Goal: Task Accomplishment & Management: Manage account settings

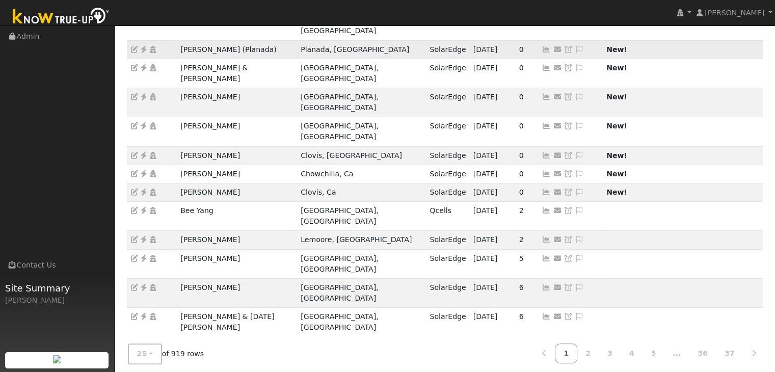
scroll to position [204, 0]
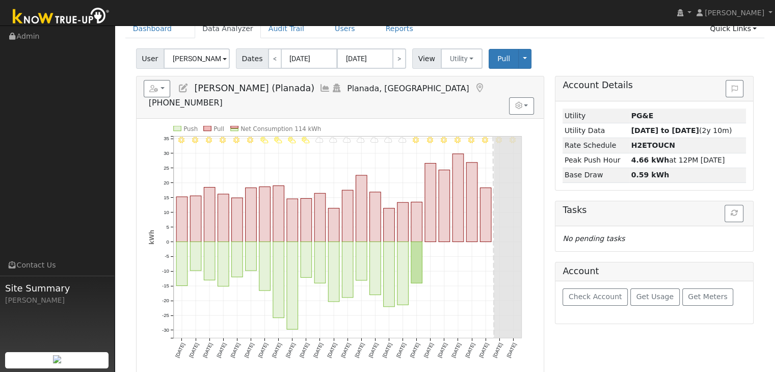
scroll to position [51, 0]
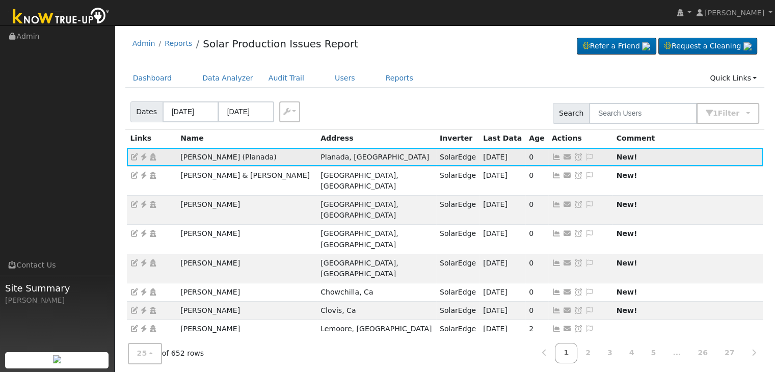
click at [585, 156] on icon at bounding box center [589, 156] width 9 height 7
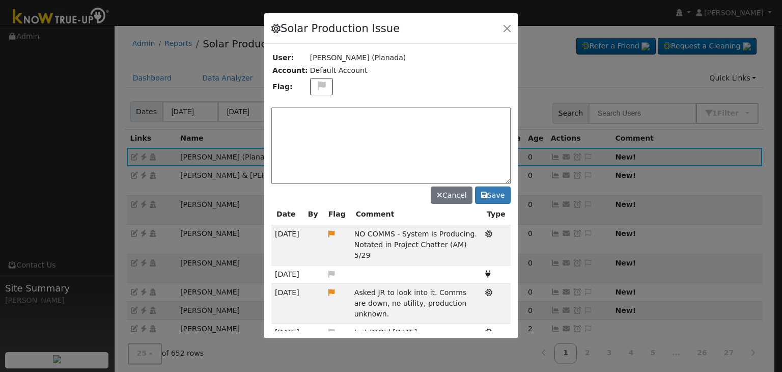
click at [400, 119] on textarea at bounding box center [390, 145] width 239 height 76
paste textarea "NO PRODUCTION. Case Made. RMA Approved. (MP)"
click at [320, 84] on icon at bounding box center [322, 85] width 12 height 9
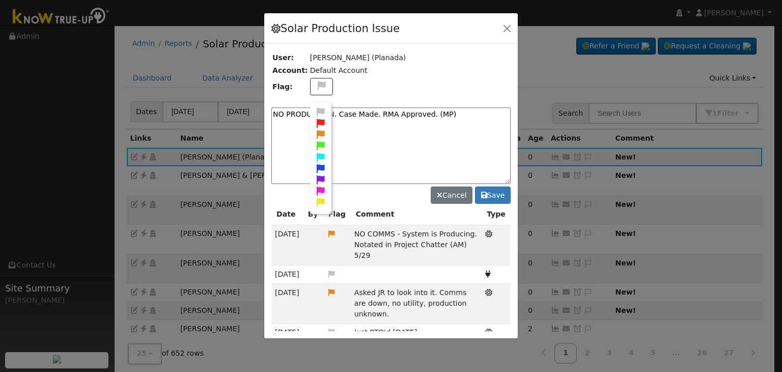
click at [317, 121] on icon at bounding box center [321, 123] width 12 height 9
click at [461, 114] on textarea "NO PRODUCTION. Case Made. RMA Approved. (MP)" at bounding box center [390, 145] width 239 height 76
type textarea "NO PRODUCTION. Case Made. RMA Approved. (MP) 10/13"
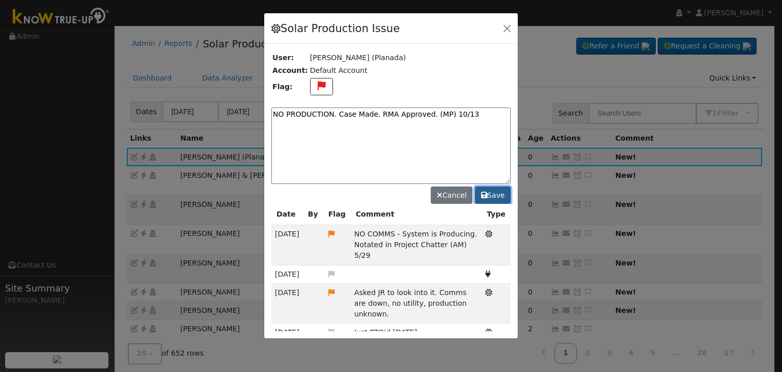
click at [499, 198] on button "Save" at bounding box center [493, 194] width 36 height 17
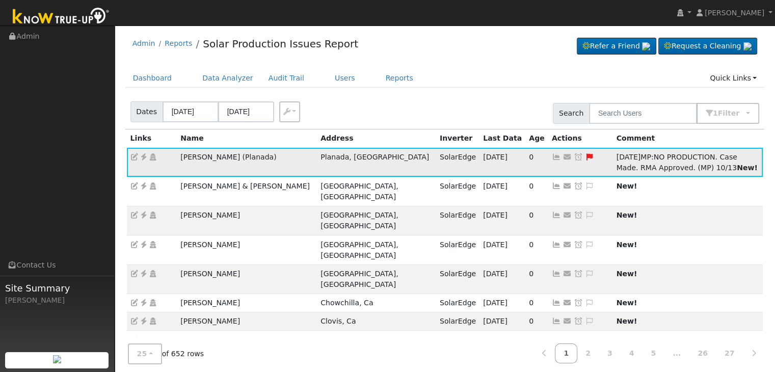
click at [574, 154] on icon at bounding box center [578, 156] width 9 height 7
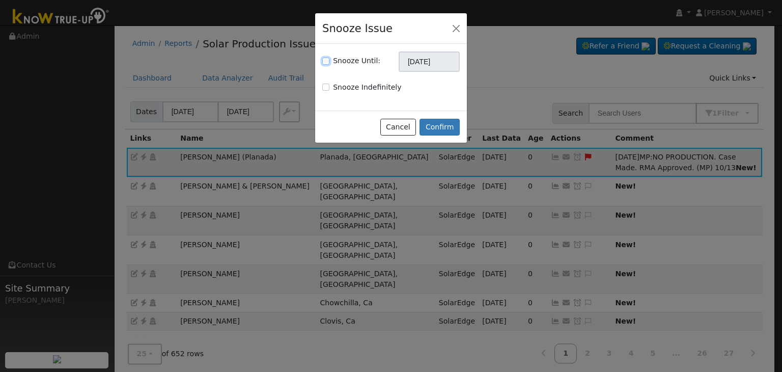
click at [326, 61] on input "Snooze Until:" at bounding box center [325, 61] width 7 height 7
checkbox input "true"
click at [428, 61] on input "[DATE]" at bounding box center [429, 61] width 61 height 20
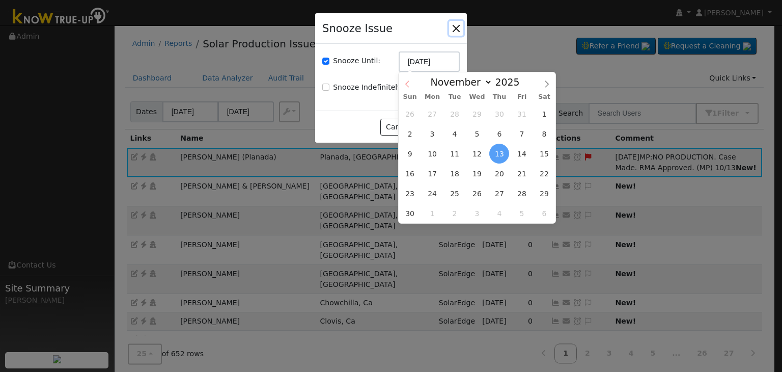
click at [403, 86] on span at bounding box center [407, 80] width 17 height 17
select select "9"
click at [436, 189] on span "27" at bounding box center [433, 193] width 20 height 20
type input "10/27/2025"
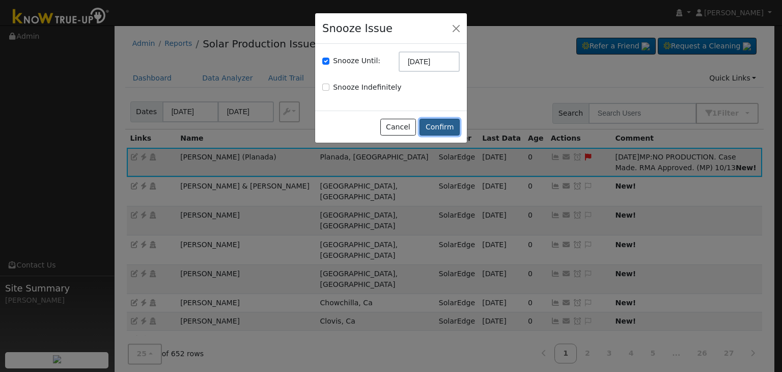
click at [444, 125] on button "Confirm" at bounding box center [440, 127] width 40 height 17
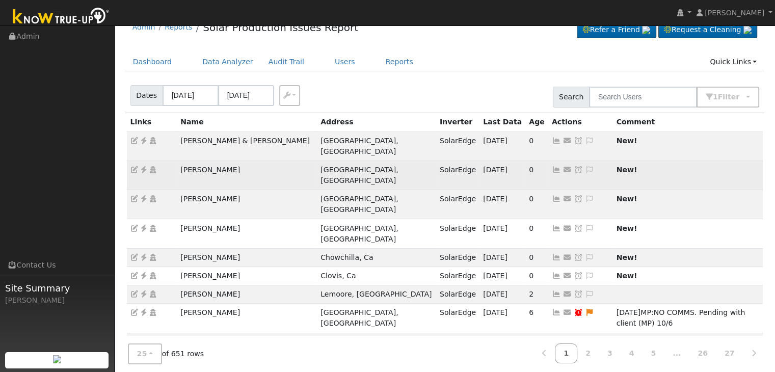
scroll to position [102, 0]
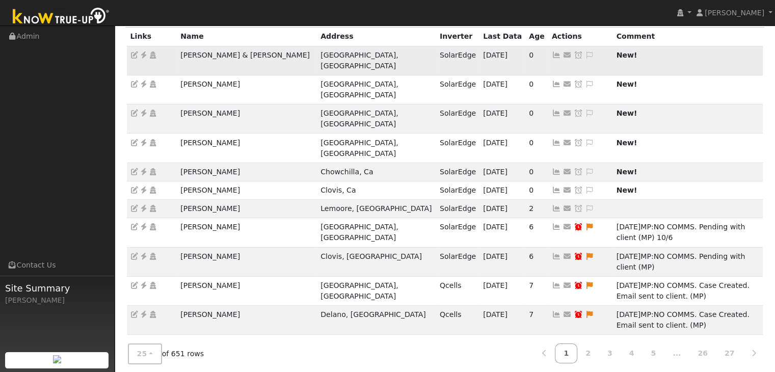
click at [239, 53] on td "James & Fran Cipolla" at bounding box center [247, 60] width 140 height 29
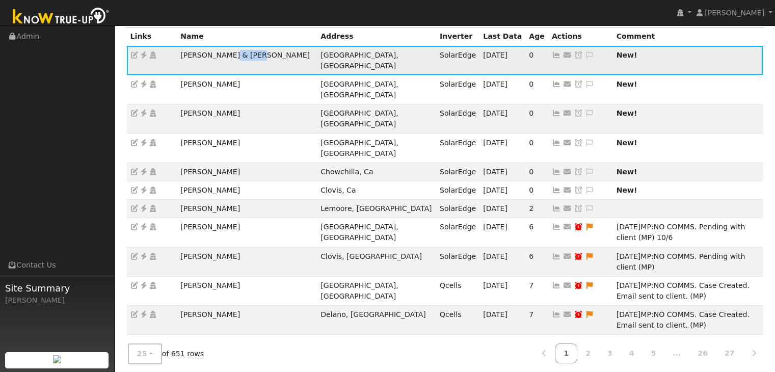
click at [239, 53] on td "James & Fran Cipolla" at bounding box center [247, 60] width 140 height 29
copy td "James & Fran Cipolla"
click at [142, 55] on icon at bounding box center [143, 54] width 9 height 7
click at [585, 54] on icon at bounding box center [589, 54] width 9 height 7
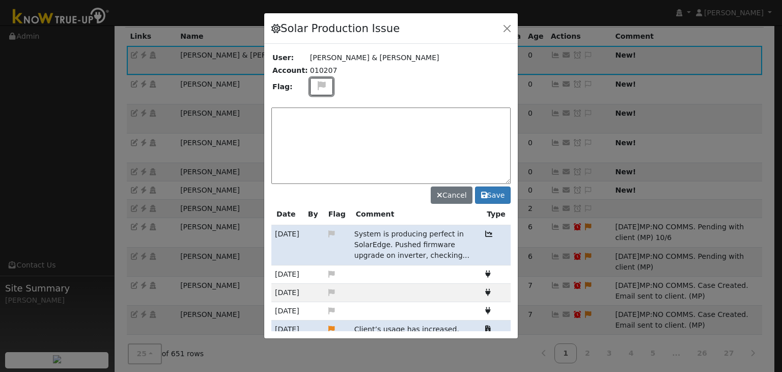
click at [318, 86] on icon at bounding box center [322, 85] width 12 height 9
click at [315, 131] on icon at bounding box center [321, 134] width 12 height 9
click at [317, 117] on textarea at bounding box center [390, 145] width 239 height 76
paste textarea "NO COMMS. Case Created. Email sent to client. (MP)"
click at [468, 112] on textarea "NO COMMS. Case Created. Email sent to client. (MP)" at bounding box center [390, 145] width 239 height 76
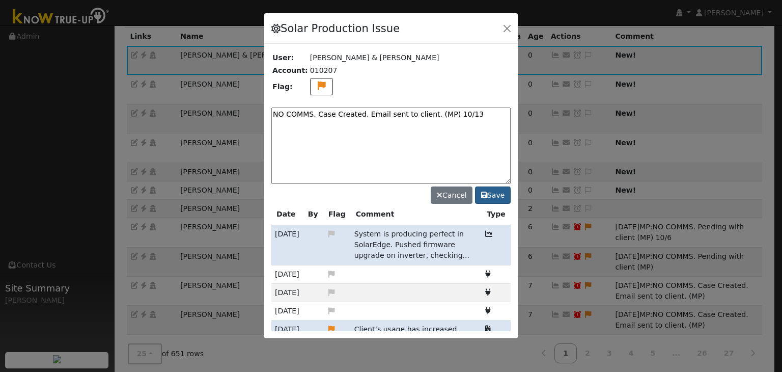
type textarea "NO COMMS. Case Created. Email sent to client. (MP) 10/13"
click at [495, 192] on button "Save" at bounding box center [493, 194] width 36 height 17
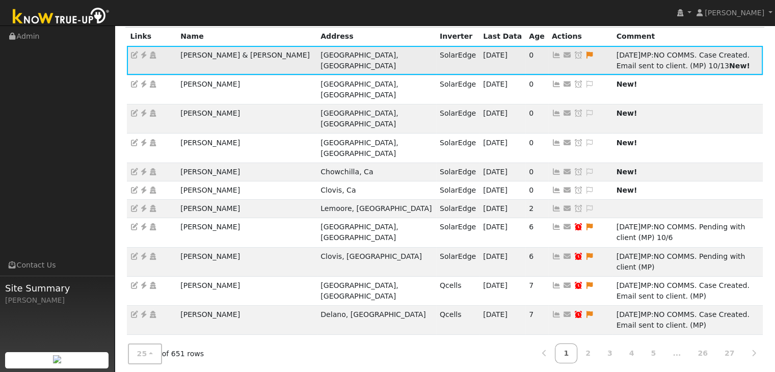
click at [574, 58] on icon at bounding box center [578, 54] width 9 height 7
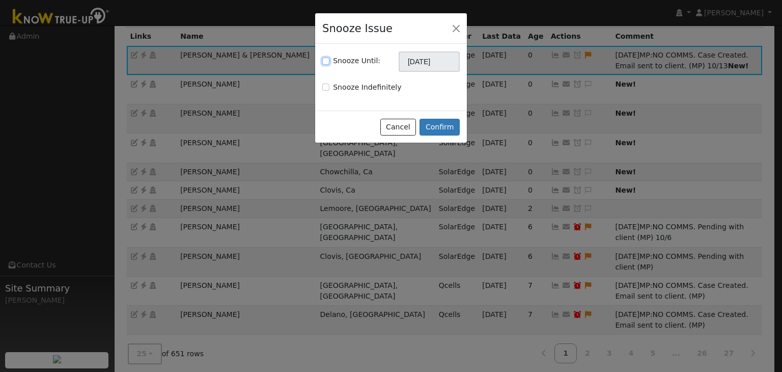
click at [324, 61] on input "Snooze Until:" at bounding box center [325, 61] width 7 height 7
checkbox input "true"
click at [410, 58] on input "[DATE]" at bounding box center [429, 61] width 61 height 20
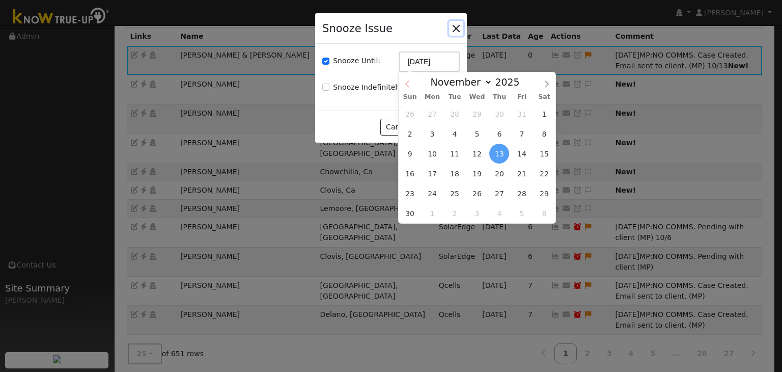
click at [405, 79] on span at bounding box center [407, 80] width 17 height 17
select select "9"
click at [432, 174] on span "20" at bounding box center [433, 173] width 20 height 20
type input "[DATE]"
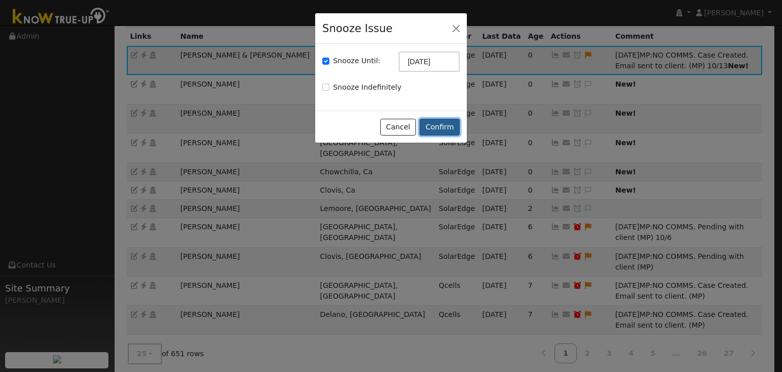
click at [431, 125] on button "Confirm" at bounding box center [440, 127] width 40 height 17
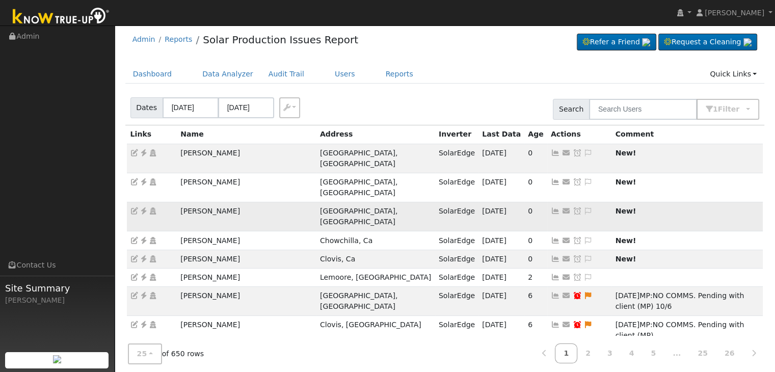
scroll to position [0, 0]
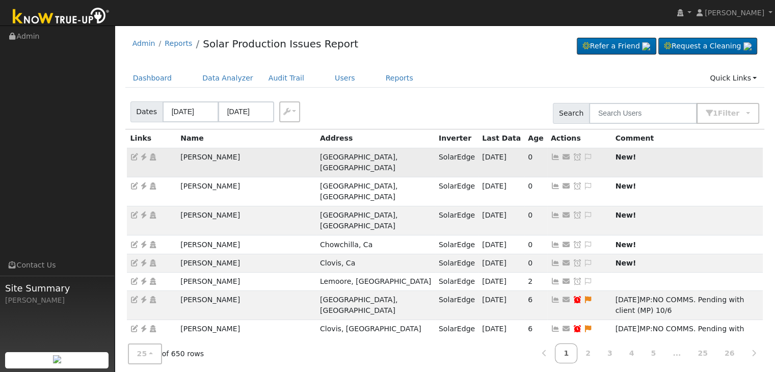
click at [213, 157] on td "Tony Lorenzi" at bounding box center [247, 162] width 140 height 29
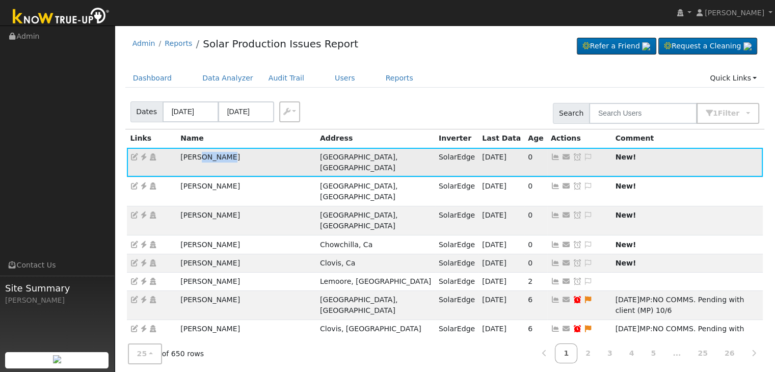
click at [213, 157] on td "Tony Lorenzi" at bounding box center [247, 162] width 140 height 29
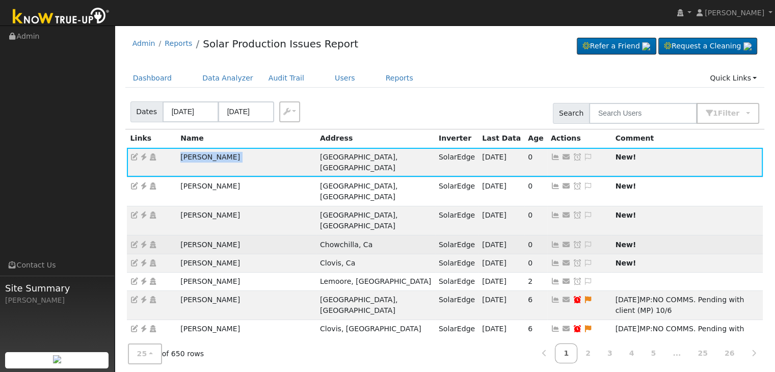
copy td "Tony Lorenzi"
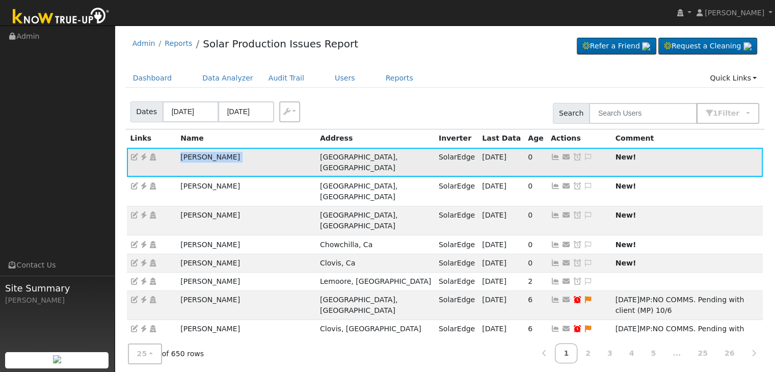
click at [144, 157] on icon at bounding box center [143, 156] width 9 height 7
click at [584, 153] on icon at bounding box center [588, 156] width 9 height 7
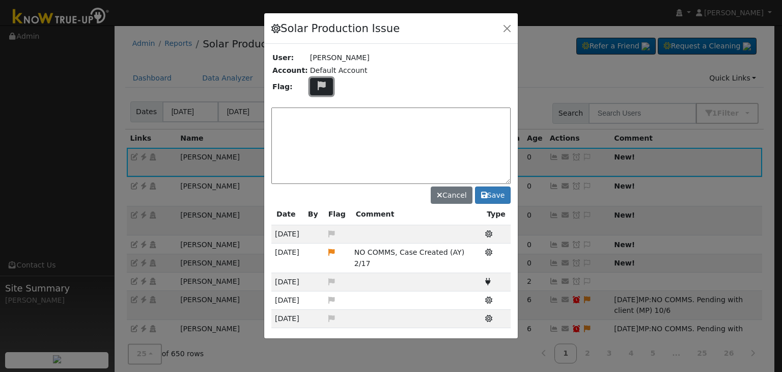
click at [318, 91] on button at bounding box center [321, 87] width 23 height 18
click at [318, 131] on icon at bounding box center [321, 134] width 12 height 9
click at [302, 115] on textarea at bounding box center [390, 145] width 239 height 76
paste textarea "NO COMMS. Case Created. Email sent to client. (MP)"
click at [461, 113] on textarea "NO COMMS. Case Created. Email sent to client. (MP)" at bounding box center [390, 145] width 239 height 76
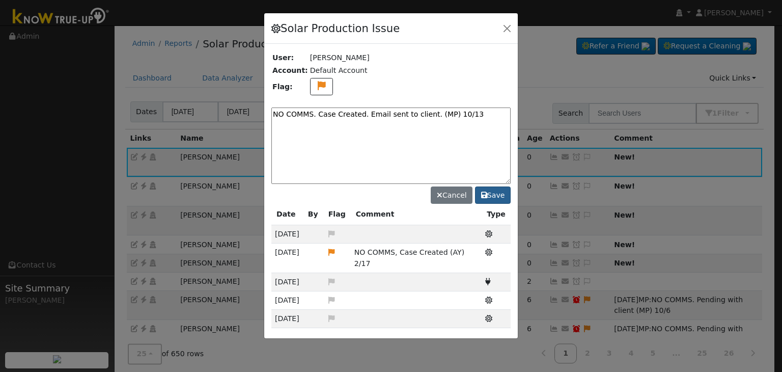
type textarea "NO COMMS. Case Created. Email sent to client. (MP) 10/13"
click at [497, 192] on button "Save" at bounding box center [493, 194] width 36 height 17
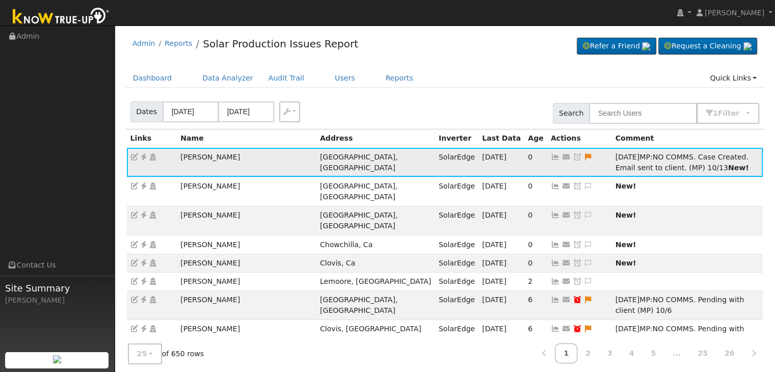
click at [572, 153] on icon at bounding box center [576, 156] width 9 height 7
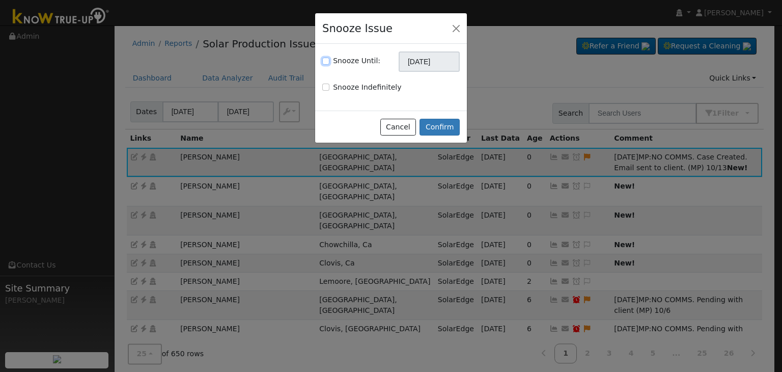
click at [323, 58] on input "Snooze Until:" at bounding box center [325, 61] width 7 height 7
checkbox input "true"
click at [421, 62] on input "[DATE]" at bounding box center [429, 61] width 61 height 20
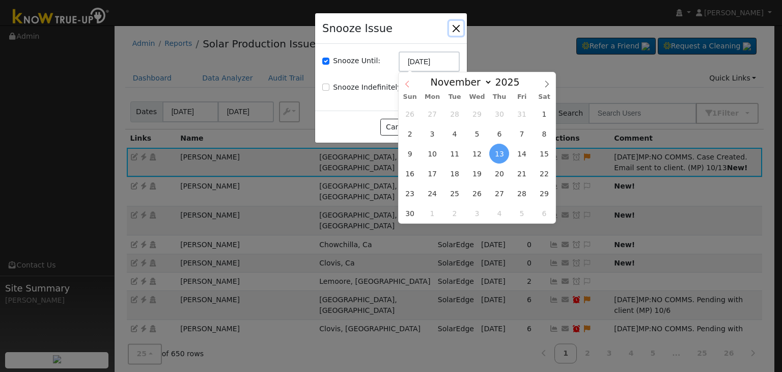
click at [408, 81] on icon at bounding box center [407, 84] width 4 height 7
select select "9"
click at [438, 176] on span "20" at bounding box center [433, 173] width 20 height 20
type input "[DATE]"
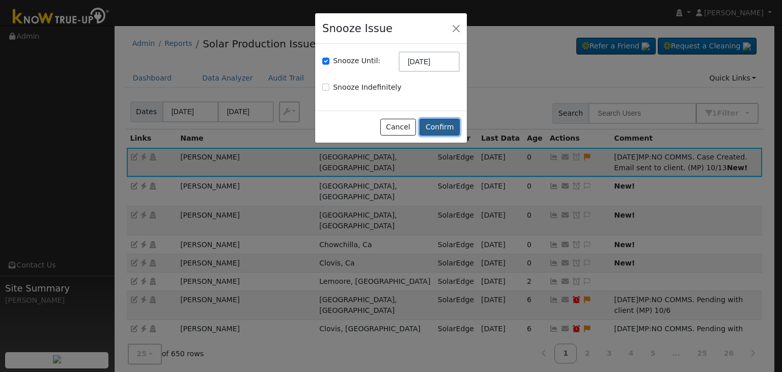
click at [436, 124] on button "Confirm" at bounding box center [440, 127] width 40 height 17
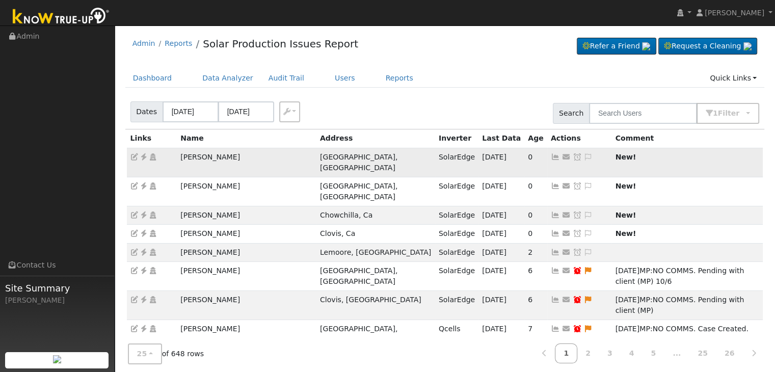
click at [203, 157] on td "[PERSON_NAME]" at bounding box center [247, 162] width 140 height 29
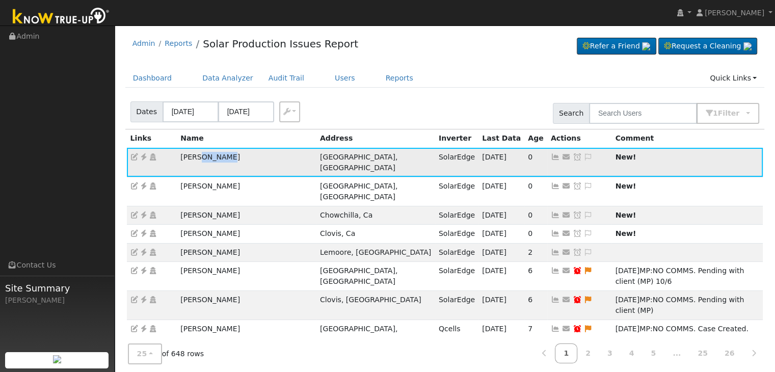
click at [203, 157] on td "[PERSON_NAME]" at bounding box center [247, 162] width 140 height 29
copy td "[PERSON_NAME]"
click at [143, 156] on icon at bounding box center [143, 156] width 9 height 7
click at [438, 84] on ul "Dashboard Data Analyzer Audit Trail Users Reports Quick Links Quick Add Quick C…" at bounding box center [444, 78] width 639 height 19
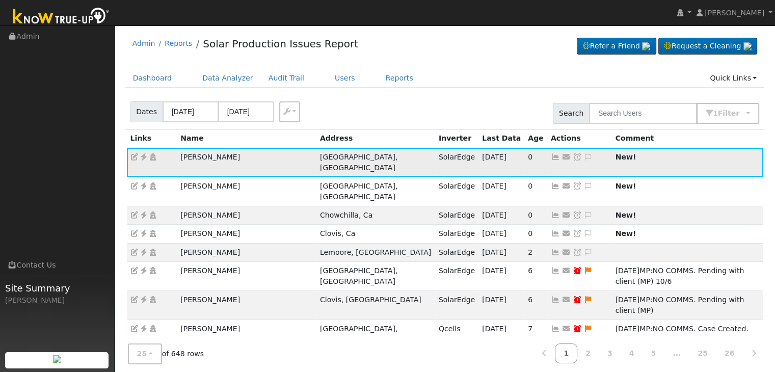
click at [584, 157] on icon at bounding box center [588, 156] width 9 height 7
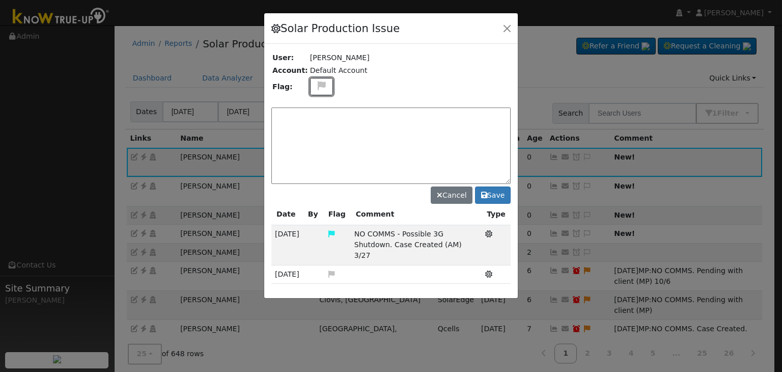
click at [316, 87] on icon at bounding box center [322, 85] width 12 height 9
click at [315, 121] on icon at bounding box center [321, 123] width 12 height 9
click at [374, 113] on textarea at bounding box center [390, 145] width 239 height 76
paste textarea "NO PRODUCTION. Case Created. For site visit. (MP)"
click at [442, 115] on textarea "NO PRODUCTION. Case Created. For site visit. (MP)" at bounding box center [390, 145] width 239 height 76
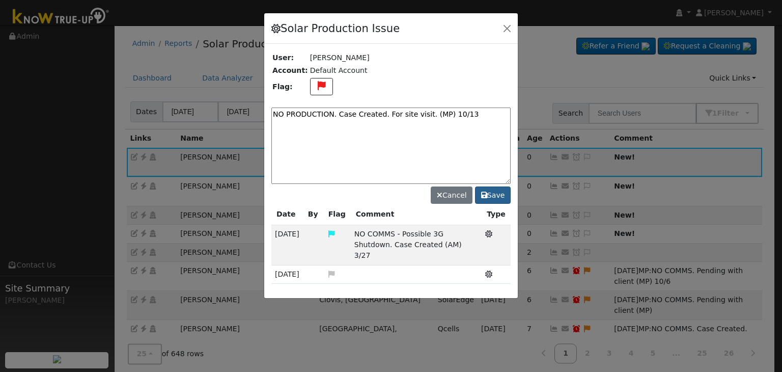
type textarea "NO PRODUCTION. Case Created. For site visit. (MP) 10/13"
click at [501, 191] on button "Save" at bounding box center [493, 194] width 36 height 17
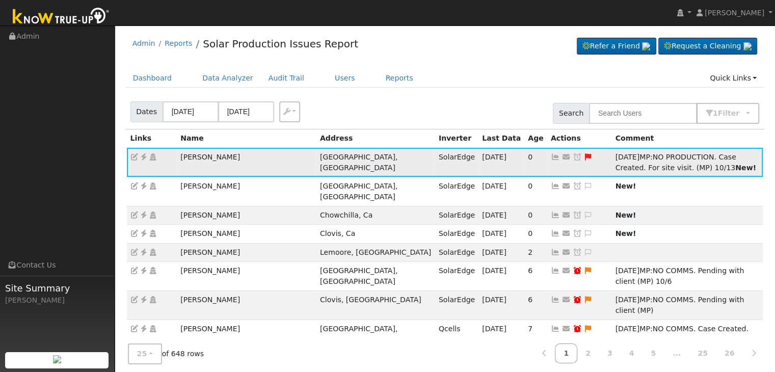
click at [572, 154] on icon at bounding box center [576, 156] width 9 height 7
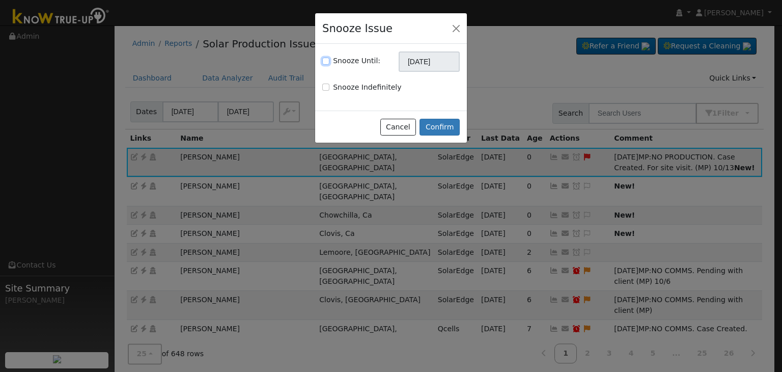
click at [327, 60] on input "Snooze Until:" at bounding box center [325, 61] width 7 height 7
checkbox input "true"
click at [415, 67] on input "[DATE]" at bounding box center [429, 61] width 61 height 20
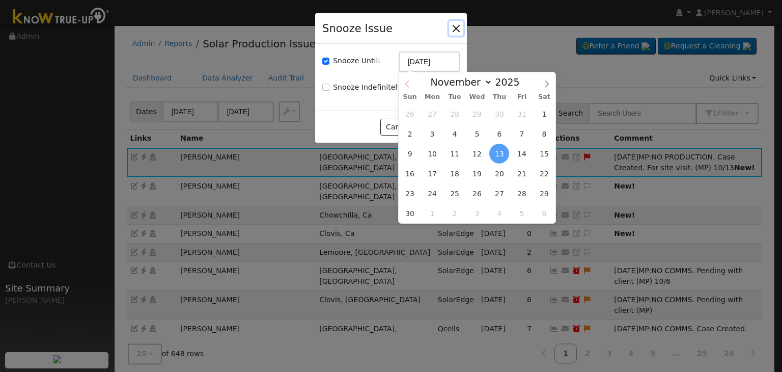
click at [407, 88] on icon at bounding box center [407, 83] width 7 height 7
select select "9"
click at [436, 192] on span "27" at bounding box center [433, 193] width 20 height 20
type input "10/27/2025"
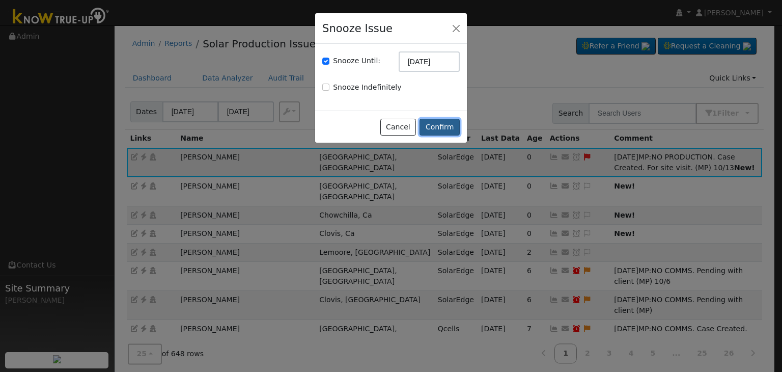
click at [430, 124] on button "Confirm" at bounding box center [440, 127] width 40 height 17
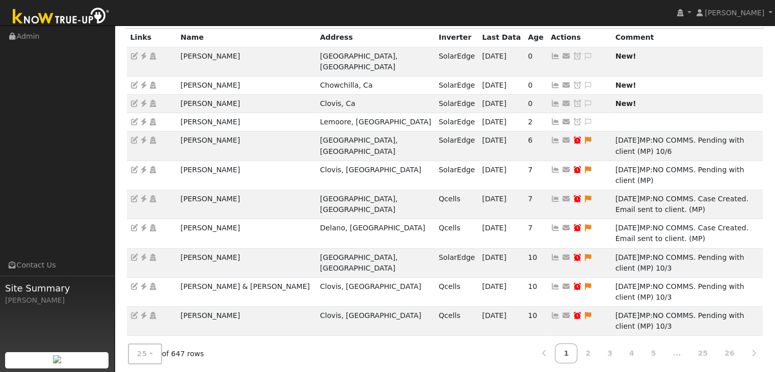
scroll to position [39, 0]
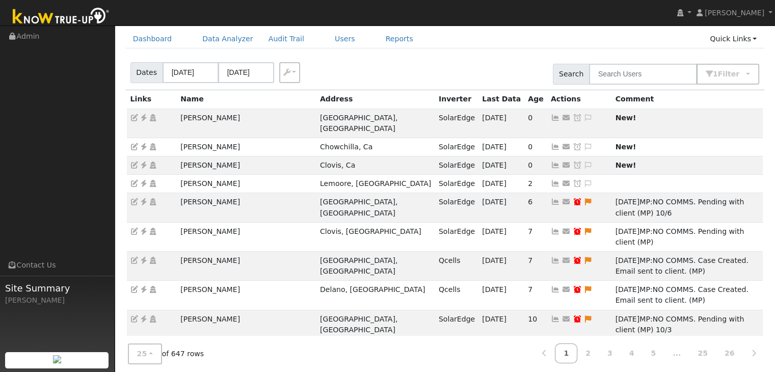
click at [564, 11] on nav "Mara Panganiban Mara Panganiban Profile My Company Help Center Terms Of Service…" at bounding box center [387, 13] width 775 height 26
click at [193, 120] on td "Steve Tran" at bounding box center [247, 122] width 140 height 29
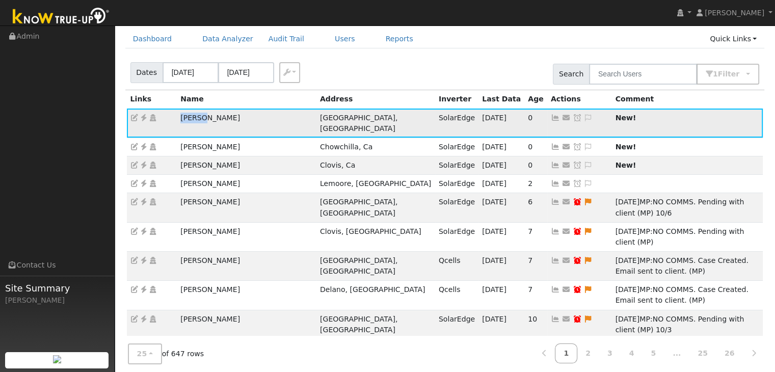
click at [193, 120] on td "Steve Tran" at bounding box center [247, 122] width 140 height 29
click at [395, 71] on div "Dates 10/10/2025 10/13/2025 Export CSV Search 1 Filter Include Leads Include No…" at bounding box center [444, 72] width 643 height 35
click at [194, 117] on td "Steve Tran" at bounding box center [247, 122] width 140 height 29
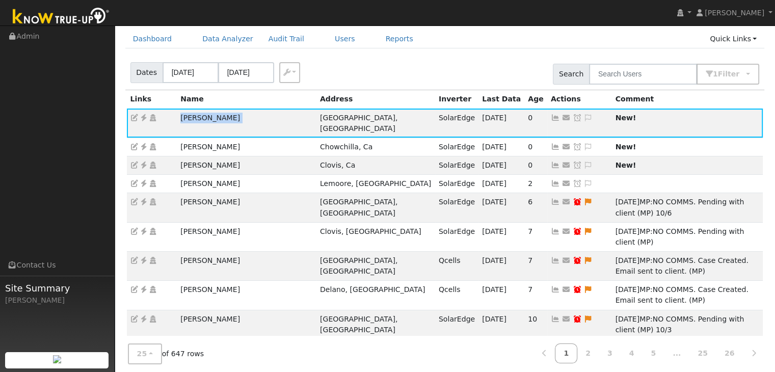
copy td "Steve Tran"
click at [142, 116] on icon at bounding box center [143, 117] width 9 height 7
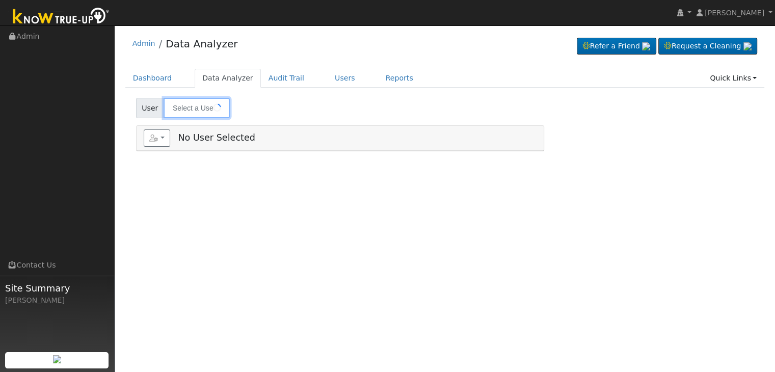
type input "[PERSON_NAME] & [PERSON_NAME]"
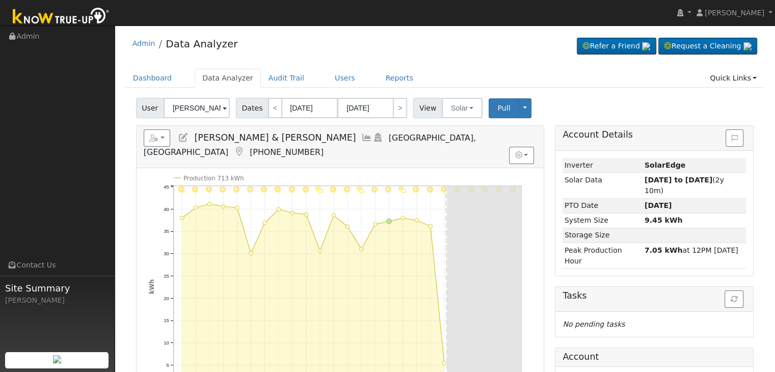
click at [244, 147] on icon at bounding box center [238, 151] width 11 height 9
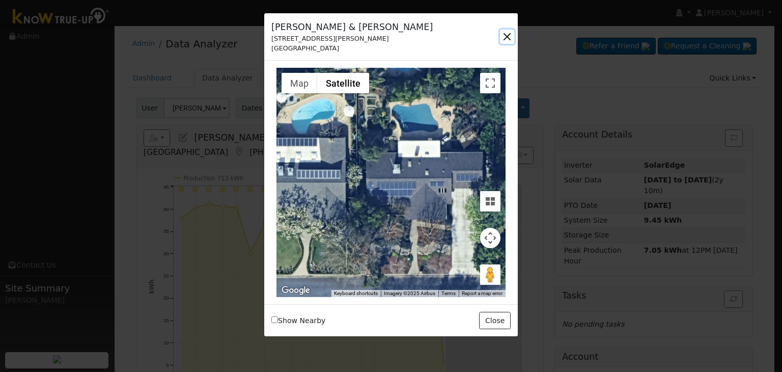
click at [505, 33] on button "button" at bounding box center [507, 37] width 14 height 14
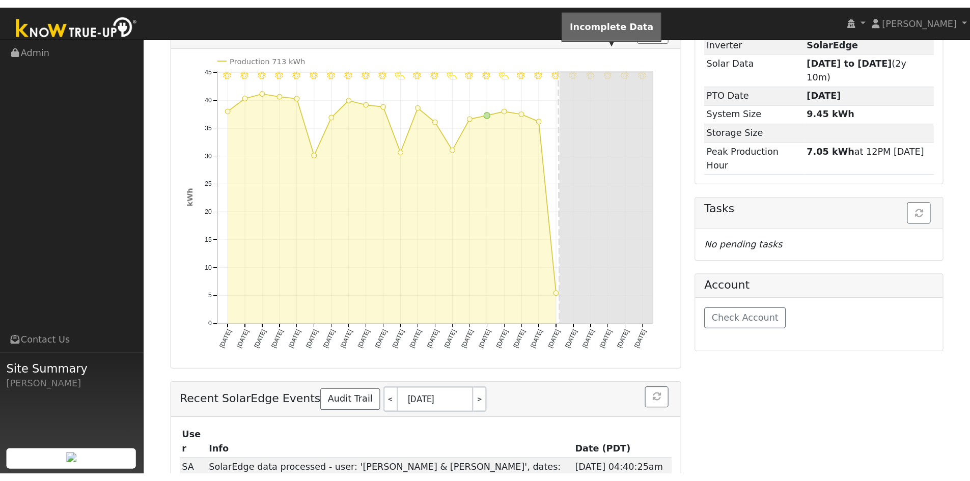
scroll to position [51, 0]
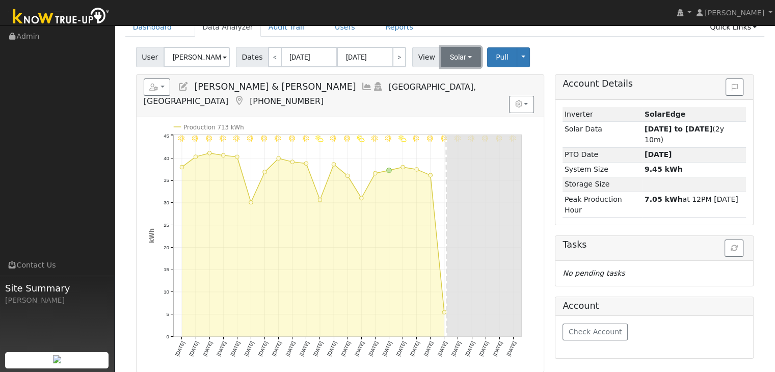
click at [446, 57] on button "Solar" at bounding box center [461, 57] width 41 height 20
click at [456, 80] on link "Utility" at bounding box center [474, 79] width 71 height 14
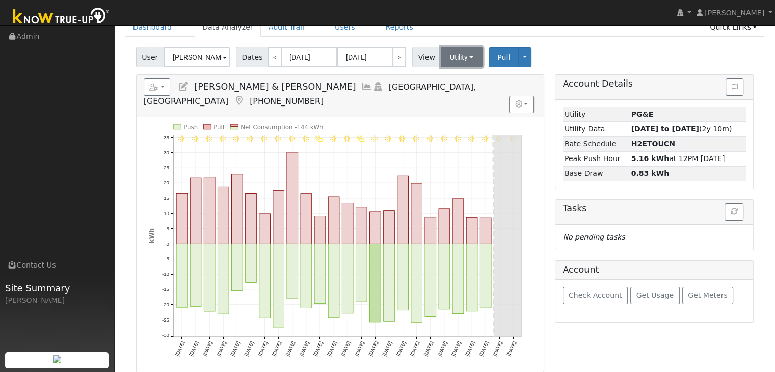
click at [446, 52] on button "Utility" at bounding box center [462, 57] width 42 height 20
click at [457, 81] on link "Utility" at bounding box center [474, 79] width 71 height 14
click at [446, 58] on button "Utility" at bounding box center [462, 57] width 42 height 20
click at [447, 89] on link "Solar" at bounding box center [474, 94] width 71 height 14
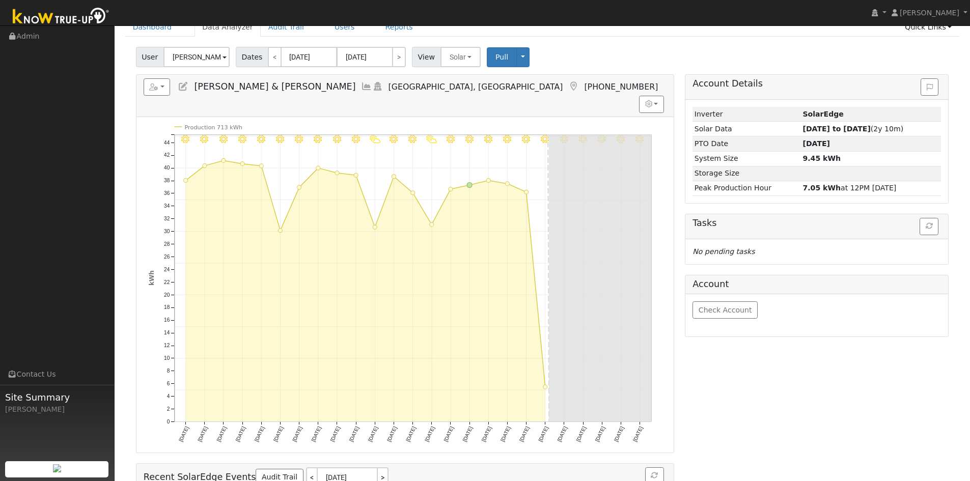
scroll to position [0, 0]
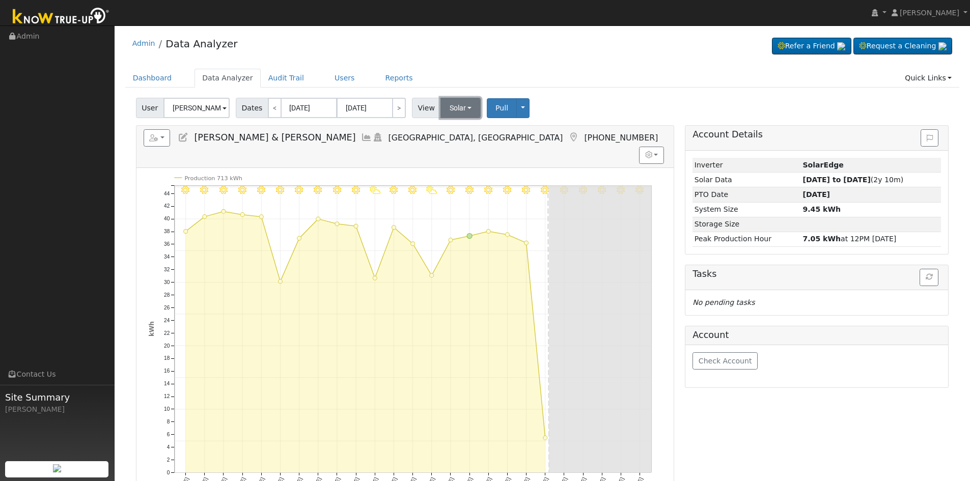
click at [447, 107] on button "Solar" at bounding box center [461, 108] width 41 height 20
click at [457, 132] on link "Utility" at bounding box center [474, 130] width 71 height 14
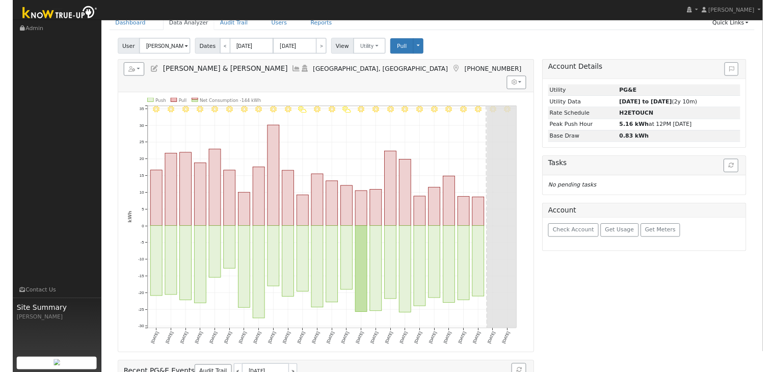
scroll to position [51, 0]
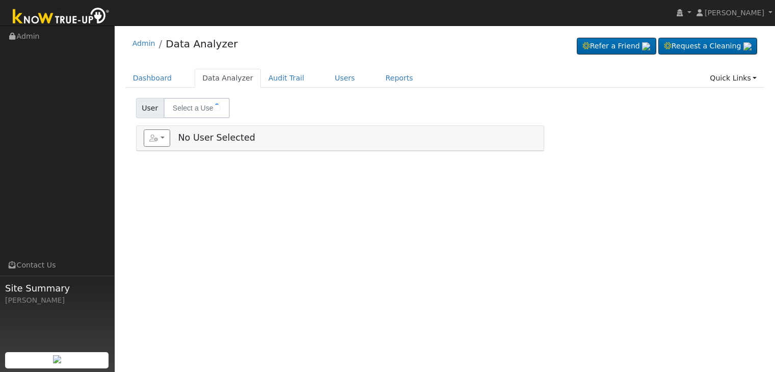
type input "[PERSON_NAME]"
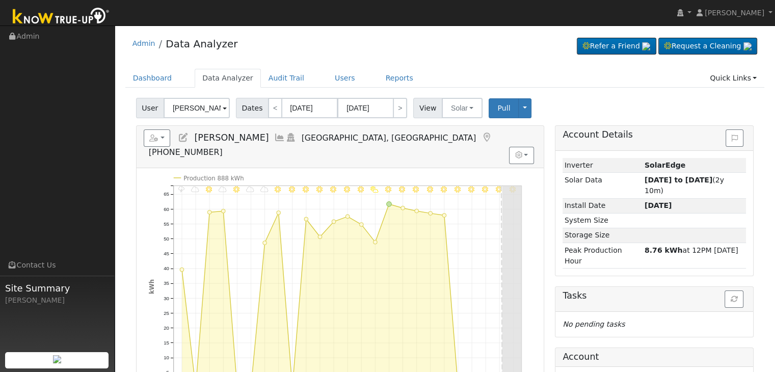
click at [481, 133] on icon at bounding box center [486, 137] width 11 height 9
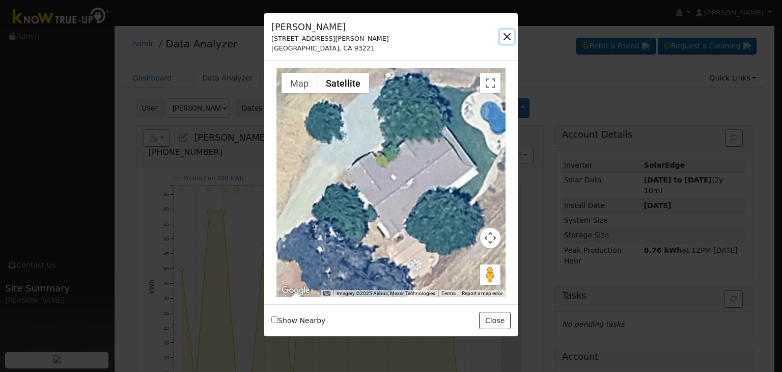
click at [510, 38] on button "button" at bounding box center [507, 37] width 14 height 14
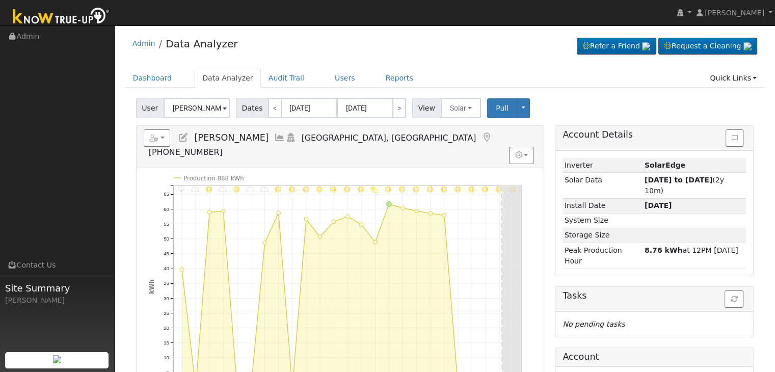
click at [450, 119] on div "User Tony Lorenzi Account Default Account Default Account 31337 Dahlem Drive, E…" at bounding box center [444, 340] width 639 height 492
click at [445, 108] on button "Solar" at bounding box center [461, 108] width 41 height 20
click at [452, 132] on link "Utility" at bounding box center [474, 130] width 71 height 14
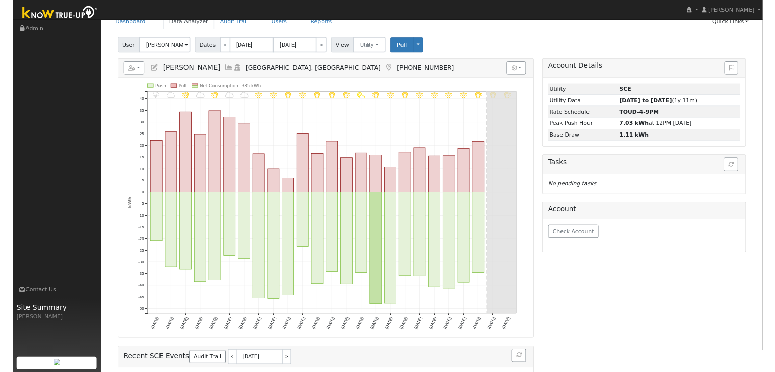
scroll to position [51, 0]
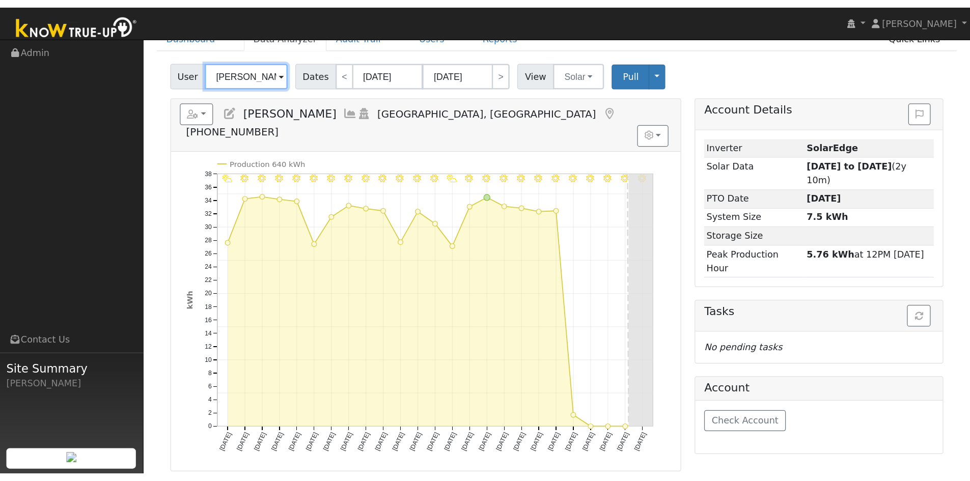
scroll to position [51, 0]
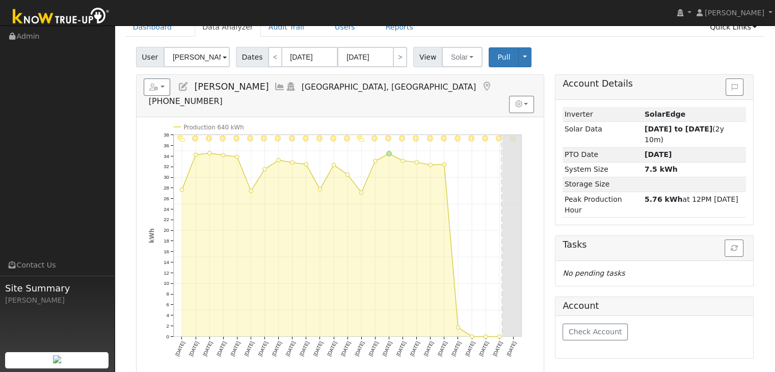
click at [106, 174] on ul "Navigation Admin Links Contact Us Site Summary [PERSON_NAME]" at bounding box center [57, 212] width 115 height 372
click at [450, 62] on button "Solar" at bounding box center [462, 57] width 41 height 20
click at [450, 80] on link "Utility" at bounding box center [475, 79] width 71 height 14
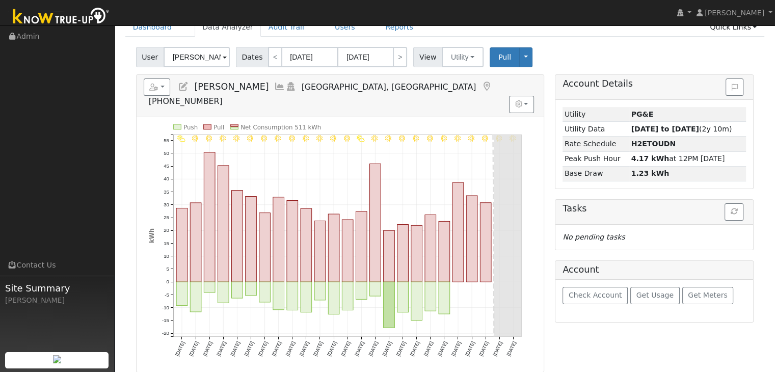
click at [481, 85] on icon at bounding box center [486, 86] width 11 height 9
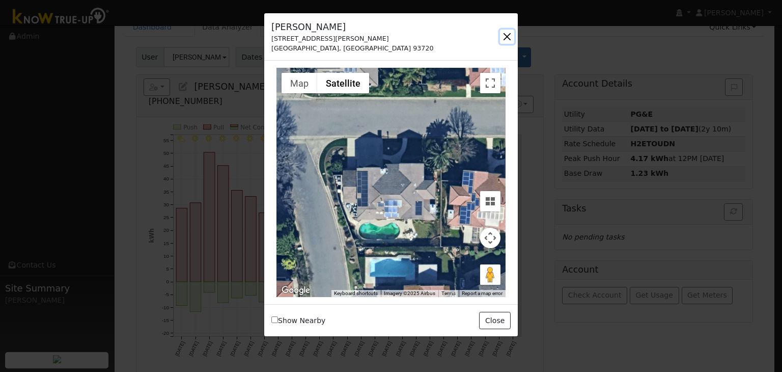
click at [505, 32] on button "button" at bounding box center [507, 37] width 14 height 14
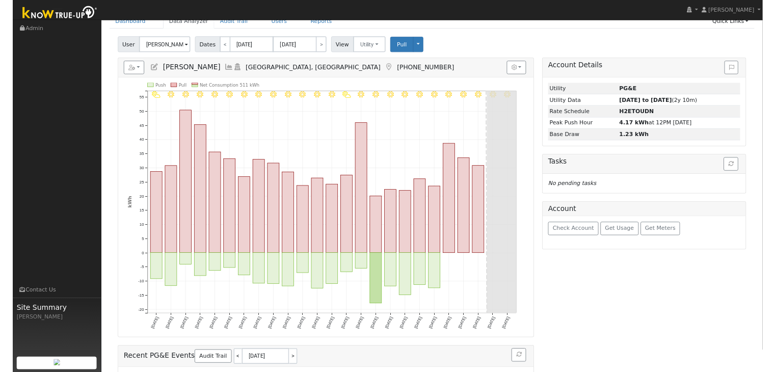
scroll to position [0, 0]
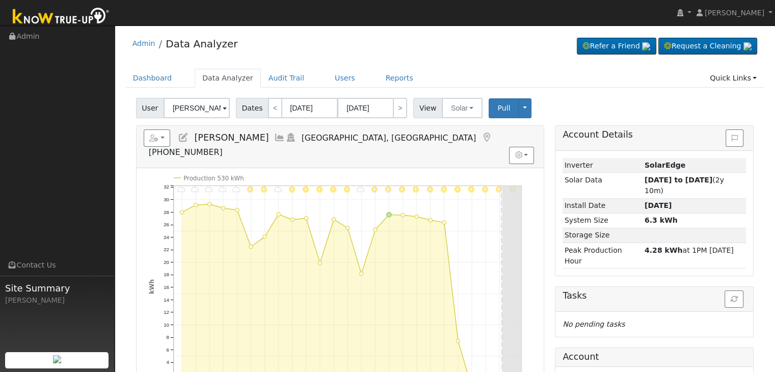
click at [481, 133] on icon at bounding box center [486, 137] width 11 height 9
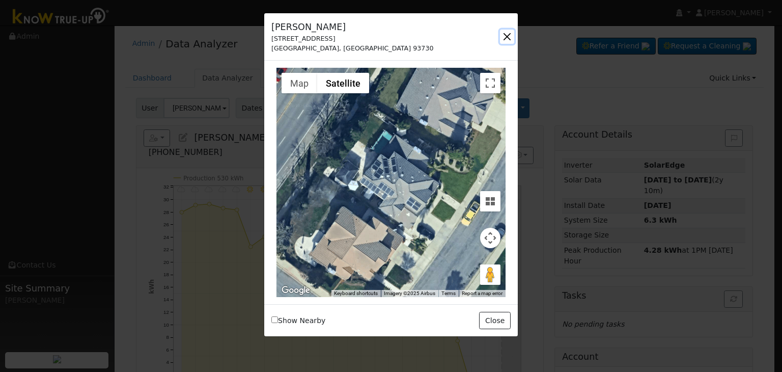
click at [508, 35] on button "button" at bounding box center [507, 37] width 14 height 14
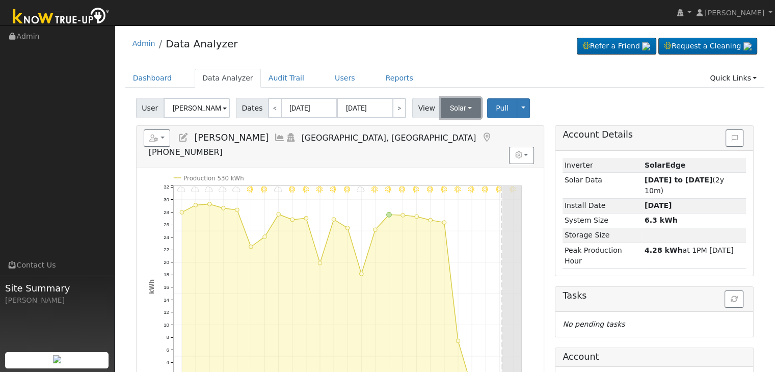
click at [450, 108] on button "Solar" at bounding box center [461, 108] width 41 height 20
click at [451, 130] on link "Utility" at bounding box center [474, 130] width 71 height 14
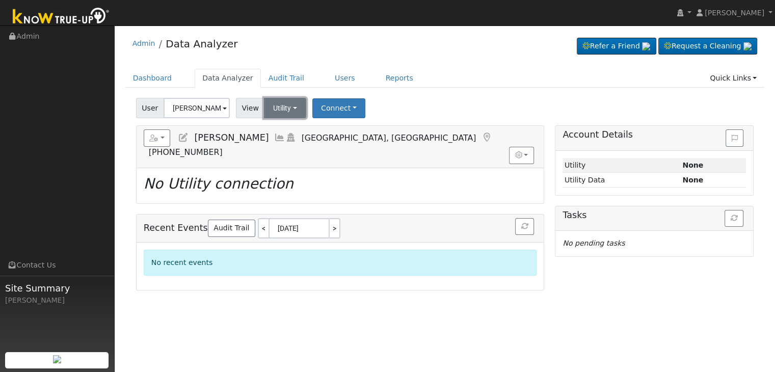
click at [279, 108] on button "Utility" at bounding box center [285, 108] width 42 height 20
click at [279, 151] on link "Solar" at bounding box center [297, 145] width 71 height 14
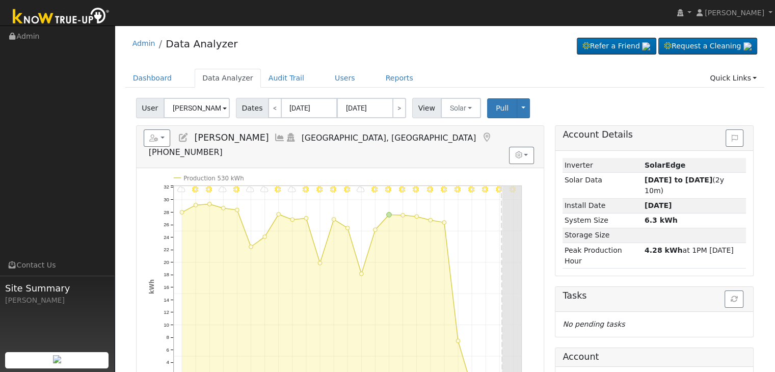
click at [481, 137] on icon at bounding box center [486, 137] width 11 height 9
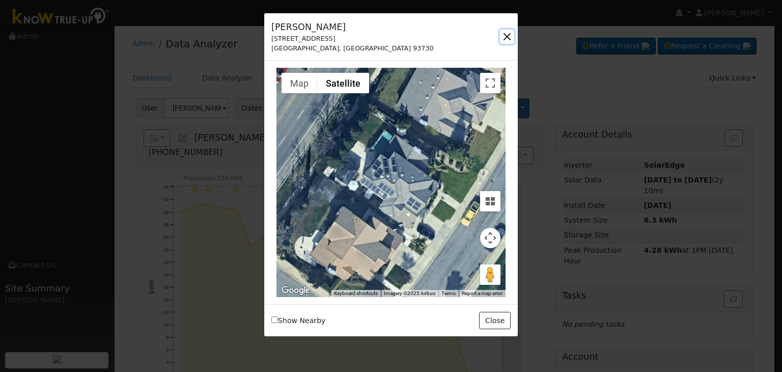
click at [507, 34] on button "button" at bounding box center [507, 37] width 14 height 14
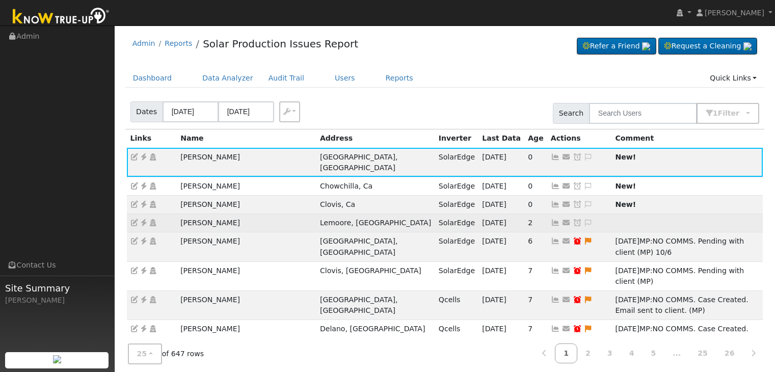
scroll to position [40, 0]
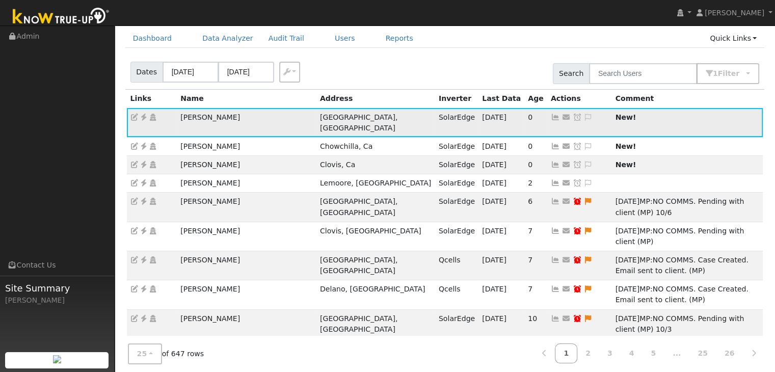
click at [584, 115] on icon at bounding box center [588, 117] width 9 height 7
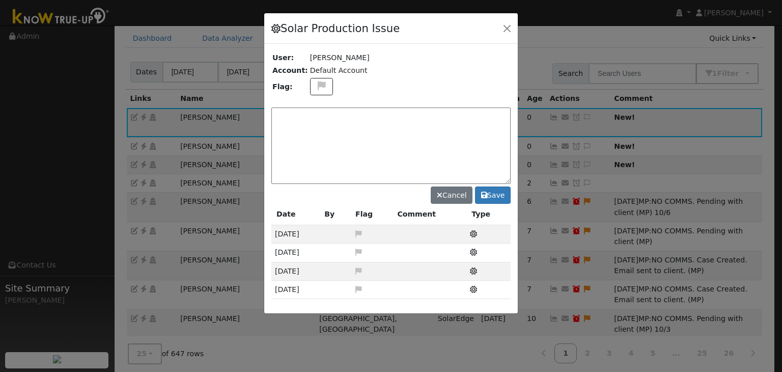
click at [324, 116] on textarea at bounding box center [390, 145] width 239 height 76
paste textarea "NO PRODUCTION. Case Made. RMA Approved. (MP)"
click at [316, 83] on icon at bounding box center [322, 85] width 12 height 9
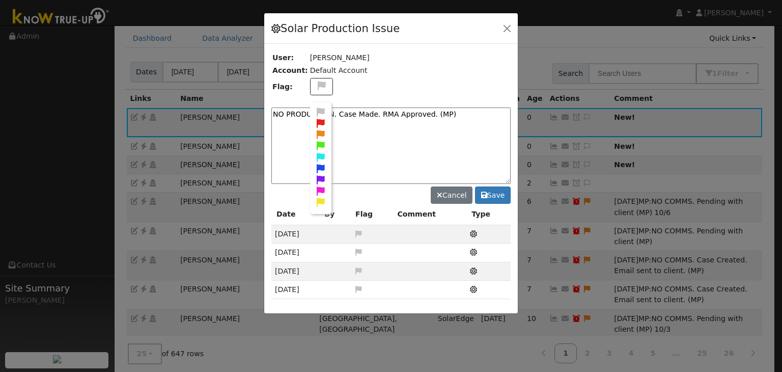
click at [317, 121] on icon at bounding box center [321, 123] width 12 height 9
click at [461, 119] on textarea "NO PRODUCTION. Case Made. RMA Approved. (MP)" at bounding box center [390, 145] width 239 height 76
click at [455, 113] on textarea "NO PRODUCTION. Case Made. RMA Approved. (MP)" at bounding box center [390, 145] width 239 height 76
type textarea "NO PRODUCTION. Case Made. RMA Approved. (MP) 10/13"
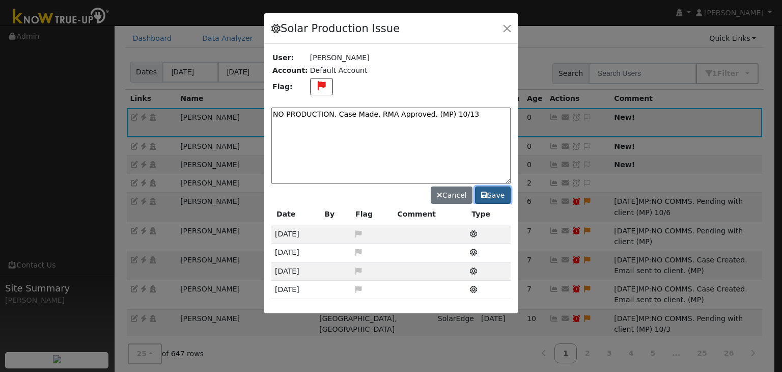
click at [502, 190] on button "Save" at bounding box center [493, 194] width 36 height 17
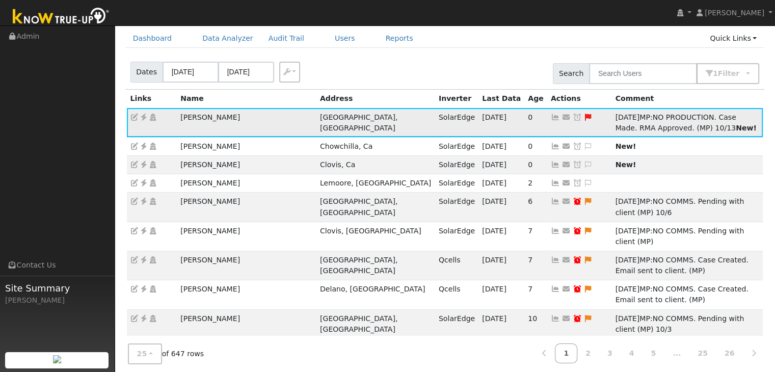
click at [572, 114] on icon at bounding box center [576, 117] width 9 height 7
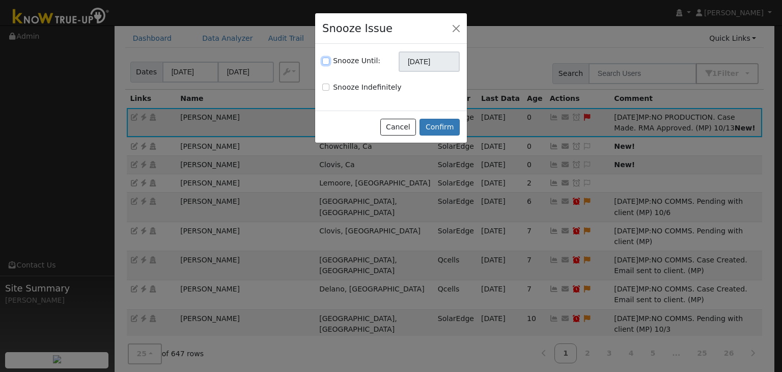
click at [326, 60] on input "Snooze Until:" at bounding box center [325, 61] width 7 height 7
checkbox input "true"
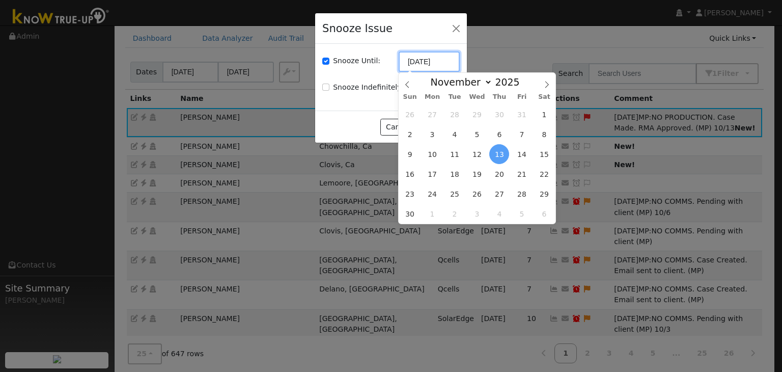
click at [427, 65] on input "[DATE]" at bounding box center [429, 61] width 61 height 20
click at [407, 82] on icon at bounding box center [407, 84] width 7 height 7
select select "9"
click at [434, 185] on span "27" at bounding box center [433, 194] width 20 height 20
type input "10/27/2025"
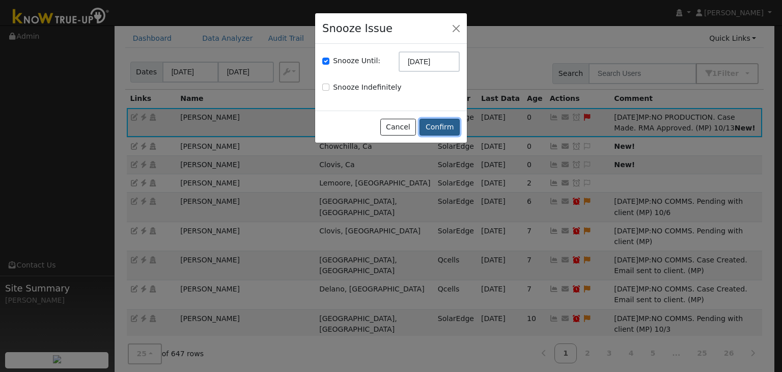
click at [432, 129] on button "Confirm" at bounding box center [440, 127] width 40 height 17
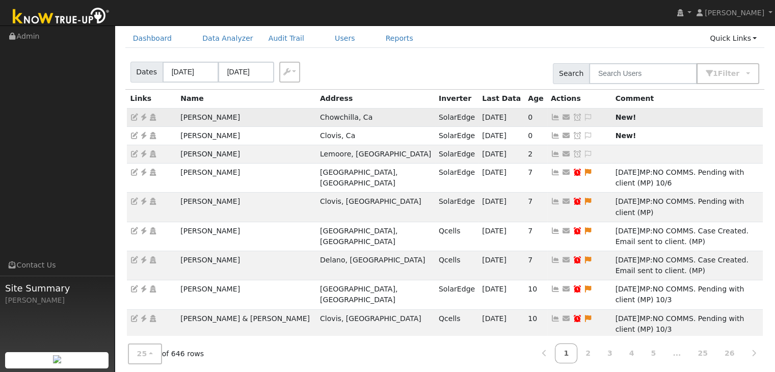
click at [216, 118] on td "[PERSON_NAME]" at bounding box center [247, 117] width 140 height 18
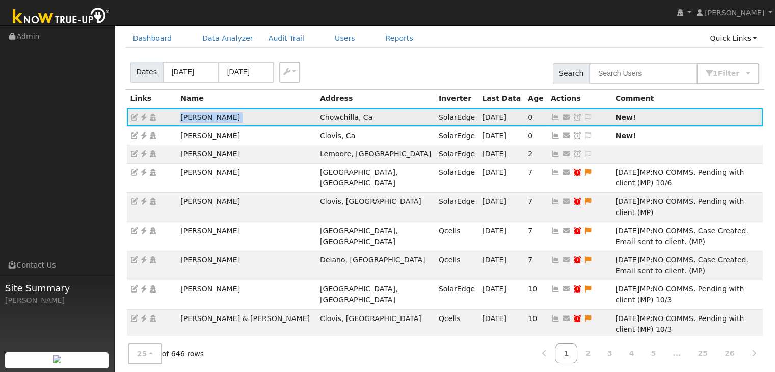
click at [216, 118] on td "[PERSON_NAME]" at bounding box center [247, 117] width 140 height 18
copy td "[PERSON_NAME]"
click at [145, 117] on icon at bounding box center [143, 117] width 9 height 7
drag, startPoint x: 492, startPoint y: 115, endPoint x: 462, endPoint y: 116, distance: 29.0
click at [584, 115] on icon at bounding box center [588, 117] width 9 height 7
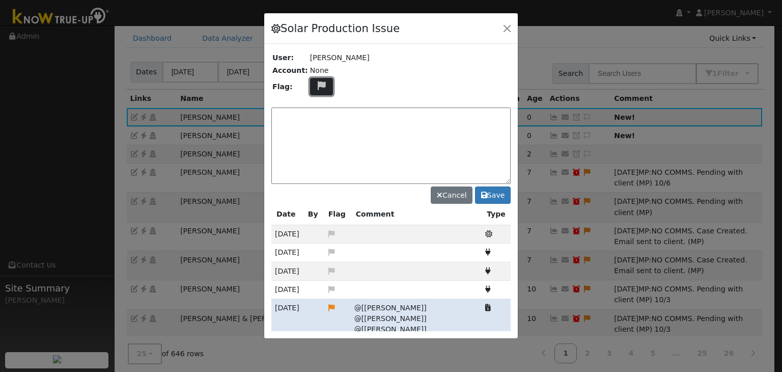
click at [316, 88] on icon at bounding box center [322, 85] width 12 height 9
click at [319, 125] on icon at bounding box center [321, 123] width 12 height 9
click at [325, 84] on button at bounding box center [321, 87] width 23 height 18
click at [315, 130] on icon at bounding box center [321, 134] width 12 height 9
click at [364, 119] on textarea at bounding box center [390, 145] width 239 height 76
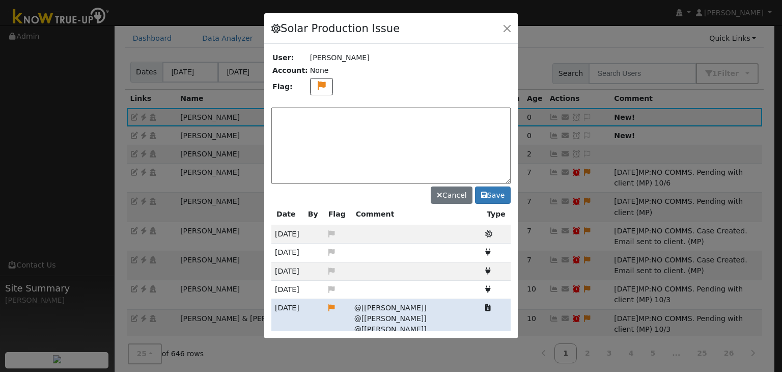
paste textarea "NO COMMS. Pending service (MP)"
click at [390, 113] on textarea "NO COMMS. Pending service (MP)" at bounding box center [390, 145] width 239 height 76
type textarea "NO COMMS. Pending service (MP) 10/13"
click at [496, 190] on button "Save" at bounding box center [493, 194] width 36 height 17
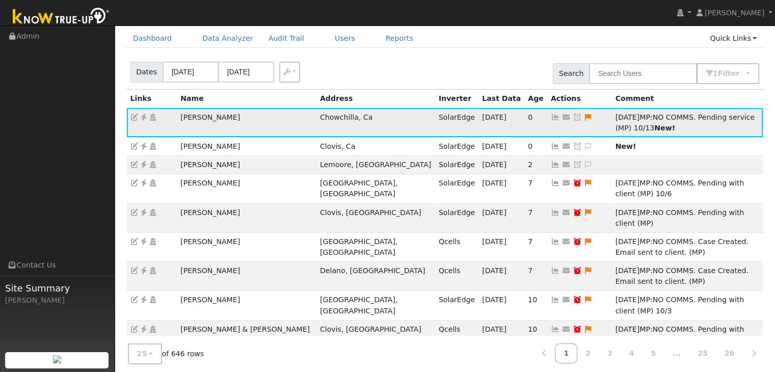
click at [572, 116] on icon at bounding box center [576, 117] width 9 height 7
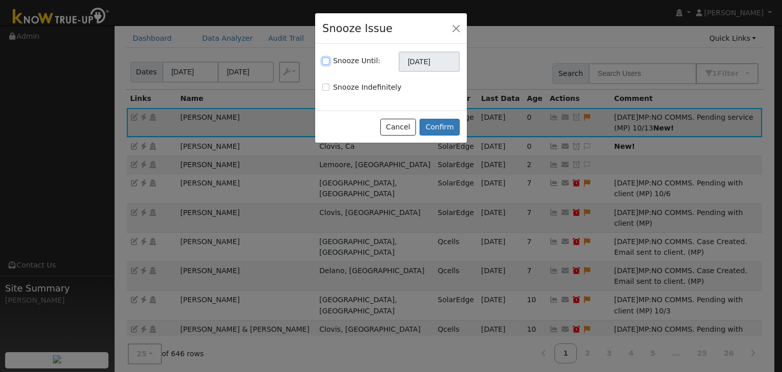
click at [323, 58] on input "Snooze Until:" at bounding box center [325, 61] width 7 height 7
checkbox input "true"
click at [432, 65] on input "[DATE]" at bounding box center [429, 61] width 61 height 20
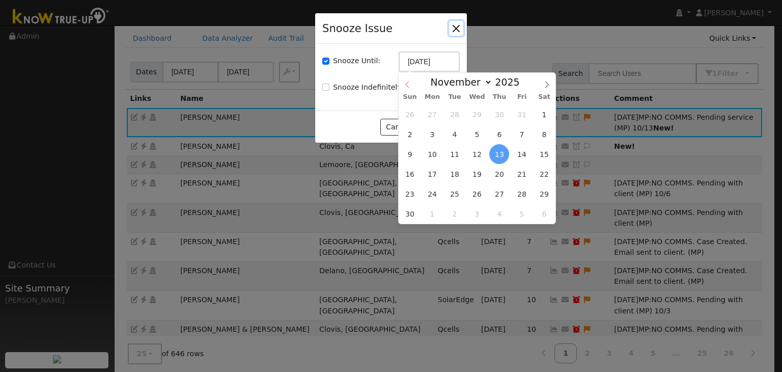
click at [404, 81] on icon at bounding box center [407, 84] width 7 height 7
select select "9"
click at [434, 192] on span "27" at bounding box center [433, 194] width 20 height 20
type input "10/27/2025"
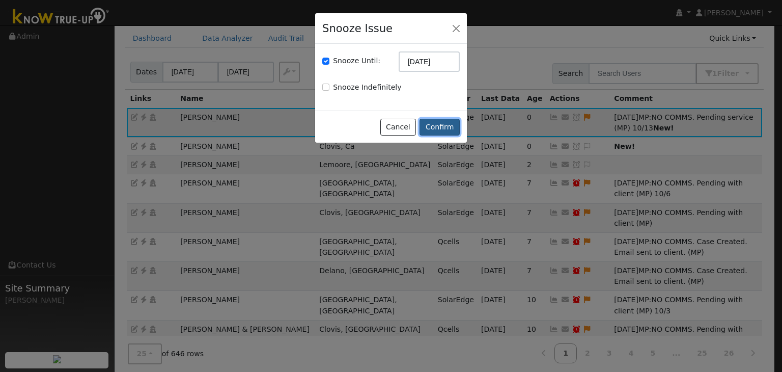
click at [434, 127] on button "Confirm" at bounding box center [440, 127] width 40 height 17
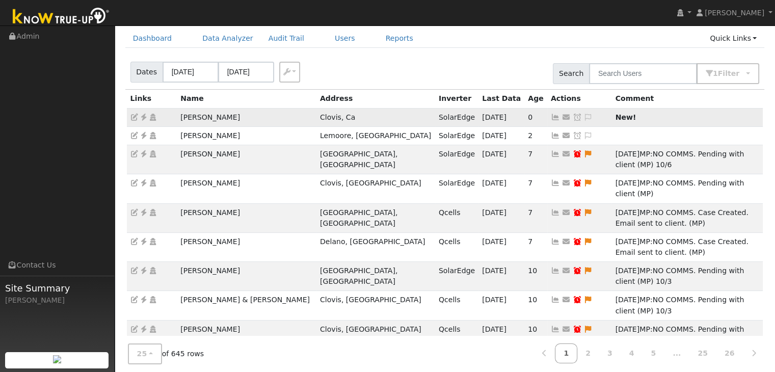
click at [216, 116] on td "Rebecca Johnson" at bounding box center [247, 117] width 140 height 18
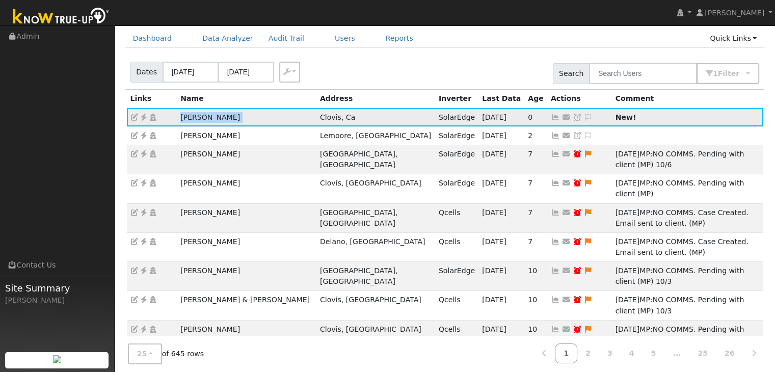
click at [216, 116] on td "Rebecca Johnson" at bounding box center [247, 117] width 140 height 18
copy td "Rebecca Johnson"
click at [143, 117] on icon at bounding box center [143, 117] width 9 height 7
click at [584, 116] on icon at bounding box center [588, 117] width 9 height 7
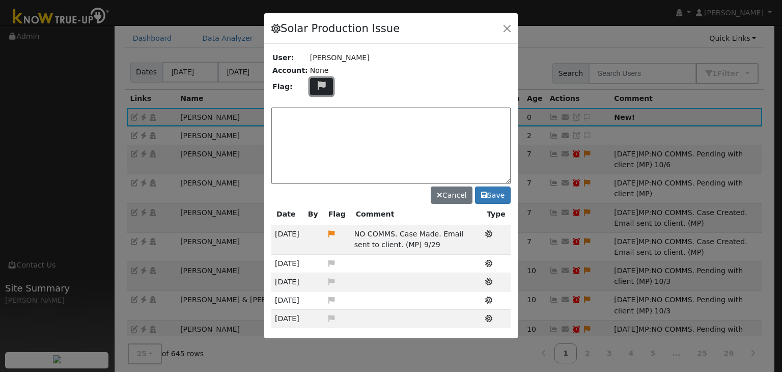
click at [316, 86] on icon at bounding box center [322, 85] width 12 height 9
click at [315, 134] on icon at bounding box center [321, 134] width 12 height 9
click at [506, 31] on button "button" at bounding box center [507, 28] width 14 height 14
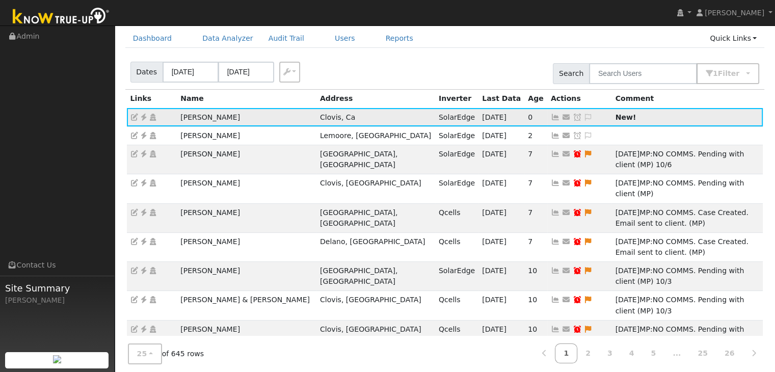
click at [584, 119] on icon at bounding box center [588, 117] width 9 height 7
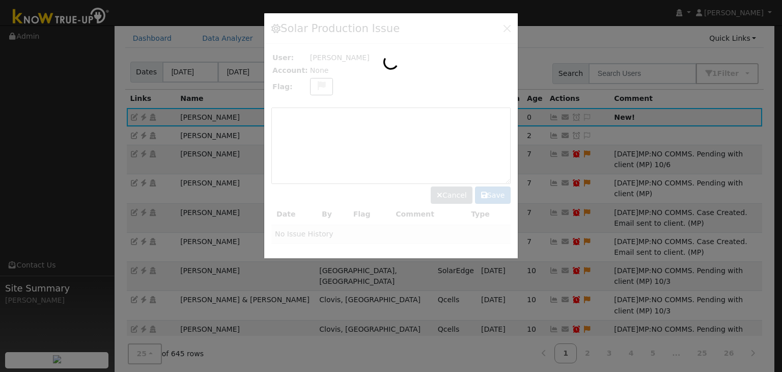
click at [315, 83] on div at bounding box center [391, 135] width 254 height 245
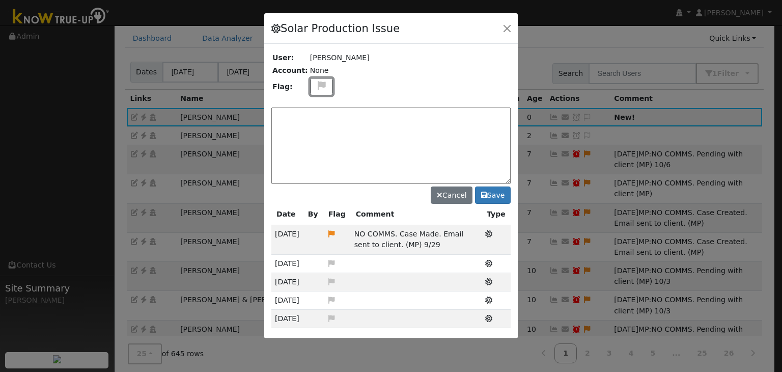
click at [316, 83] on icon at bounding box center [322, 85] width 12 height 9
click at [318, 133] on icon at bounding box center [321, 134] width 12 height 9
click at [314, 128] on textarea at bounding box center [390, 145] width 239 height 76
paste textarea "NO COMMS. Pending with client (MP)"
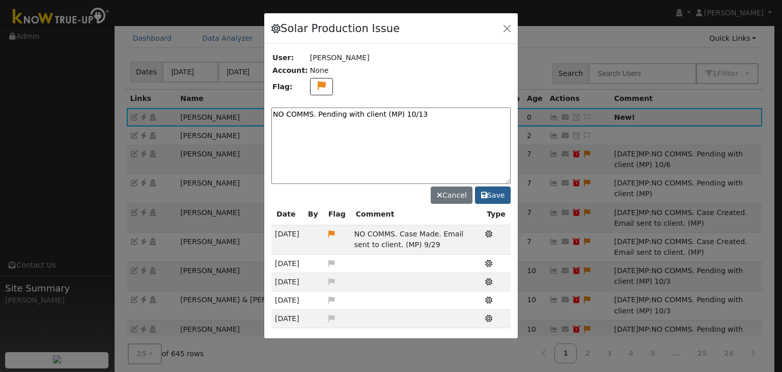
type textarea "NO COMMS. Pending with client (MP) 10/13"
click at [488, 195] on button "Save" at bounding box center [493, 194] width 36 height 17
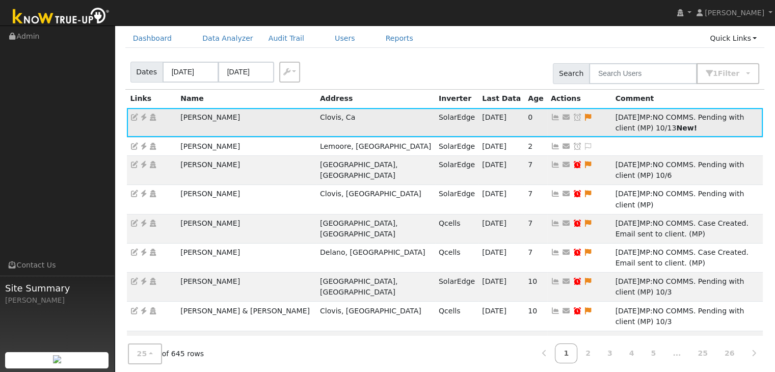
click at [572, 117] on icon at bounding box center [576, 117] width 9 height 7
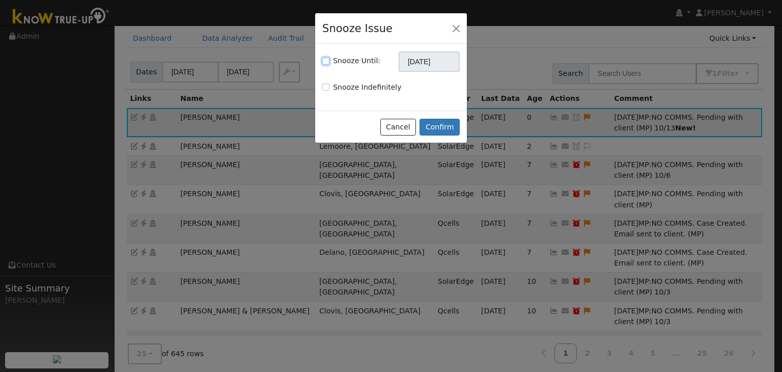
click at [324, 61] on input "Snooze Until:" at bounding box center [325, 61] width 7 height 7
checkbox input "true"
drag, startPoint x: 429, startPoint y: 60, endPoint x: 426, endPoint y: 68, distance: 9.4
click at [429, 61] on input "[DATE]" at bounding box center [429, 61] width 61 height 20
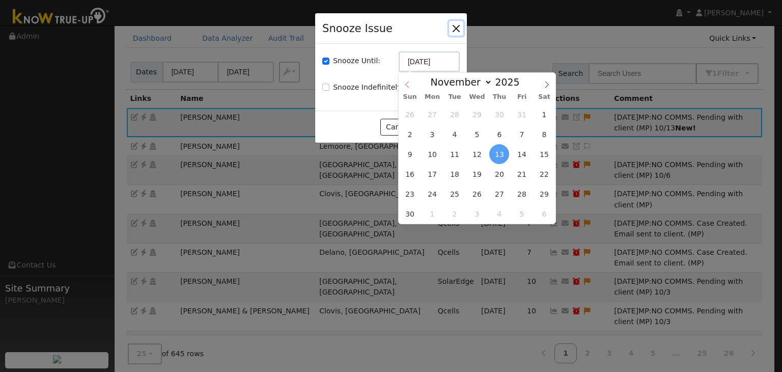
click at [407, 86] on icon at bounding box center [407, 84] width 7 height 7
select select "9"
click at [434, 171] on span "20" at bounding box center [433, 174] width 20 height 20
type input "[DATE]"
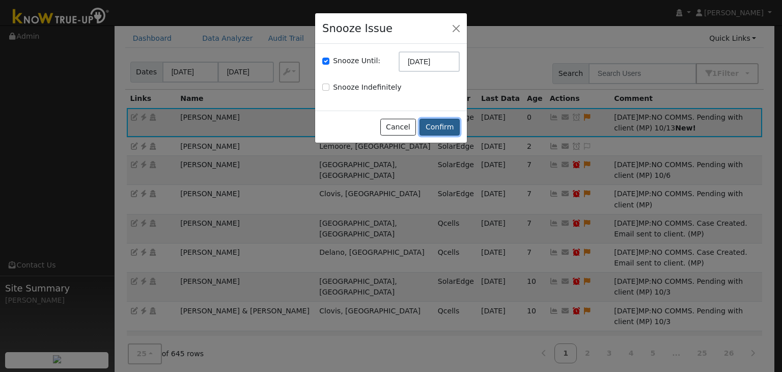
click at [436, 123] on button "Confirm" at bounding box center [440, 127] width 40 height 17
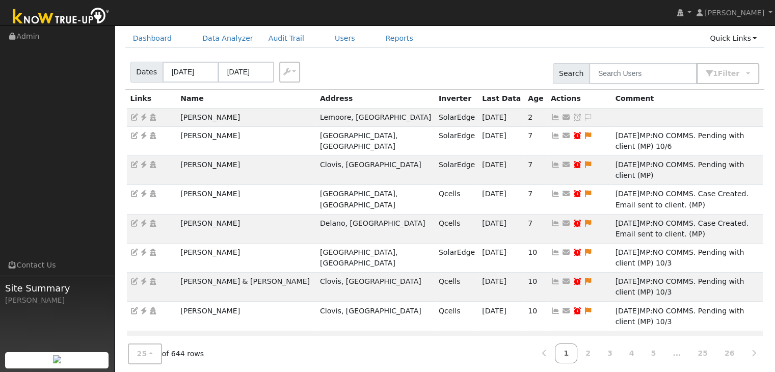
drag, startPoint x: 480, startPoint y: 58, endPoint x: 478, endPoint y: 66, distance: 8.1
click at [480, 58] on div "Dates 10/10/2025 10/13/2025 Export CSV Search 1 Filter Include Leads Include No…" at bounding box center [444, 71] width 643 height 35
click at [206, 115] on td "Michael Dow" at bounding box center [247, 117] width 140 height 18
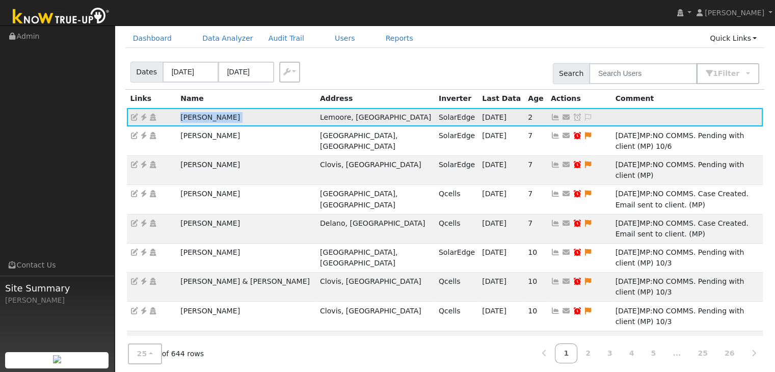
click at [206, 115] on td "Michael Dow" at bounding box center [247, 117] width 140 height 18
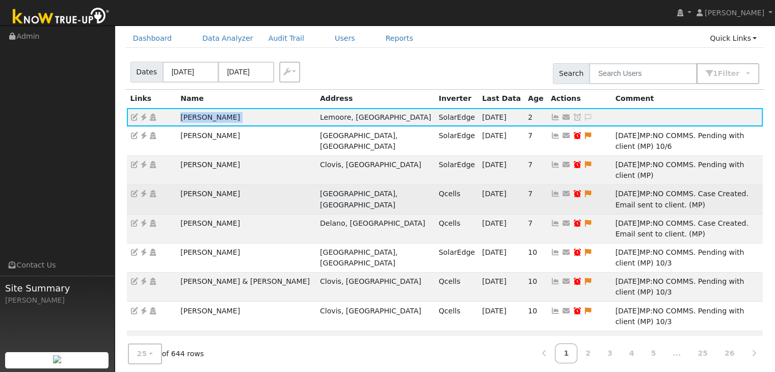
copy td "Michael Dow"
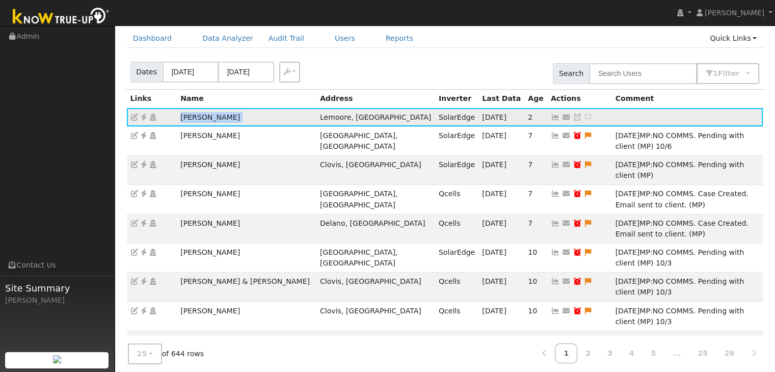
click at [144, 115] on icon at bounding box center [143, 117] width 9 height 7
click at [584, 114] on icon at bounding box center [588, 117] width 9 height 7
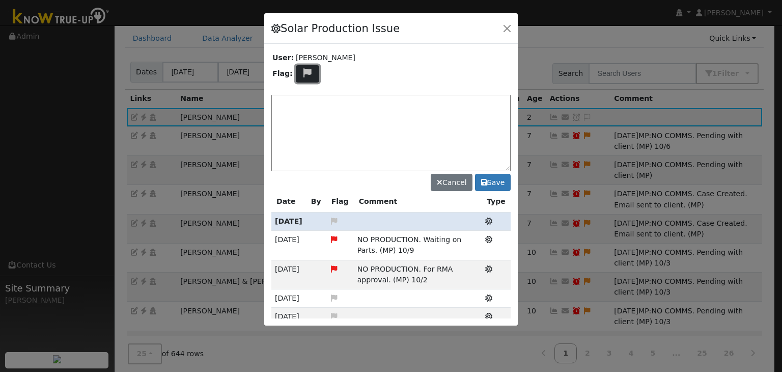
click at [305, 72] on icon at bounding box center [308, 72] width 12 height 9
click at [303, 109] on icon at bounding box center [307, 110] width 12 height 9
click at [376, 111] on textarea at bounding box center [390, 133] width 239 height 76
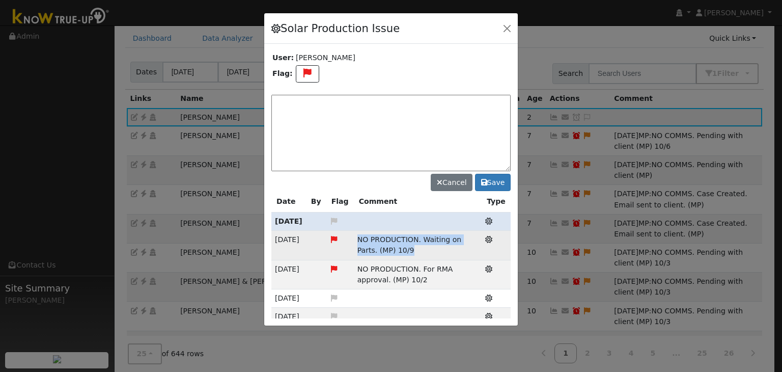
drag, startPoint x: 366, startPoint y: 239, endPoint x: 397, endPoint y: 247, distance: 32.1
click at [397, 247] on td "NO PRODUCTION. Waiting on Parts. (MP) 10/9" at bounding box center [418, 245] width 128 height 29
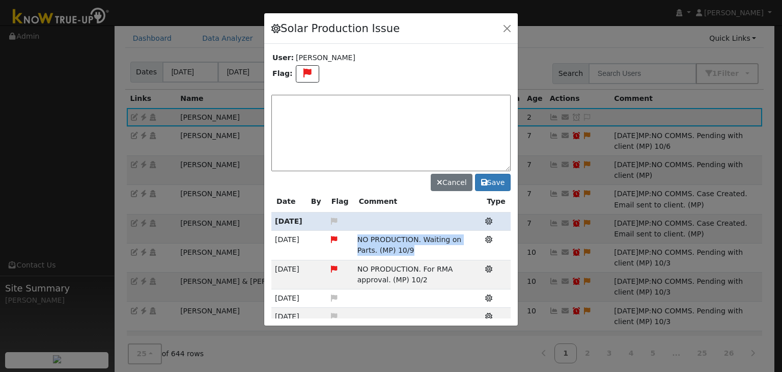
copy span "NO PRODUCTION. Waiting on Parts. (MP) 10/9"
click at [311, 99] on textarea at bounding box center [390, 133] width 239 height 76
paste textarea "NO PRODUCTION. Waiting on Parts. (MP) 10/9"
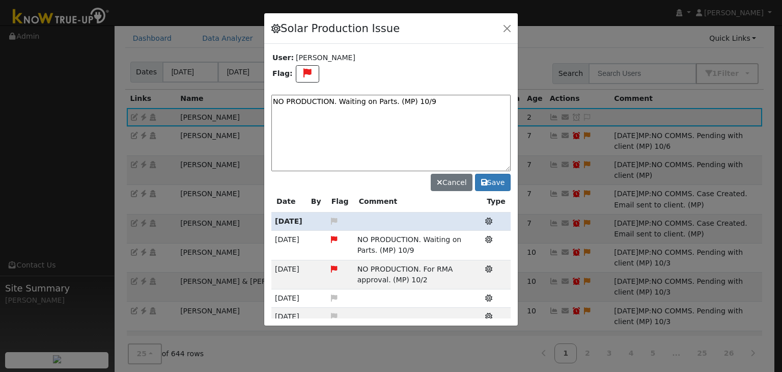
click at [432, 95] on textarea "NO PRODUCTION. Waiting on Parts. (MP) 10/9" at bounding box center [390, 133] width 239 height 76
click at [428, 98] on textarea "NO PRODUCTION. Waiting on Parts. (MP) 10/9" at bounding box center [390, 133] width 239 height 76
type textarea "NO PRODUCTION. Waiting on Parts. (MP) 10/13"
click at [493, 187] on button "Save" at bounding box center [493, 182] width 36 height 17
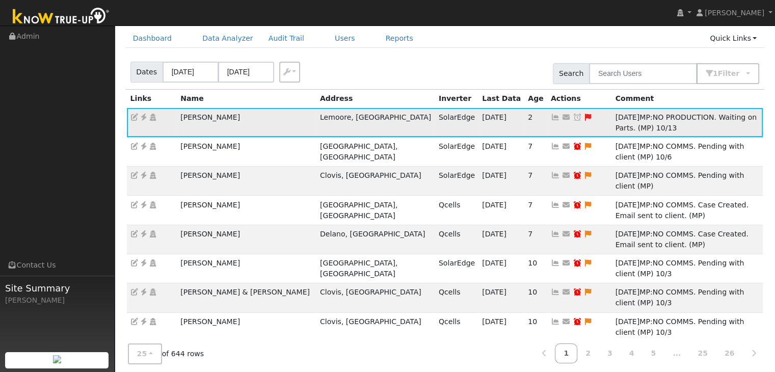
click at [572, 117] on icon at bounding box center [576, 117] width 9 height 7
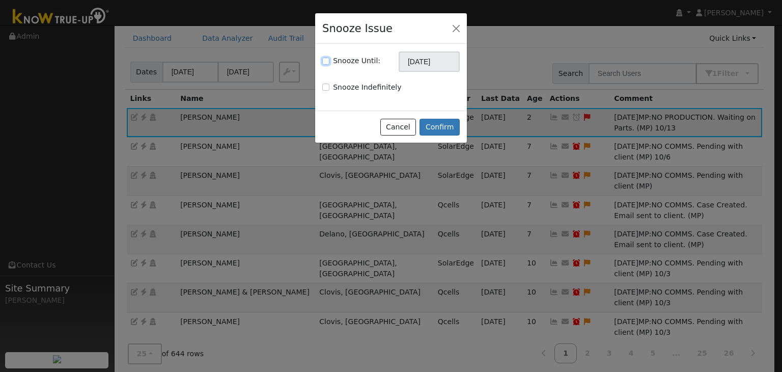
click at [326, 59] on input "Snooze Until:" at bounding box center [325, 61] width 7 height 7
checkbox input "true"
click at [418, 60] on input "[DATE]" at bounding box center [429, 61] width 61 height 20
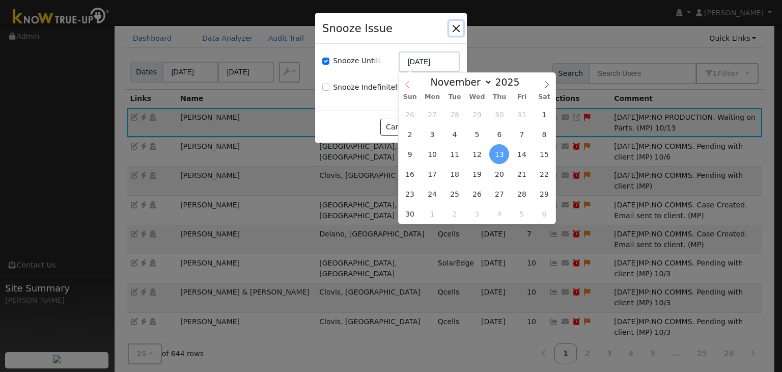
click at [407, 84] on icon at bounding box center [407, 84] width 4 height 7
select select "9"
click at [434, 193] on span "27" at bounding box center [433, 194] width 20 height 20
type input "10/27/2025"
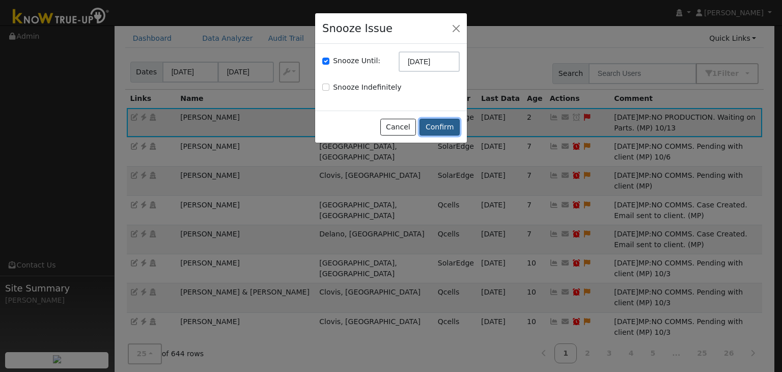
click at [443, 124] on button "Confirm" at bounding box center [440, 127] width 40 height 17
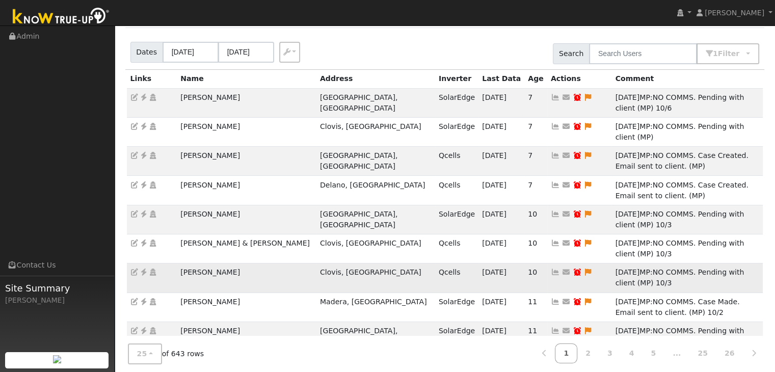
scroll to position [0, 0]
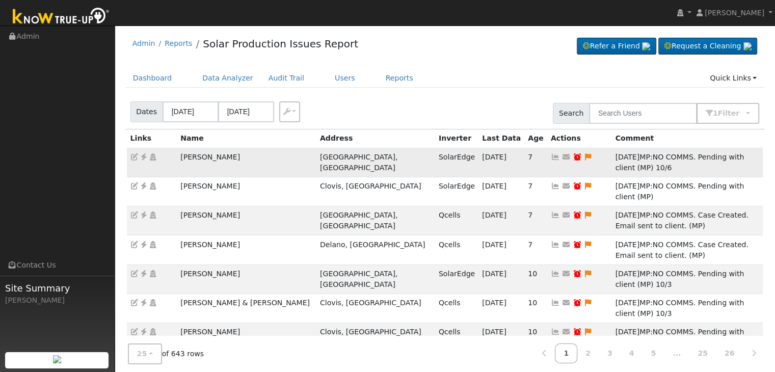
click at [142, 157] on icon at bounding box center [143, 156] width 9 height 7
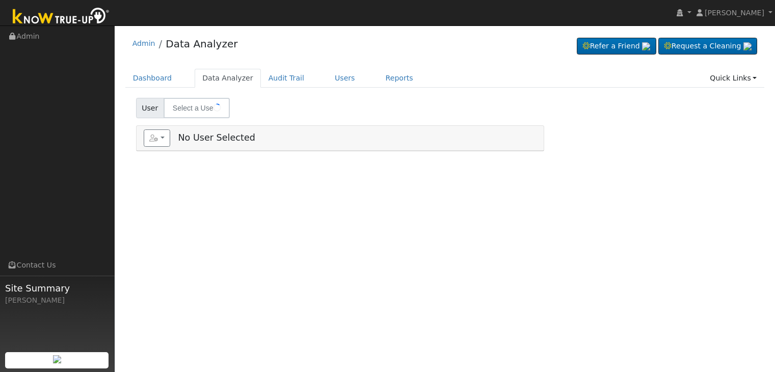
type input "[PERSON_NAME]"
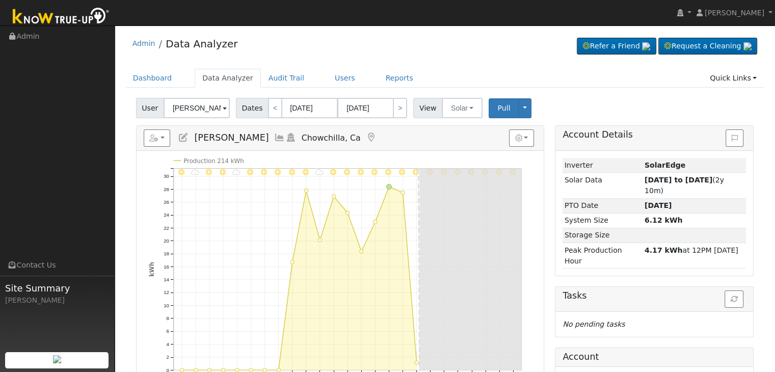
click at [370, 139] on h5 "Reports Scenario Health Check Energy Audit Account Timeline User Audit Trail In…" at bounding box center [340, 137] width 393 height 17
click at [368, 137] on icon at bounding box center [371, 137] width 11 height 9
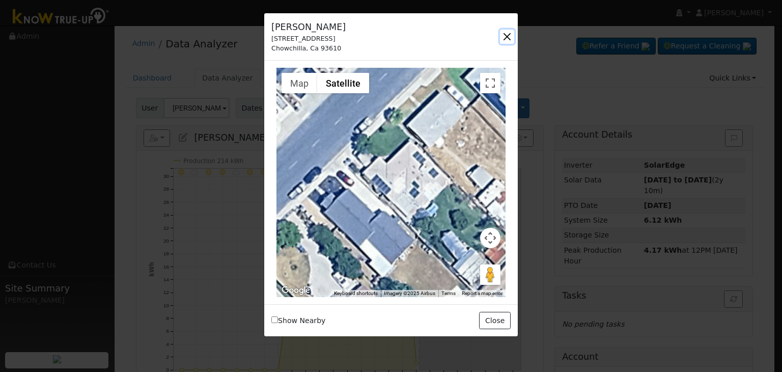
click at [511, 36] on button "button" at bounding box center [507, 37] width 14 height 14
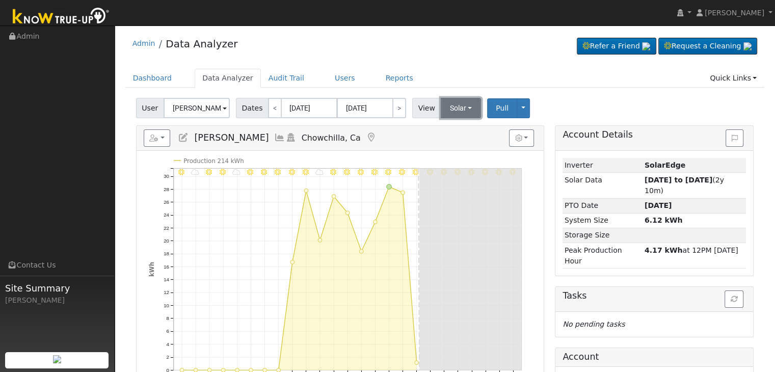
click at [461, 100] on button "Solar" at bounding box center [461, 108] width 41 height 20
click at [462, 123] on link "Utility" at bounding box center [474, 130] width 71 height 14
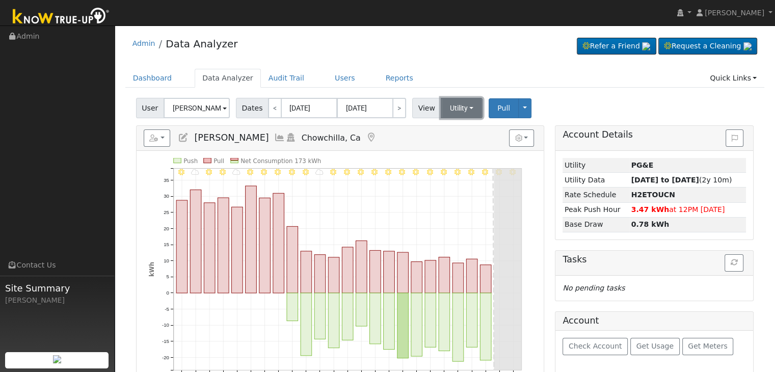
click at [460, 104] on button "Utility" at bounding box center [462, 108] width 42 height 20
click at [460, 145] on link "Solar" at bounding box center [474, 145] width 71 height 14
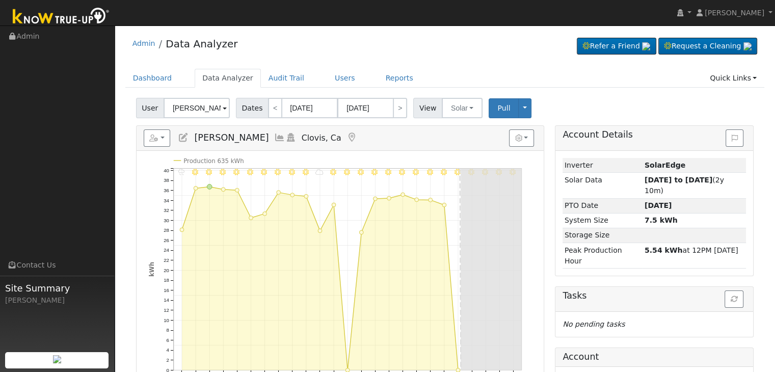
click at [346, 133] on icon at bounding box center [351, 137] width 11 height 9
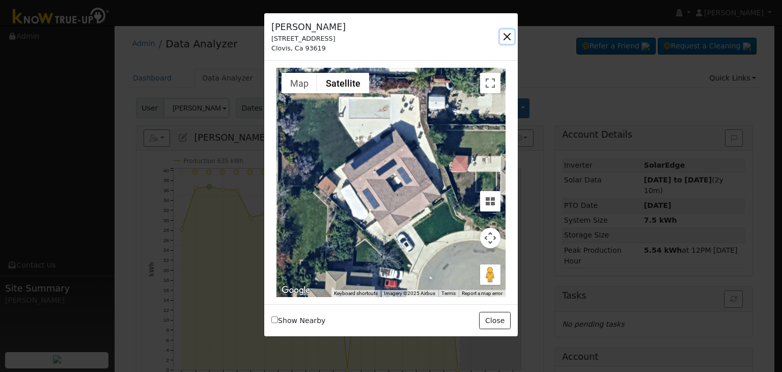
click at [507, 40] on button "button" at bounding box center [507, 37] width 14 height 14
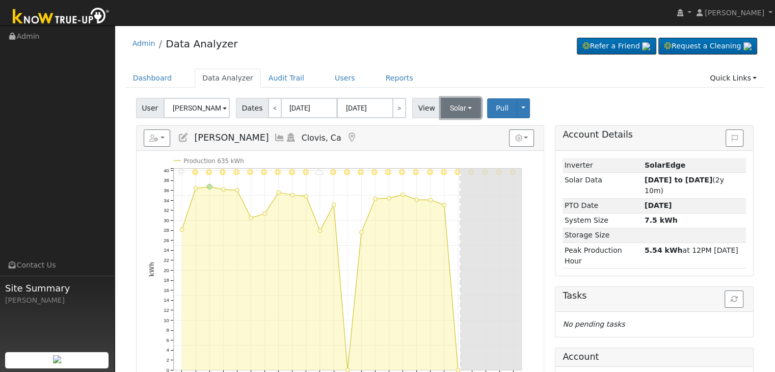
click at [449, 114] on button "Solar" at bounding box center [461, 108] width 41 height 20
click at [452, 131] on link "Utility" at bounding box center [474, 130] width 71 height 14
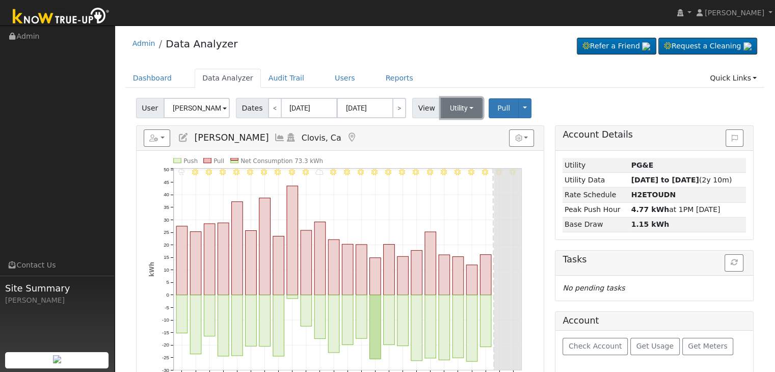
click at [459, 110] on button "Utility" at bounding box center [462, 108] width 42 height 20
click at [453, 147] on link "Solar" at bounding box center [474, 145] width 71 height 14
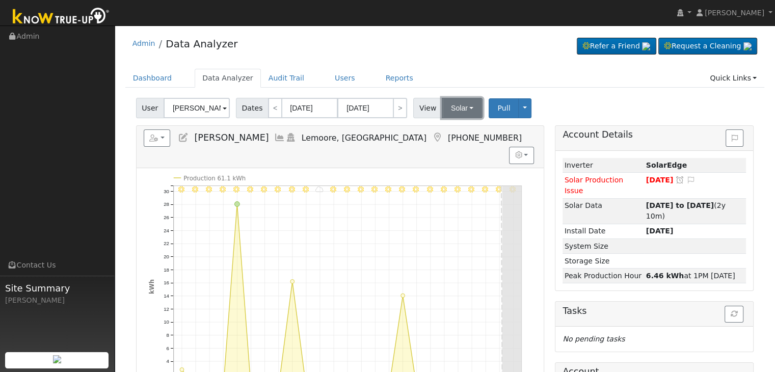
click at [451, 100] on button "Solar" at bounding box center [462, 108] width 41 height 20
click at [419, 51] on div "Admin Data Analyzer Refer a Friend Request a Cleaning" at bounding box center [444, 46] width 639 height 31
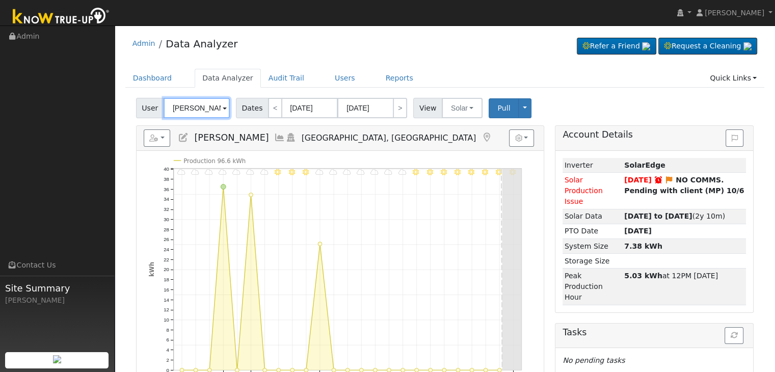
click at [195, 105] on input "[PERSON_NAME]" at bounding box center [196, 108] width 66 height 20
paste input "Crutchfield, John & Meg"
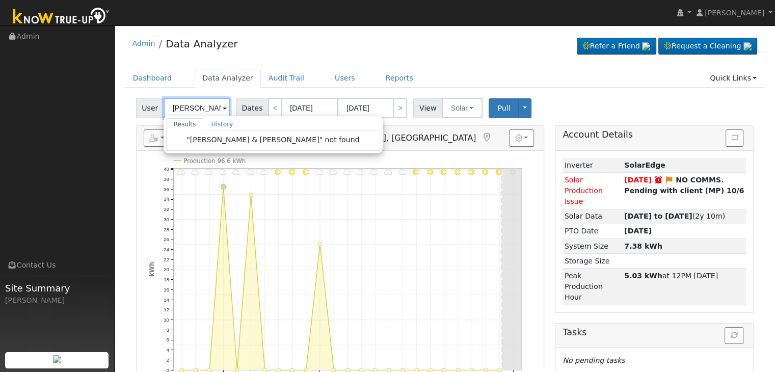
click at [211, 108] on input "Crutchfield, John & Megan" at bounding box center [196, 108] width 66 height 20
click at [206, 108] on input "Crutchfield, John & Megan" at bounding box center [196, 108] width 66 height 20
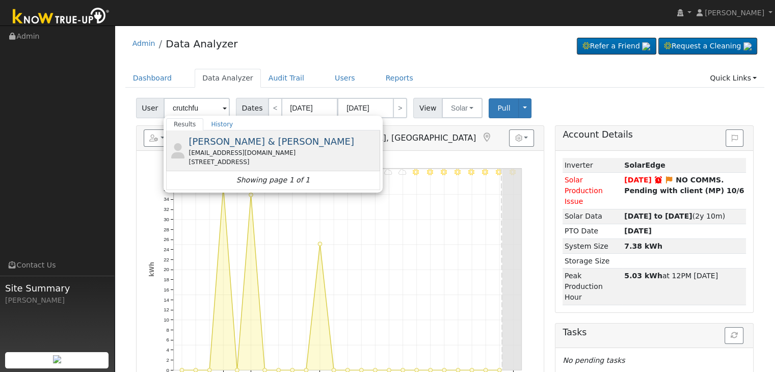
click at [254, 160] on div "6073 East Bellaire Way, Fresno, CA 93727" at bounding box center [282, 161] width 189 height 9
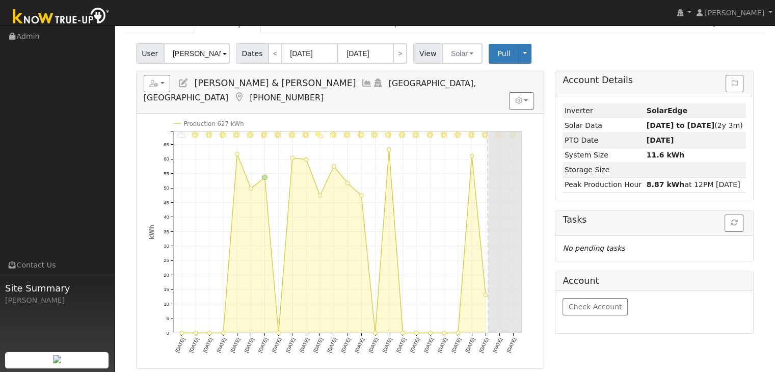
scroll to position [51, 0]
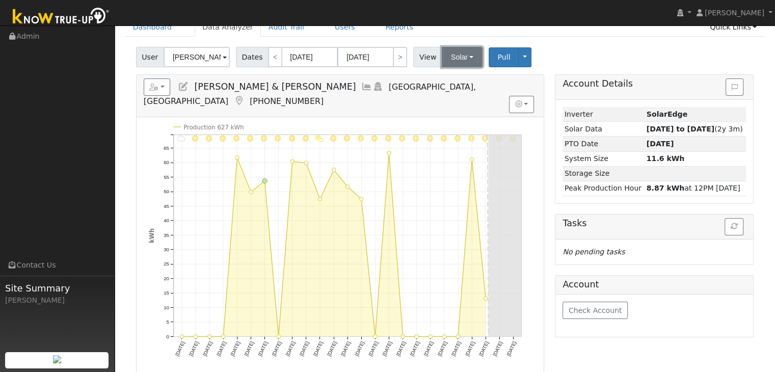
click at [450, 57] on button "Solar" at bounding box center [462, 57] width 41 height 20
click at [452, 79] on link "Utility" at bounding box center [475, 79] width 71 height 14
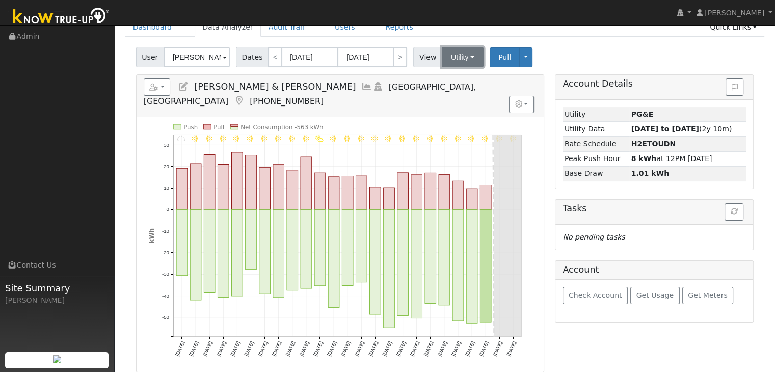
click at [445, 53] on button "Utility" at bounding box center [463, 57] width 42 height 20
click at [456, 92] on link "Solar" at bounding box center [475, 94] width 71 height 14
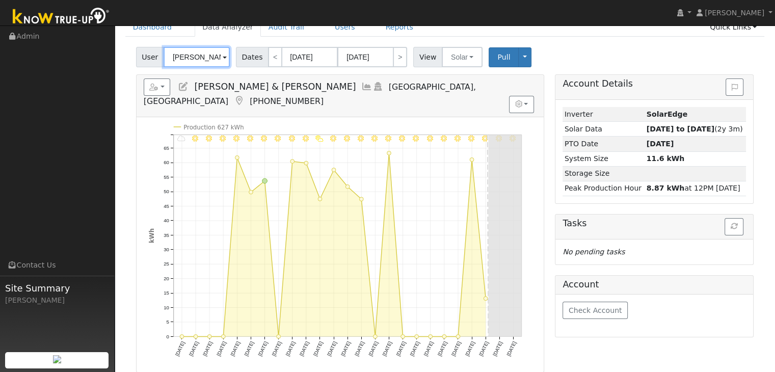
click at [194, 60] on input "John & Megan Crutchfield" at bounding box center [196, 57] width 66 height 20
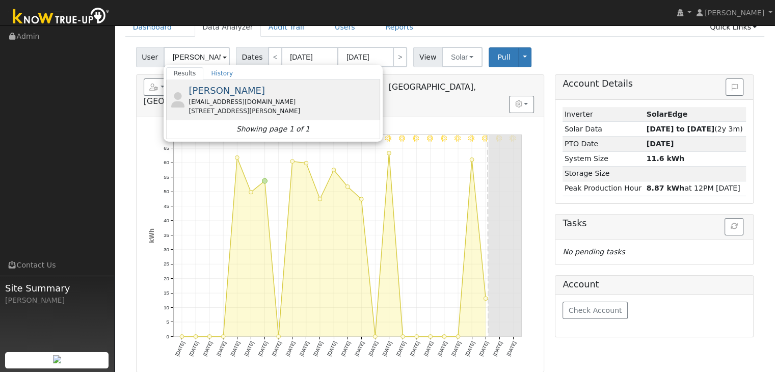
click at [222, 100] on div "evelynwlau@gmail.com" at bounding box center [282, 101] width 189 height 9
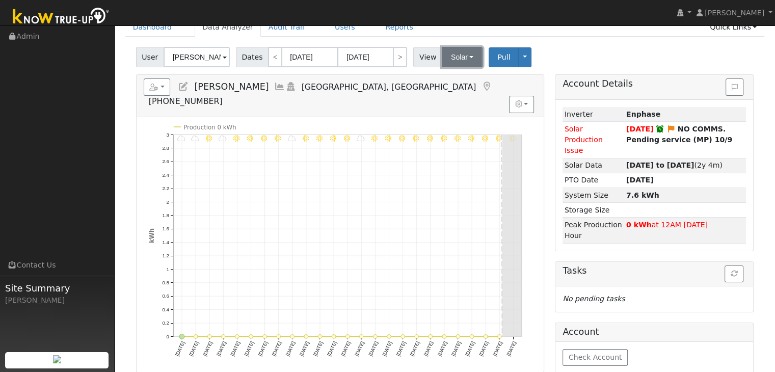
click at [443, 55] on button "Solar" at bounding box center [462, 57] width 41 height 20
click at [446, 80] on link "Utility" at bounding box center [475, 79] width 71 height 14
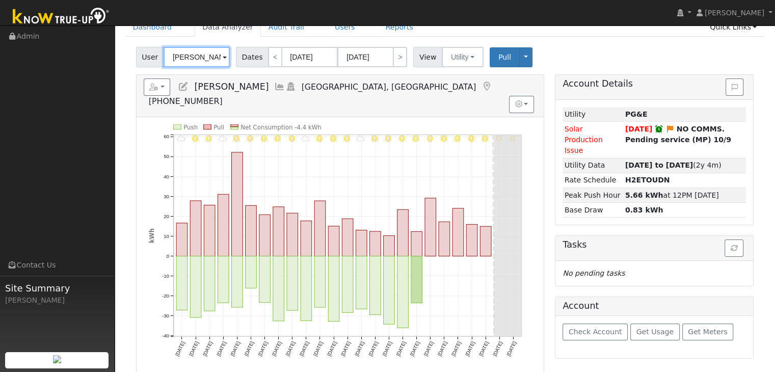
click at [194, 56] on input "Evelyn Lau" at bounding box center [196, 57] width 66 height 20
paste input "Maria Dasalla"
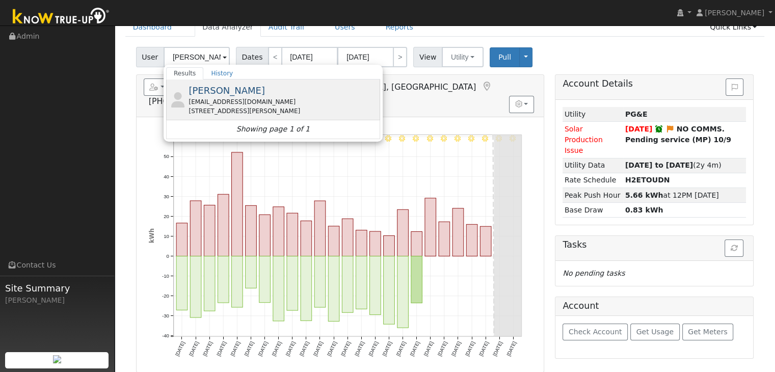
click at [214, 98] on div "mae2013dasall@yahoo.com" at bounding box center [282, 101] width 189 height 9
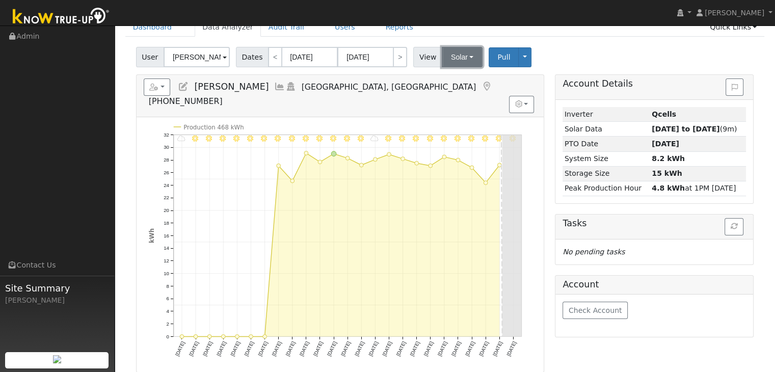
click at [454, 61] on button "Solar" at bounding box center [462, 57] width 41 height 20
click at [455, 80] on link "Utility" at bounding box center [475, 79] width 71 height 14
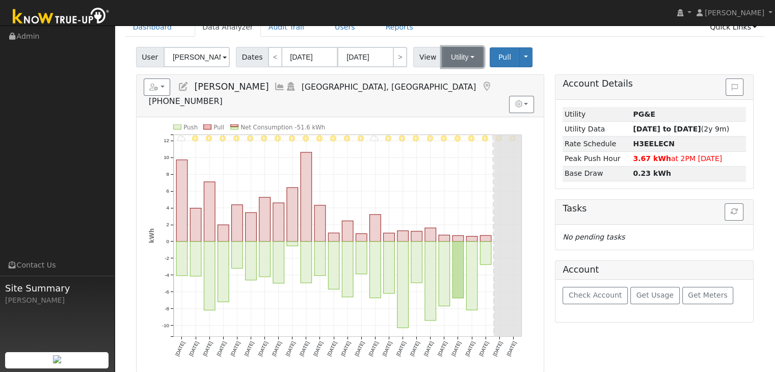
click at [450, 59] on button "Utility" at bounding box center [463, 57] width 42 height 20
click at [450, 93] on link "Solar" at bounding box center [475, 94] width 71 height 14
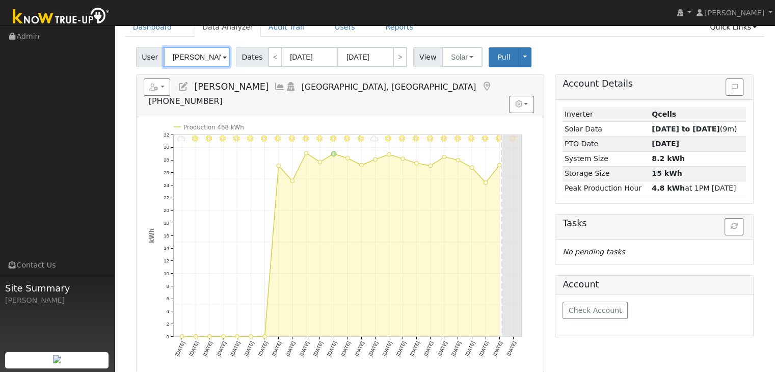
click at [198, 51] on input "Maria Dasalla" at bounding box center [196, 57] width 66 height 20
paste input "Junior Gutierrez"
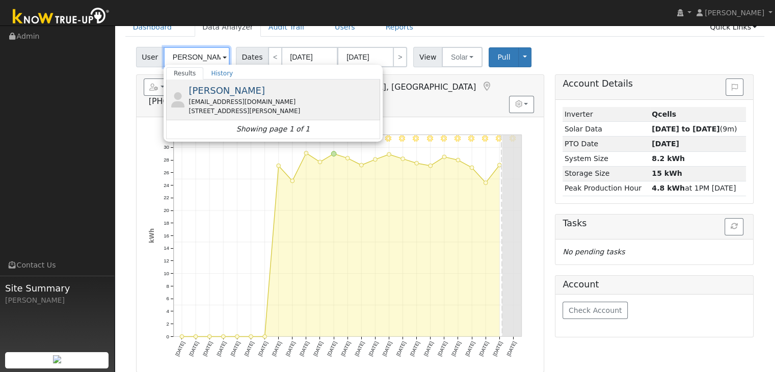
type input "Junior Gutierrez"
click at [212, 102] on div "jreduardo664@gmail.com" at bounding box center [282, 101] width 189 height 9
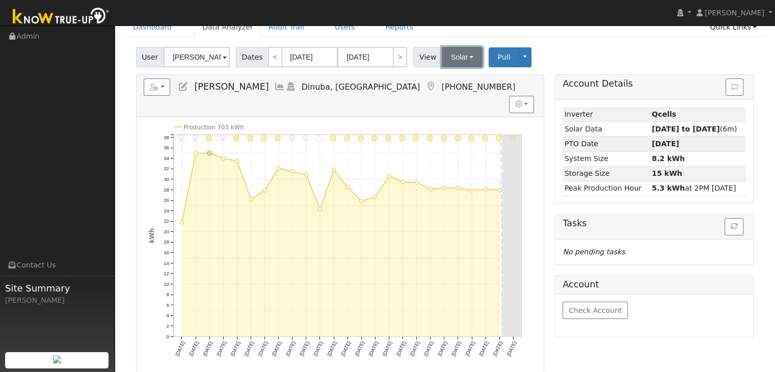
click at [453, 56] on button "Solar" at bounding box center [462, 57] width 41 height 20
click at [455, 80] on link "Utility" at bounding box center [475, 79] width 71 height 14
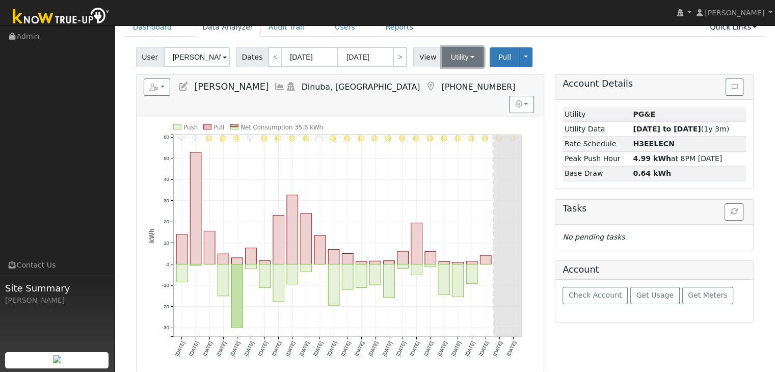
click at [447, 57] on button "Utility" at bounding box center [463, 57] width 42 height 20
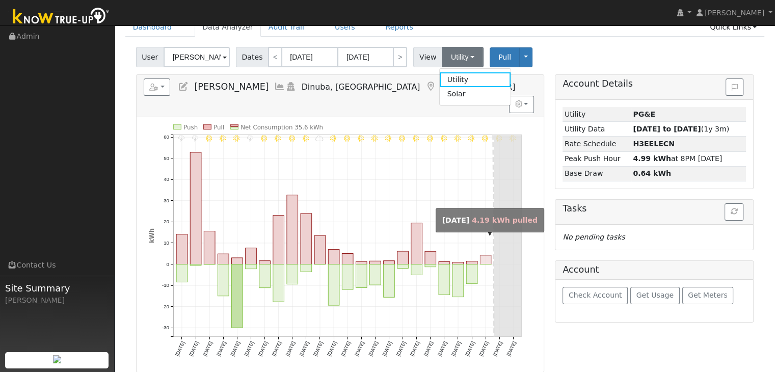
click at [482, 255] on rect "onclick=""" at bounding box center [485, 259] width 11 height 9
type input "10/11/2025"
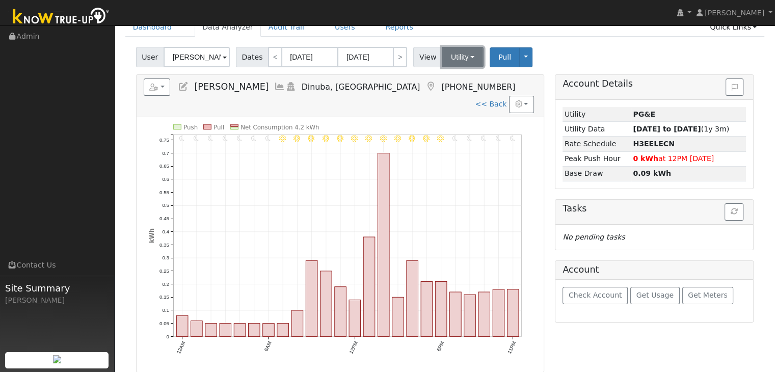
click at [459, 57] on button "Utility" at bounding box center [463, 57] width 42 height 20
click at [452, 94] on link "Solar" at bounding box center [475, 94] width 71 height 14
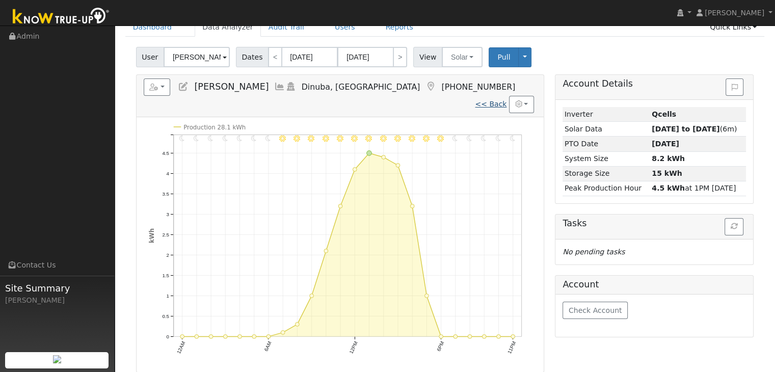
click at [489, 100] on link "<< Back" at bounding box center [491, 104] width 32 height 8
type input "[DATE]"
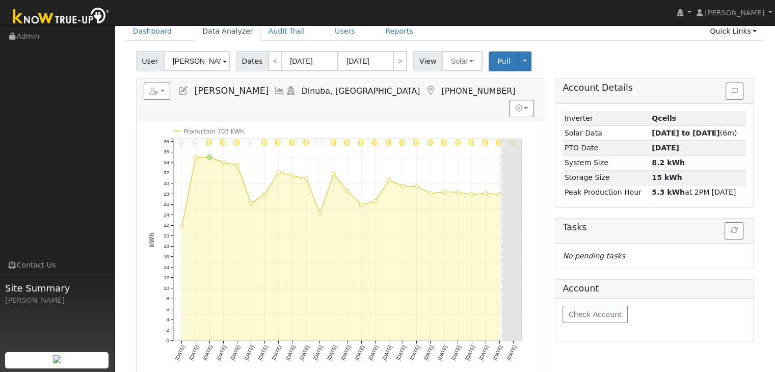
scroll to position [51, 0]
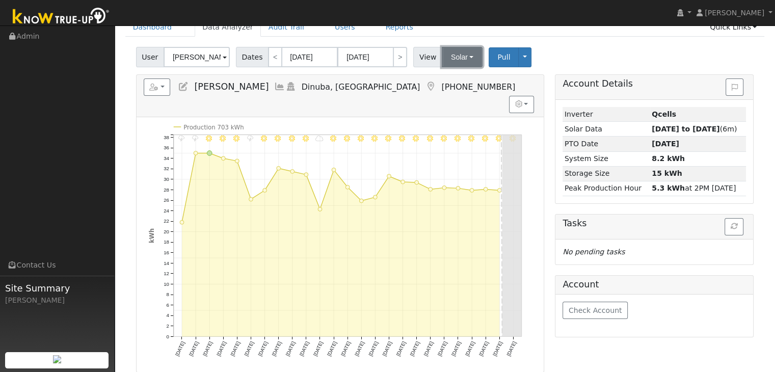
click at [450, 58] on button "Solar" at bounding box center [462, 57] width 41 height 20
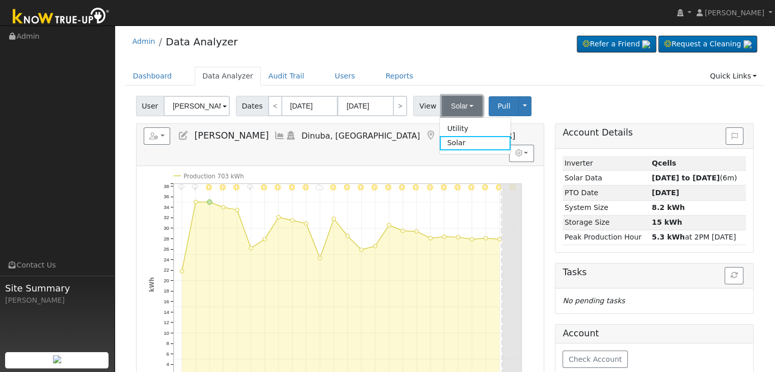
scroll to position [0, 0]
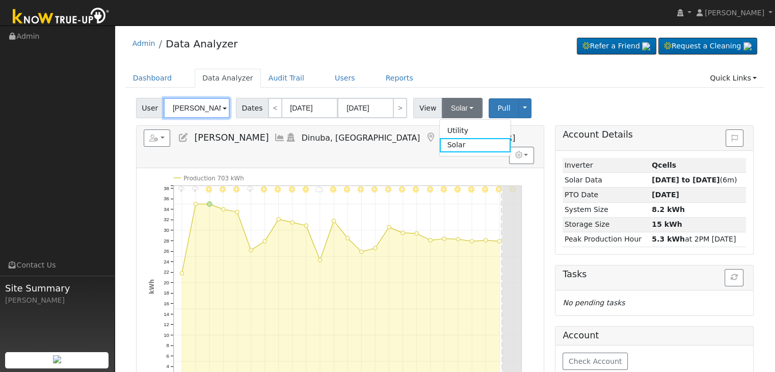
click at [192, 104] on input "Junior Gutierrez" at bounding box center [196, 108] width 66 height 20
paste input "Donna & Jim Niell"
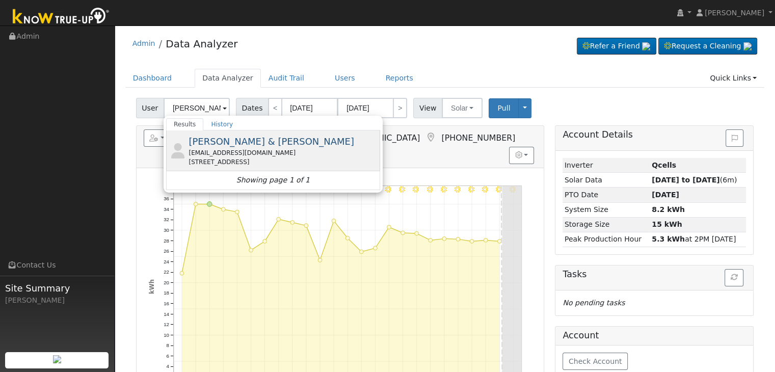
click at [210, 145] on span "Donna & Jim Niell" at bounding box center [271, 141] width 166 height 11
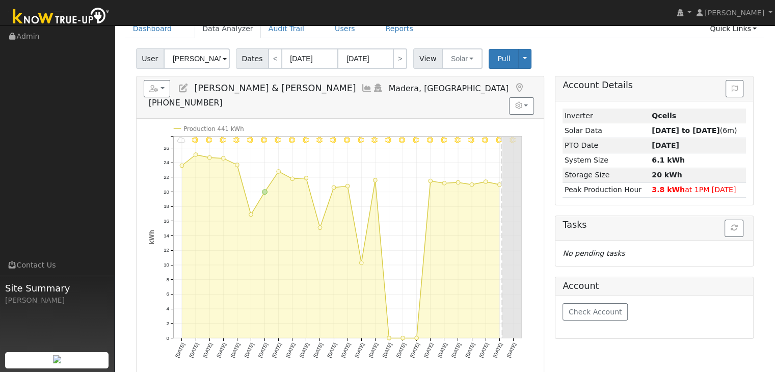
scroll to position [51, 0]
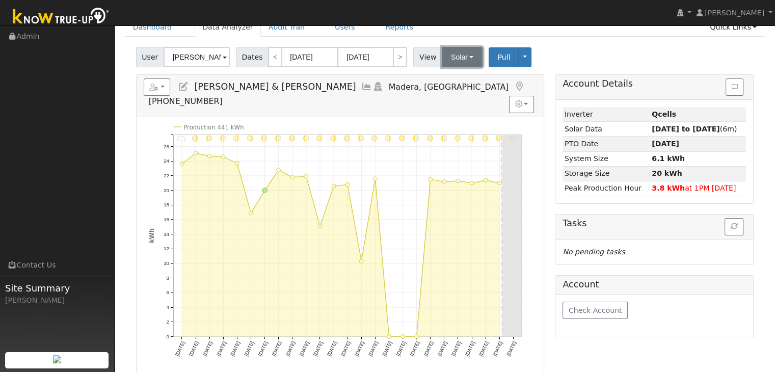
click at [444, 59] on button "Solar" at bounding box center [462, 57] width 41 height 20
click at [453, 82] on link "Utility" at bounding box center [475, 79] width 71 height 14
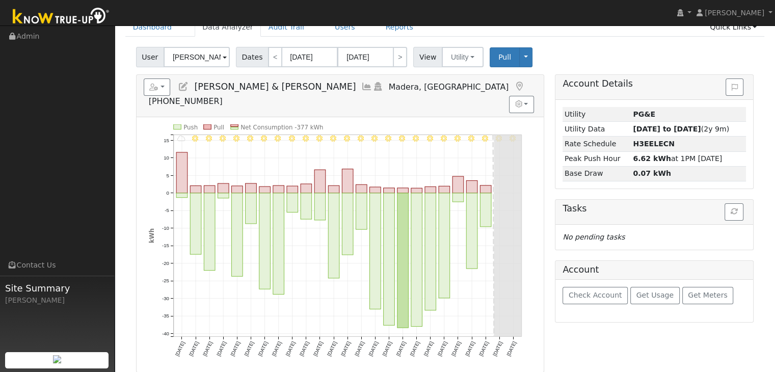
click at [82, 192] on ul "Navigation Admin Links Contact Us Site Summary Mara Panganiban" at bounding box center [57, 212] width 115 height 372
click at [201, 57] on input "Donna & Jim Niell" at bounding box center [196, 57] width 66 height 20
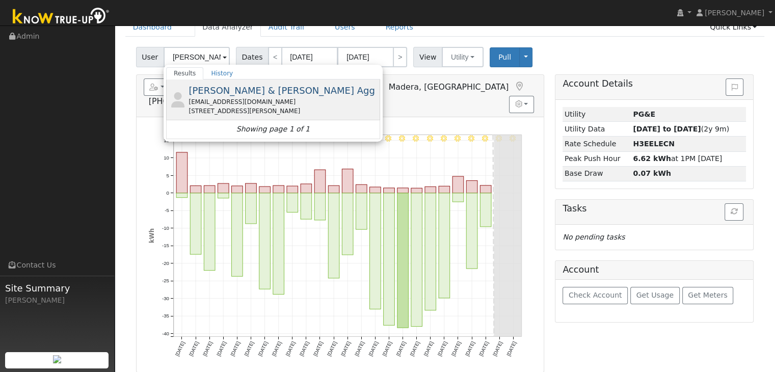
click at [224, 97] on div "jroche123456@gmail.com" at bounding box center [282, 101] width 189 height 9
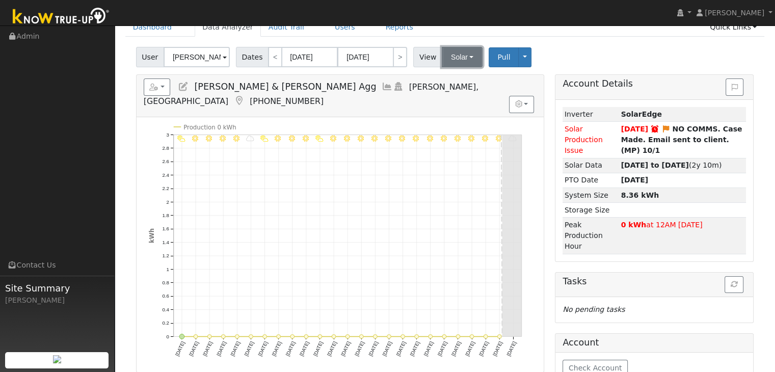
click at [452, 56] on button "Solar" at bounding box center [462, 57] width 41 height 20
click at [464, 75] on link "Utility" at bounding box center [475, 79] width 71 height 14
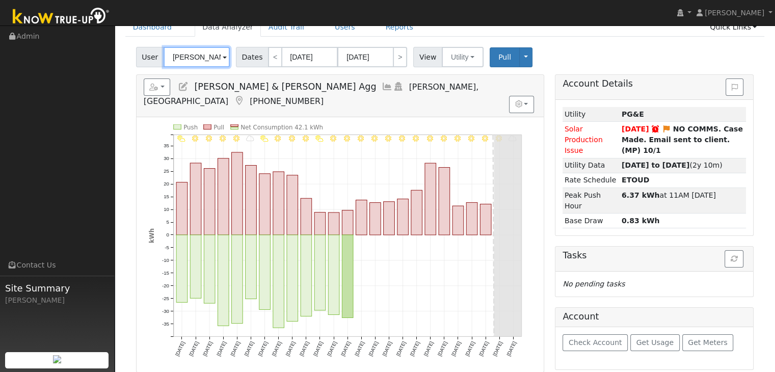
click at [202, 59] on input "Jessica & Jim Roche Agg" at bounding box center [196, 57] width 66 height 20
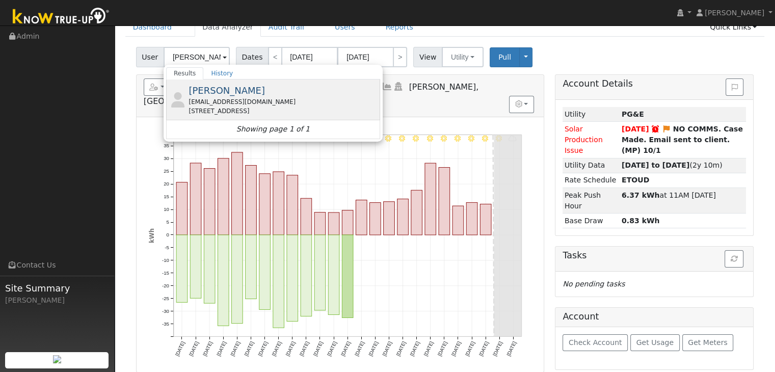
click at [224, 106] on div "1721 North Lassen Avenue, Kerman, CA 93630" at bounding box center [282, 110] width 189 height 9
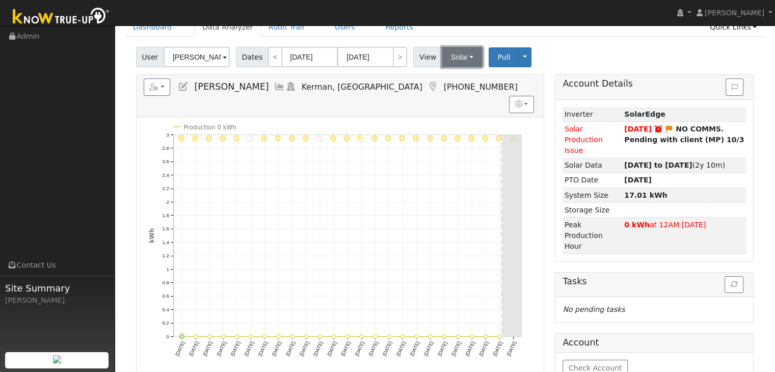
click at [451, 55] on button "Solar" at bounding box center [462, 57] width 41 height 20
click at [449, 79] on link "Utility" at bounding box center [475, 79] width 71 height 14
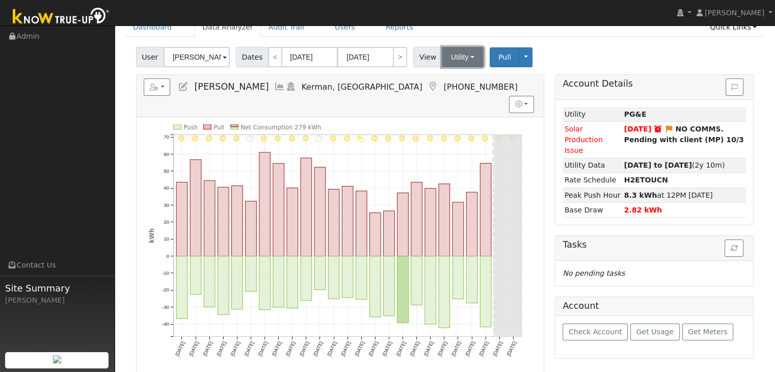
click at [451, 54] on button "Utility" at bounding box center [463, 57] width 42 height 20
click at [450, 93] on link "Solar" at bounding box center [475, 94] width 71 height 14
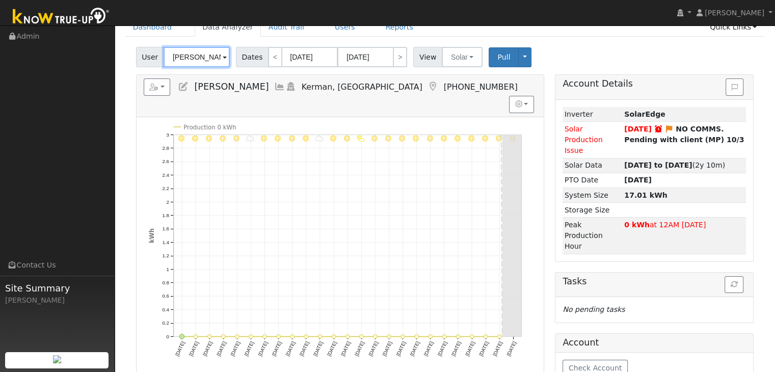
click at [197, 57] on input "Omar Campos" at bounding box center [196, 57] width 66 height 20
paste input "Myron Shapiro"
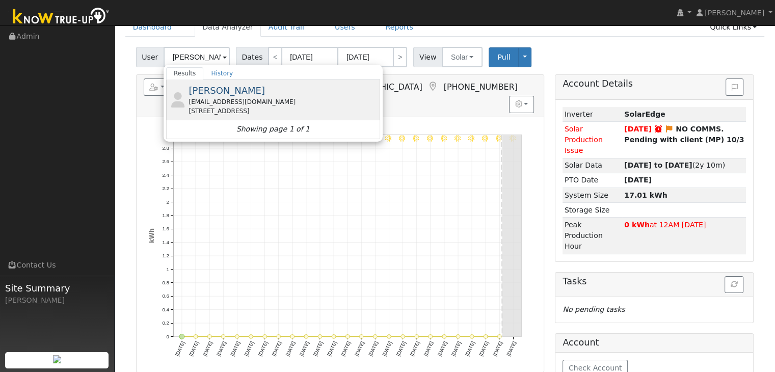
click at [215, 101] on div "agramie@yahoo.com" at bounding box center [282, 101] width 189 height 9
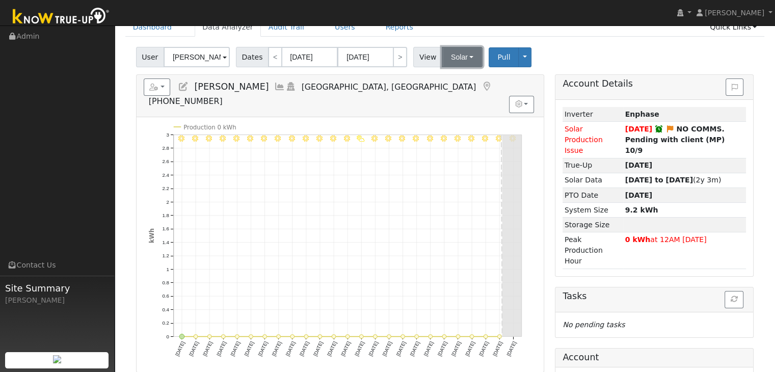
click at [450, 61] on button "Solar" at bounding box center [462, 57] width 41 height 20
click at [450, 81] on link "Utility" at bounding box center [475, 79] width 71 height 14
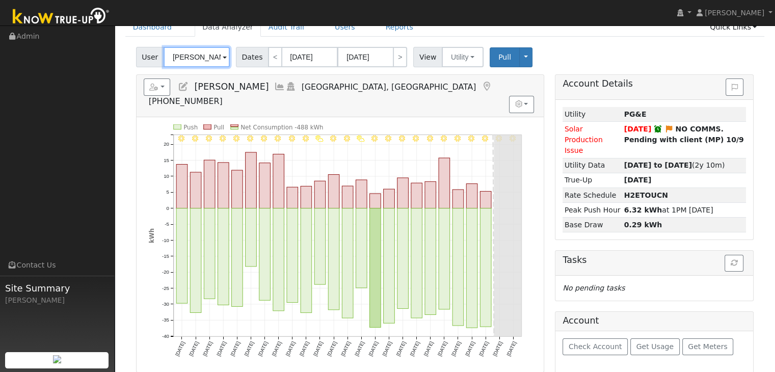
click at [204, 52] on input "Myron Shapiro" at bounding box center [196, 57] width 66 height 20
paste input "Angela & Matthew Ramirez"
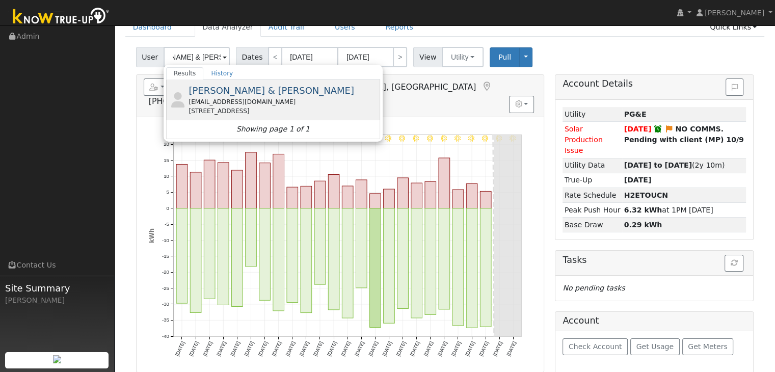
scroll to position [0, 0]
click at [208, 105] on div "uop28@yahoo.com" at bounding box center [282, 101] width 189 height 9
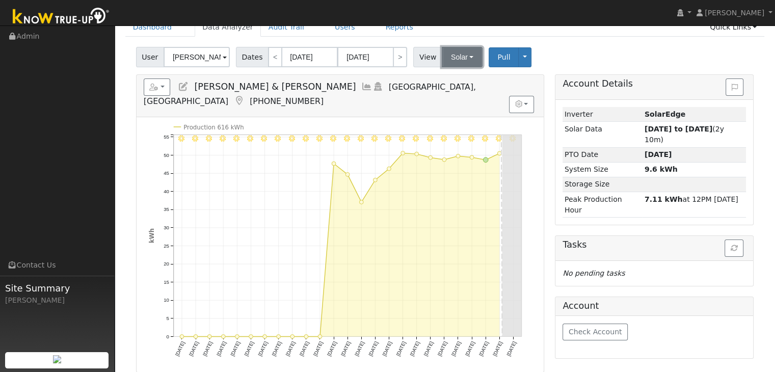
click at [455, 62] on button "Solar" at bounding box center [462, 57] width 41 height 20
click at [450, 80] on link "Utility" at bounding box center [475, 79] width 71 height 14
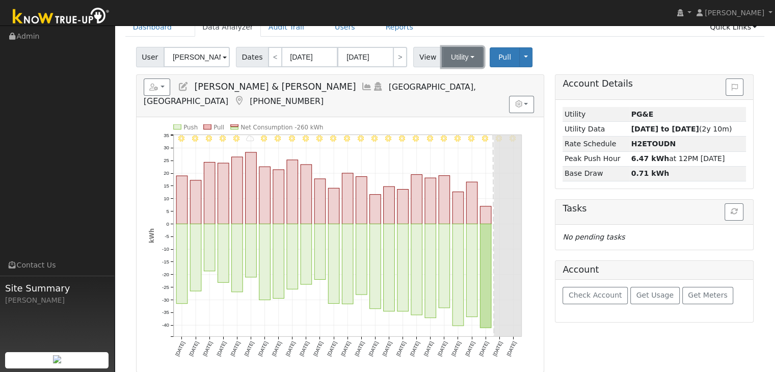
click at [449, 53] on button "Utility" at bounding box center [463, 57] width 42 height 20
click at [452, 95] on link "Solar" at bounding box center [475, 94] width 71 height 14
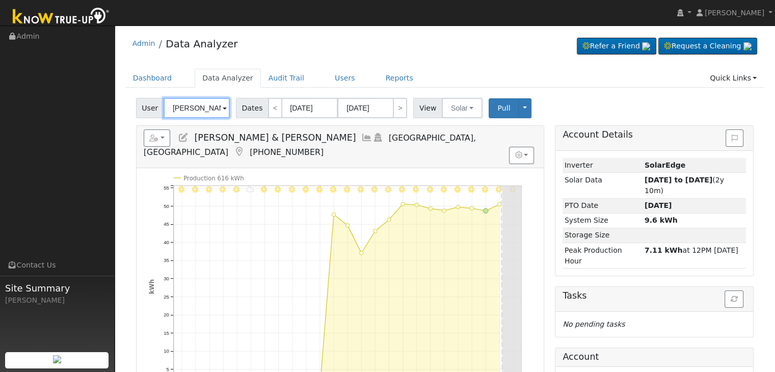
click at [190, 111] on input "Angela & Matthew Ramirez" at bounding box center [196, 108] width 66 height 20
paste input "Yolanda Bahena"
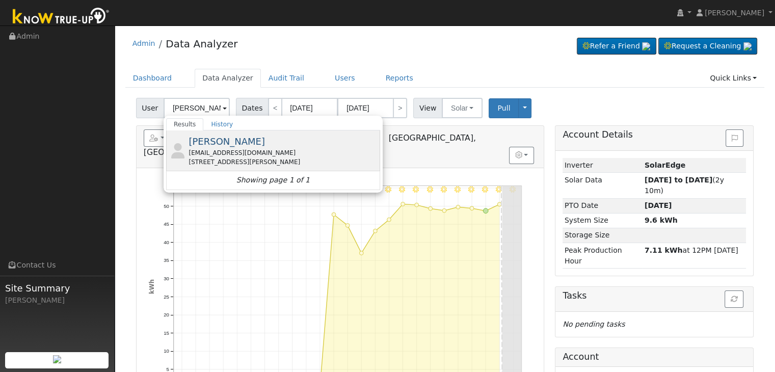
click at [230, 141] on span "Yolanda Bahena" at bounding box center [226, 141] width 76 height 11
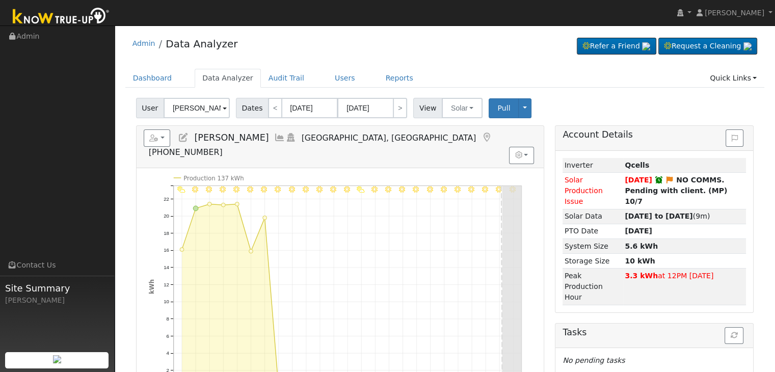
click at [196, 119] on div "User Yolanda Bahena Account Default Account Default Account 7718 North Woodrow …" at bounding box center [444, 340] width 639 height 492
click at [196, 109] on input "Yolanda Bahena" at bounding box center [196, 108] width 66 height 20
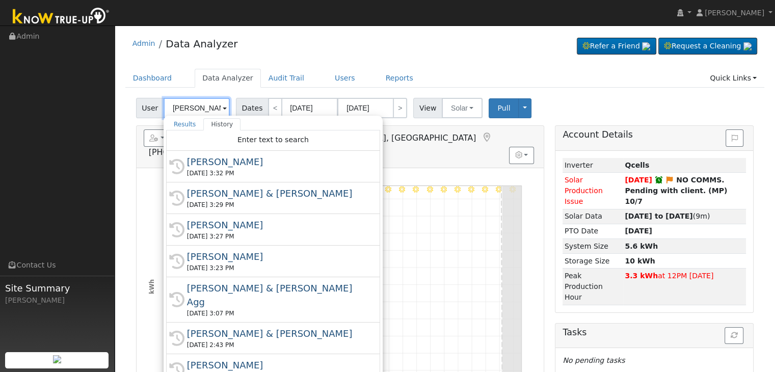
paste input "Farhat and Neema Assemi"
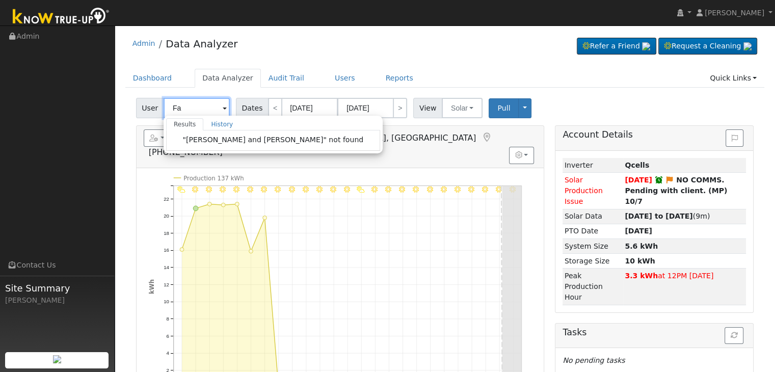
type input "F"
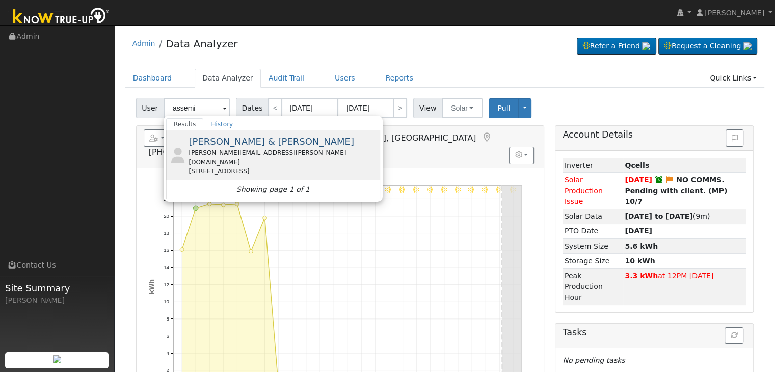
click at [226, 146] on span "Farhat & Neema Assemi" at bounding box center [271, 141] width 166 height 11
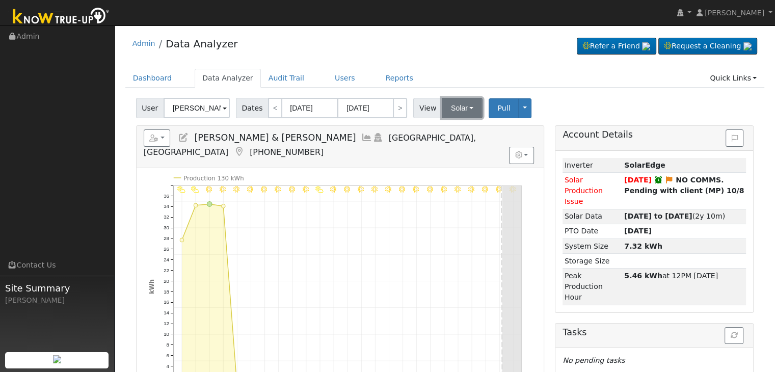
click at [454, 106] on button "Solar" at bounding box center [462, 108] width 41 height 20
click at [450, 139] on link "Solar" at bounding box center [475, 145] width 71 height 14
click at [448, 108] on button "Solar" at bounding box center [462, 108] width 41 height 20
click at [443, 130] on link "Utility" at bounding box center [475, 130] width 71 height 14
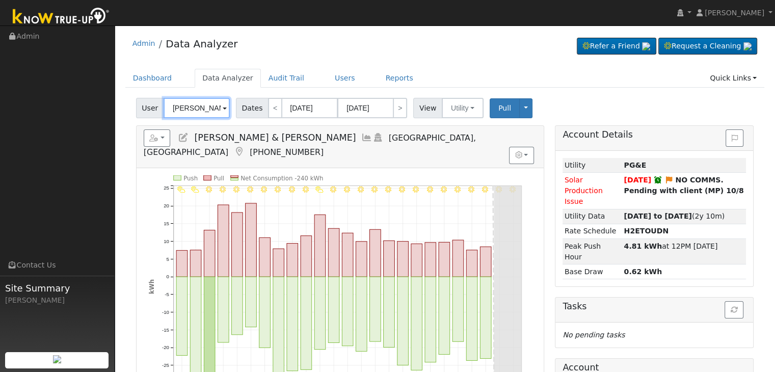
click at [179, 99] on input "Farhat & Neema Assemi" at bounding box center [196, 108] width 66 height 20
paste input "Lindsay Milchovich"
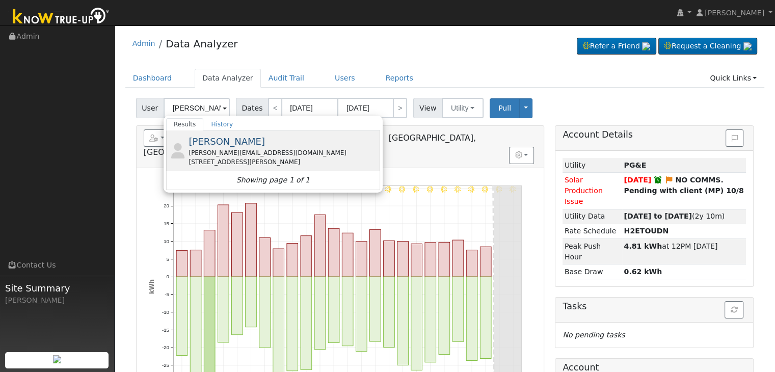
click at [212, 157] on div "2141 Santa Ana Avenue, Clovis, CA 93611" at bounding box center [282, 161] width 189 height 9
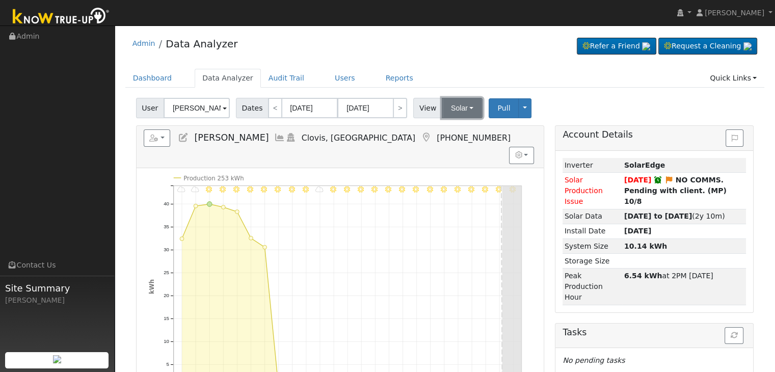
click at [450, 109] on button "Solar" at bounding box center [462, 108] width 41 height 20
click at [456, 129] on link "Utility" at bounding box center [475, 130] width 71 height 14
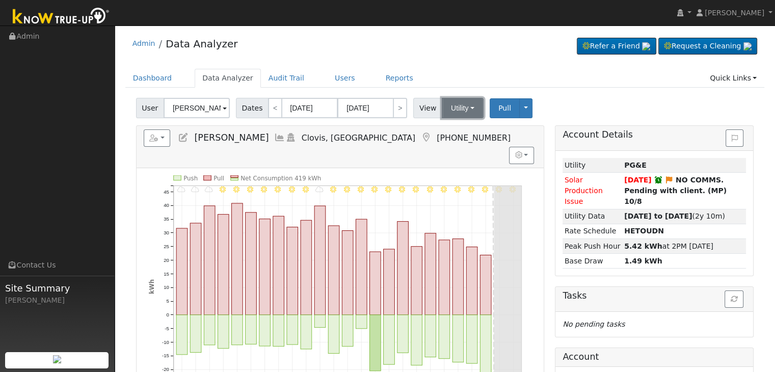
click at [460, 110] on button "Utility" at bounding box center [463, 108] width 42 height 20
click at [455, 147] on link "Solar" at bounding box center [475, 145] width 71 height 14
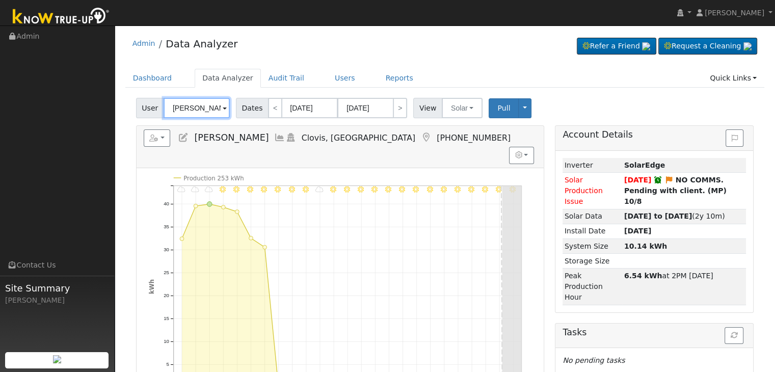
click at [203, 102] on input "Lindsay Milchovich" at bounding box center [196, 108] width 66 height 20
paste input "Christopher & Rebecca Johnson"
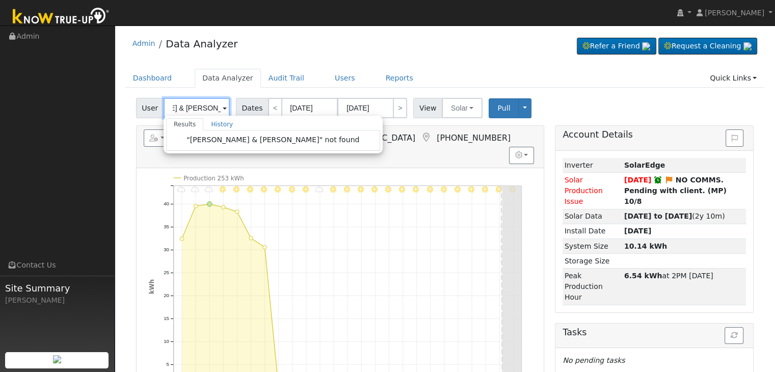
click at [201, 105] on input "Christopher & Rebecca Johnson" at bounding box center [196, 108] width 66 height 20
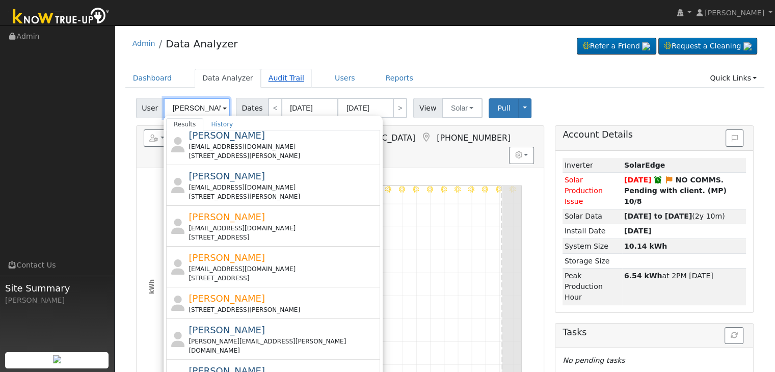
scroll to position [288, 0]
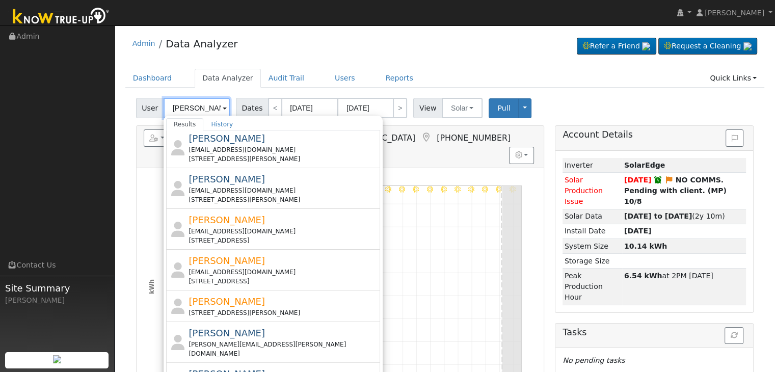
click at [202, 106] on input "johnson" at bounding box center [196, 108] width 66 height 20
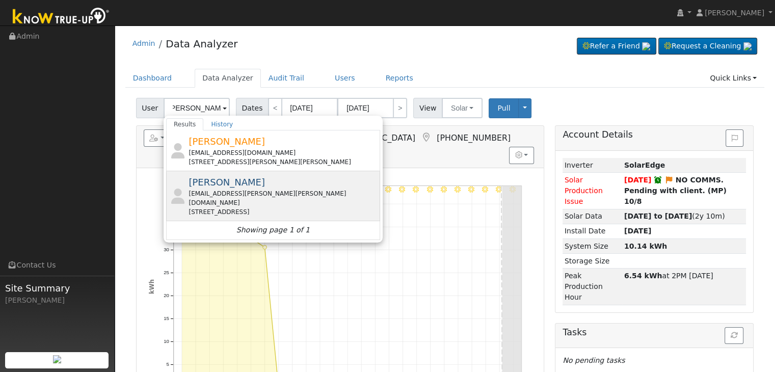
scroll to position [0, 0]
click at [247, 177] on span "Rebecca Johnson" at bounding box center [226, 182] width 76 height 11
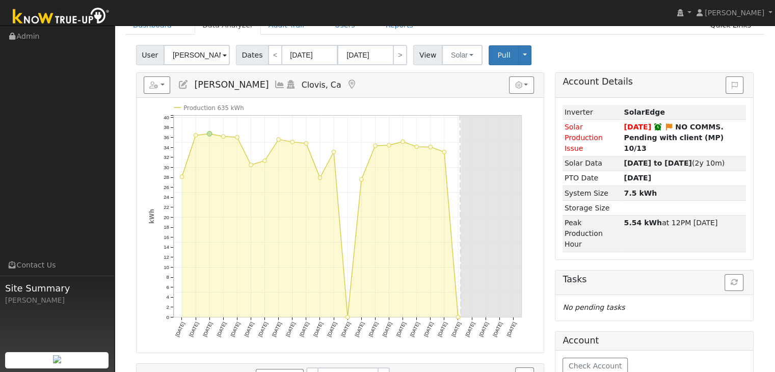
scroll to position [51, 0]
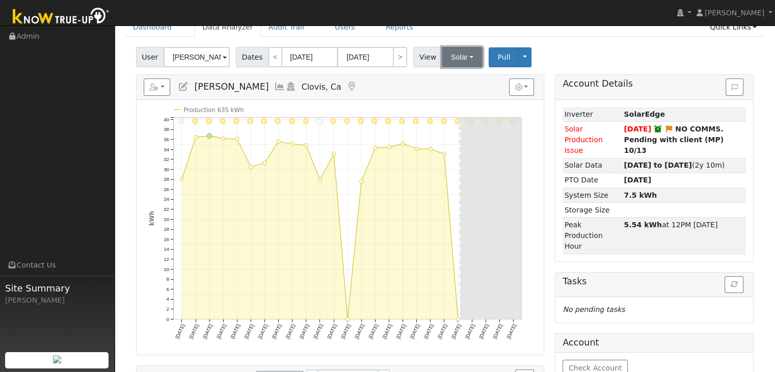
click at [442, 56] on button "Solar" at bounding box center [462, 57] width 41 height 20
click at [452, 80] on link "Utility" at bounding box center [475, 79] width 71 height 14
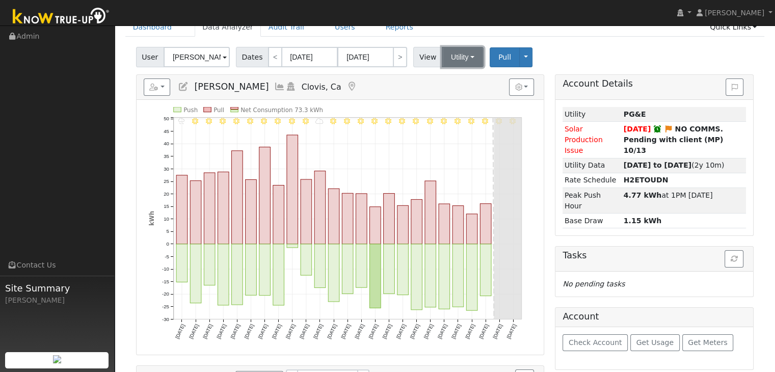
click at [450, 55] on button "Utility" at bounding box center [463, 57] width 42 height 20
click at [456, 93] on link "Solar" at bounding box center [475, 94] width 71 height 14
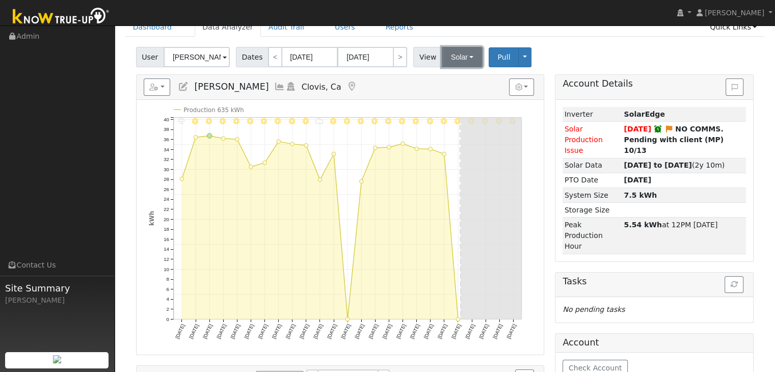
click at [454, 64] on button "Solar" at bounding box center [462, 57] width 41 height 20
click at [460, 77] on link "Utility" at bounding box center [475, 79] width 71 height 14
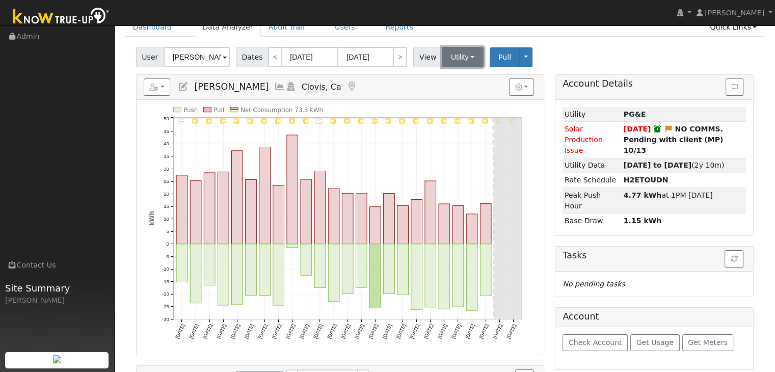
click at [449, 50] on button "Utility" at bounding box center [463, 57] width 42 height 20
click at [456, 91] on link "Solar" at bounding box center [475, 94] width 71 height 14
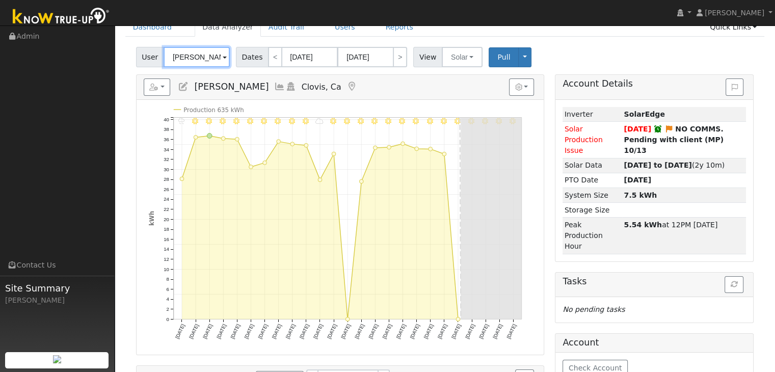
click at [192, 60] on input "Rebecca Johnson" at bounding box center [196, 57] width 66 height 20
paste input "Nathan & Brittany Cabello"
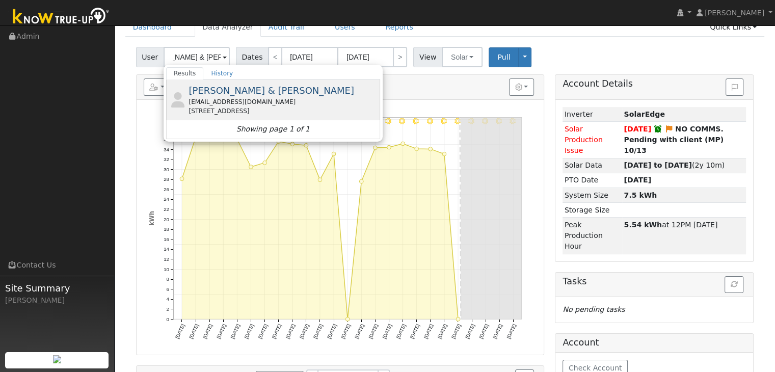
scroll to position [0, 0]
click at [205, 90] on span "Nathan & Brittany Cabello" at bounding box center [271, 90] width 166 height 11
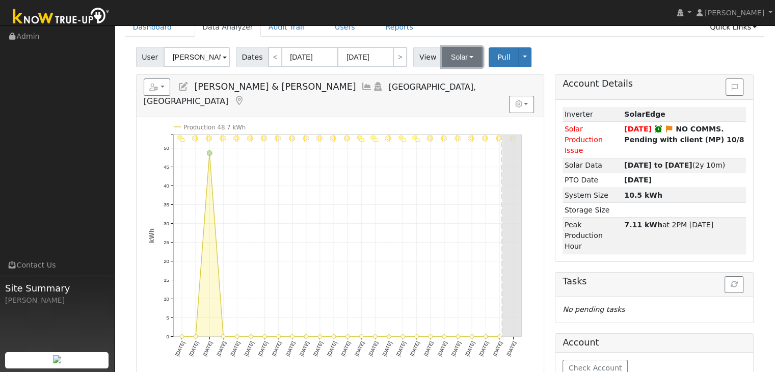
click at [459, 57] on button "Solar" at bounding box center [462, 57] width 41 height 20
click at [449, 80] on link "Utility" at bounding box center [475, 79] width 71 height 14
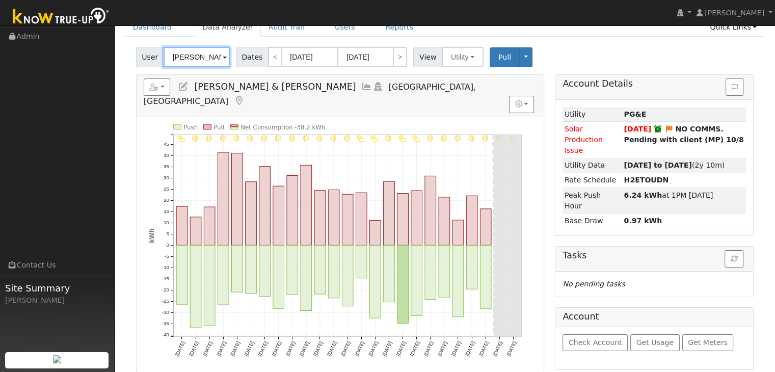
click at [187, 59] on input "Nathan & Brittany Cabello" at bounding box center [196, 57] width 66 height 20
paste input "John Row"
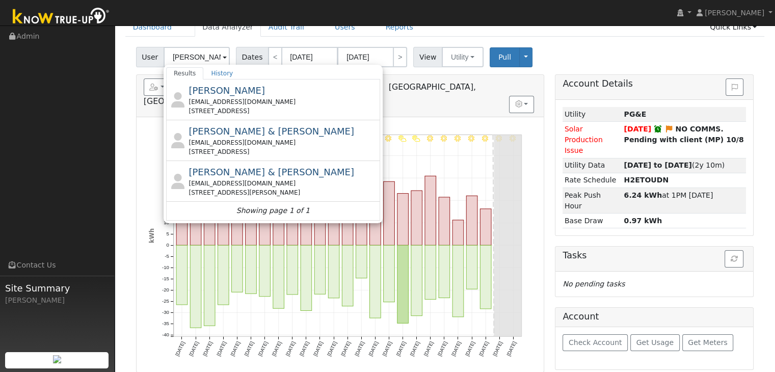
click at [241, 97] on div "jrowdds@gmail.com" at bounding box center [282, 101] width 189 height 9
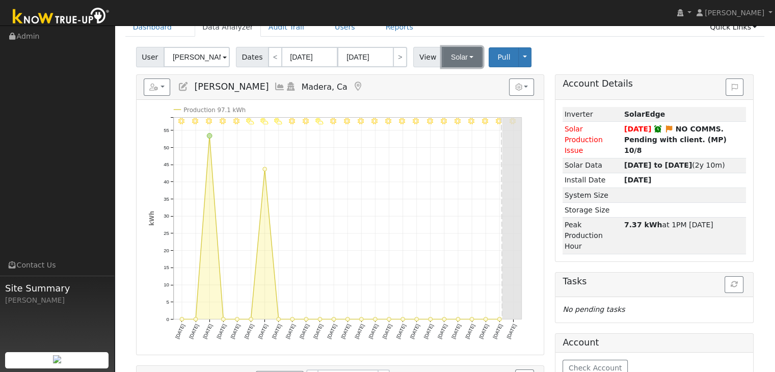
click at [460, 57] on button "Solar" at bounding box center [462, 57] width 41 height 20
click at [465, 81] on link "Utility" at bounding box center [475, 79] width 71 height 14
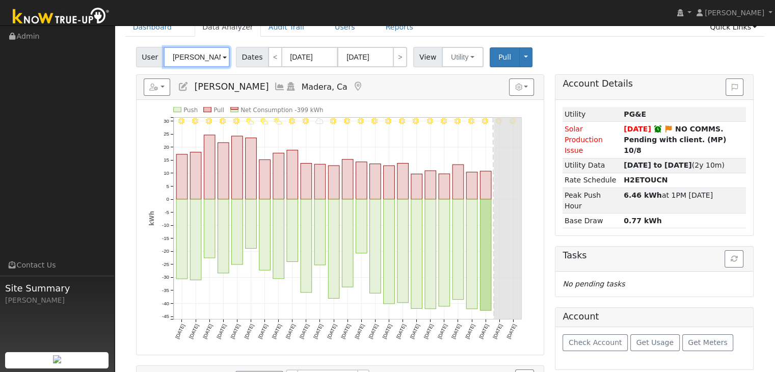
click at [202, 49] on input "John Row" at bounding box center [196, 57] width 66 height 20
paste input "n Williams"
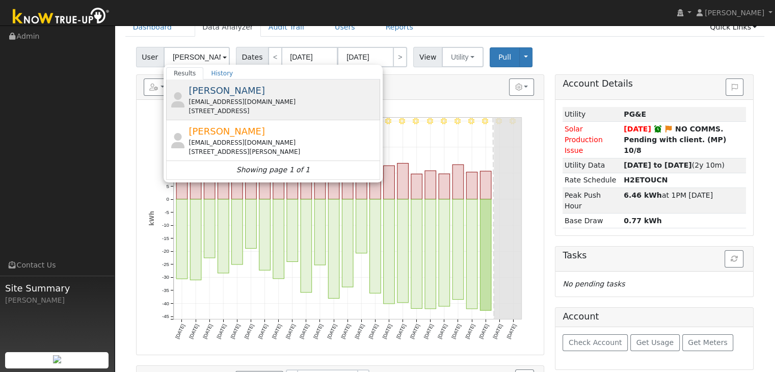
click at [241, 101] on div "jonathancwilliams@hotmail.com" at bounding box center [282, 101] width 189 height 9
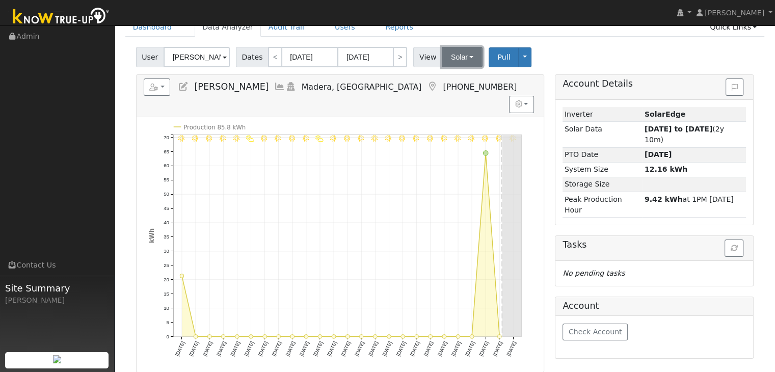
click at [456, 58] on button "Solar" at bounding box center [462, 57] width 41 height 20
click at [458, 80] on link "Utility" at bounding box center [475, 79] width 71 height 14
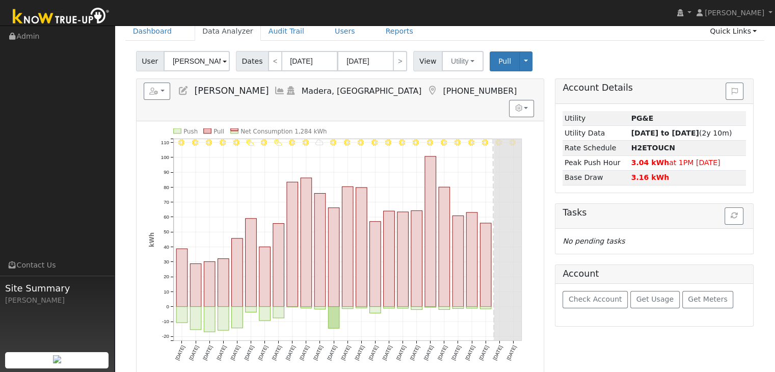
scroll to position [51, 0]
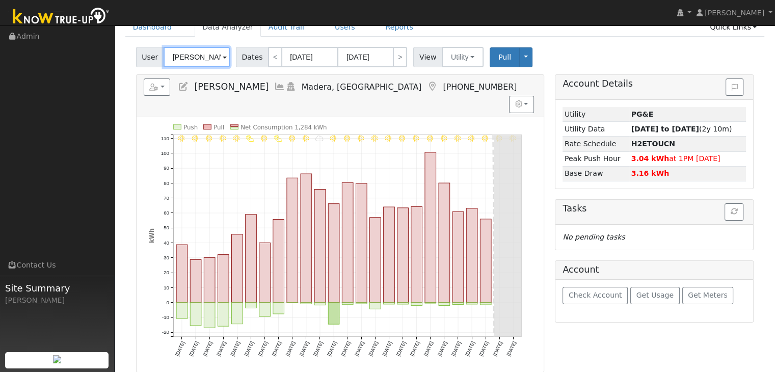
click at [198, 52] on input "Jon Williams" at bounding box center [196, 57] width 66 height 20
paste input "ames Goad"
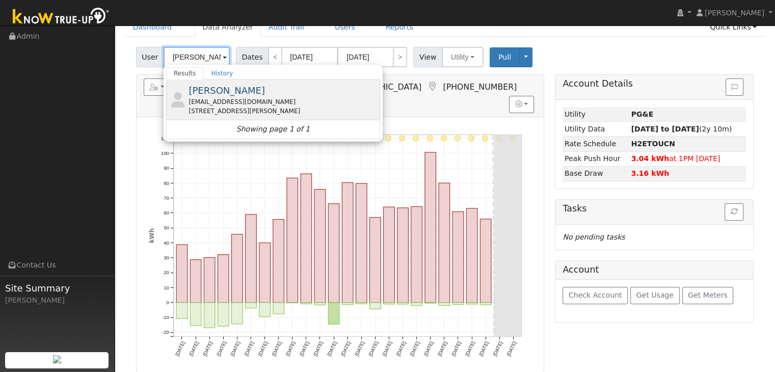
type input "James Goad"
click at [211, 96] on div "James Goad commtech25@comcast.net 3934 Henson St, Riverdale, CA 93656" at bounding box center [282, 100] width 189 height 32
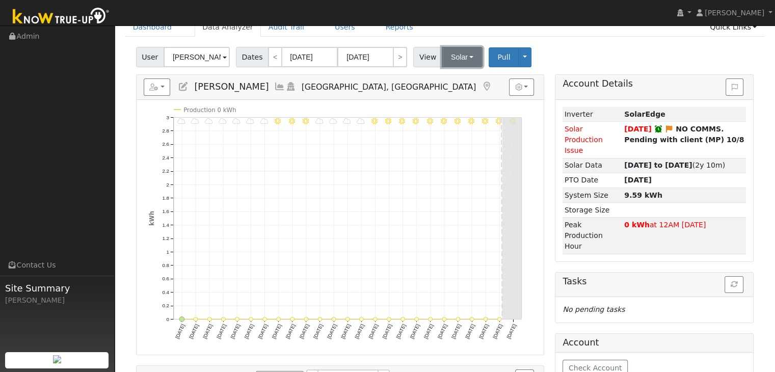
click at [448, 61] on button "Solar" at bounding box center [462, 57] width 41 height 20
click at [460, 76] on link "Utility" at bounding box center [475, 79] width 71 height 14
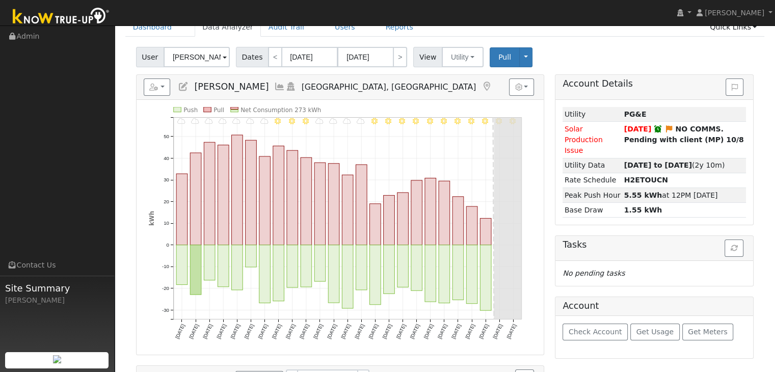
click at [620, 64] on div "User James Goad Account - Default Ac... - Default Account - 3934 Henson St, Riv…" at bounding box center [444, 55] width 621 height 24
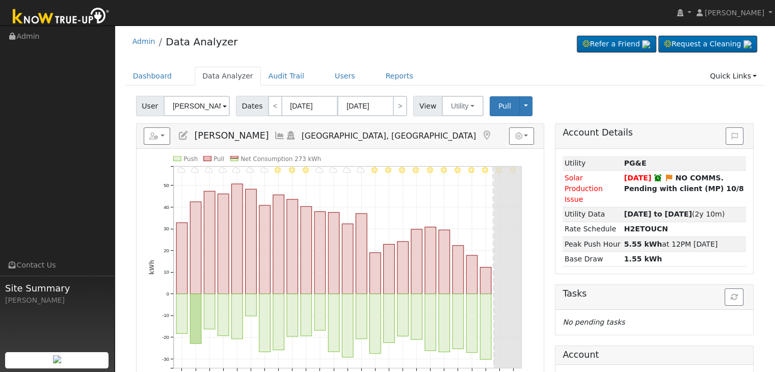
scroll to position [0, 0]
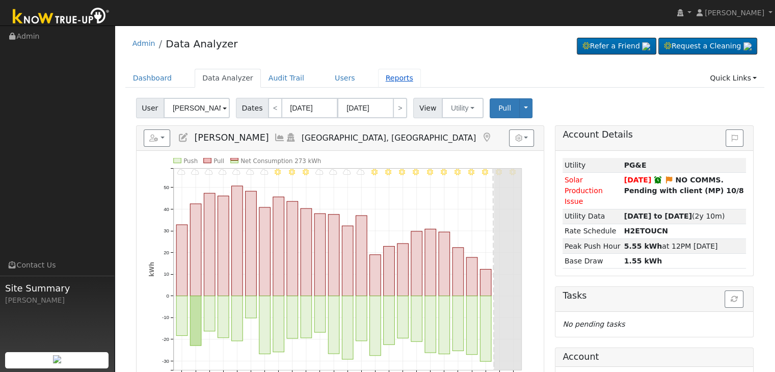
click at [383, 78] on link "Reports" at bounding box center [399, 78] width 43 height 19
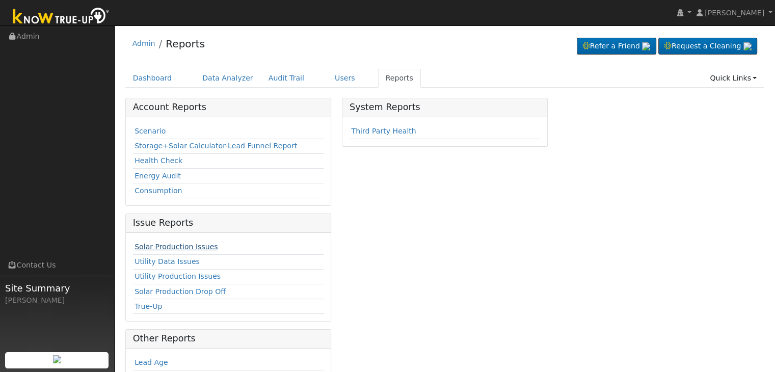
click at [167, 244] on link "Solar Production Issues" at bounding box center [175, 246] width 83 height 8
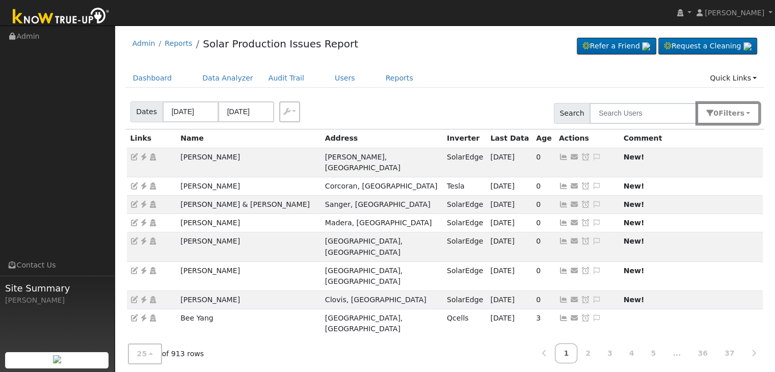
click at [713, 115] on icon "button" at bounding box center [709, 113] width 7 height 7
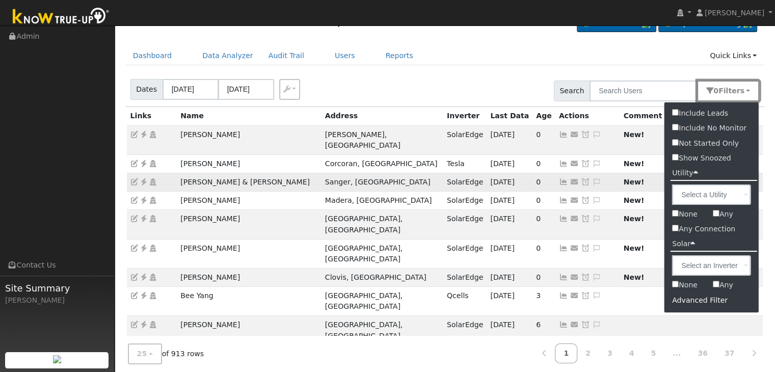
scroll to position [51, 0]
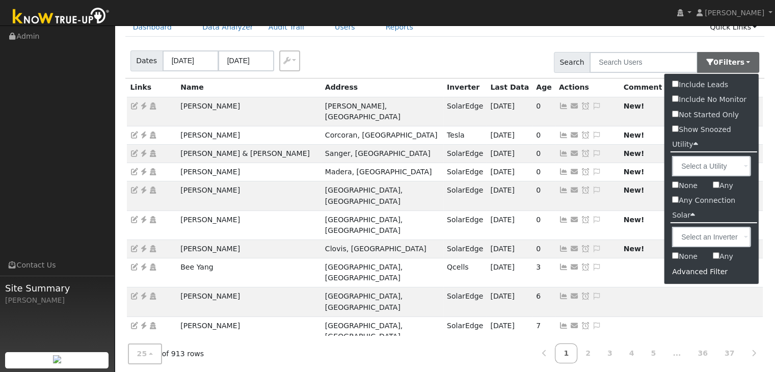
click at [689, 270] on div "Advanced Filter" at bounding box center [711, 272] width 94 height 16
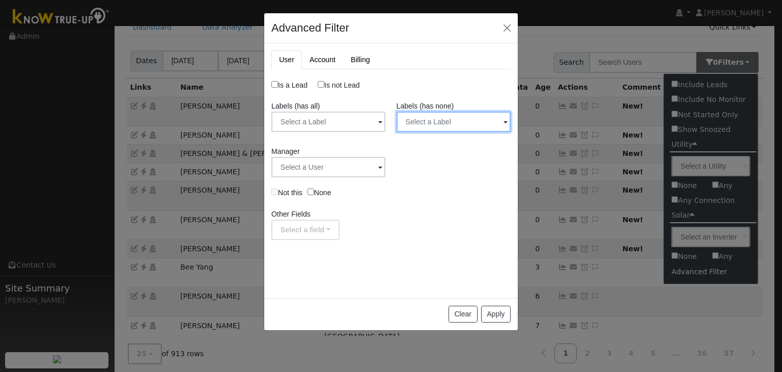
click at [424, 130] on input "text" at bounding box center [454, 122] width 114 height 20
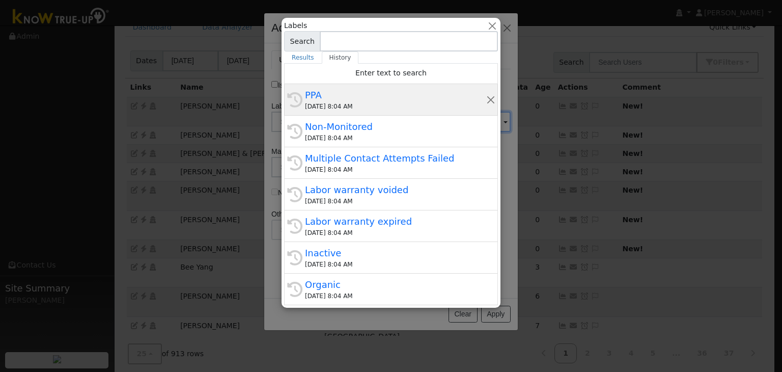
click at [364, 102] on div "[DATE] 8:04 AM" at bounding box center [395, 106] width 181 height 9
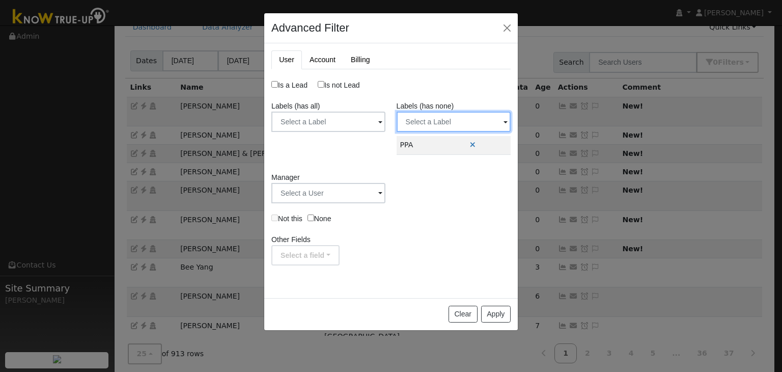
click at [419, 121] on input "text" at bounding box center [454, 122] width 114 height 20
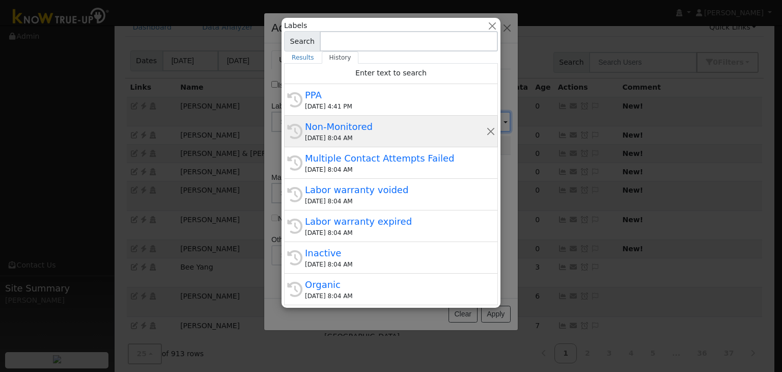
click at [342, 135] on div "[DATE] 8:04 AM" at bounding box center [395, 137] width 181 height 9
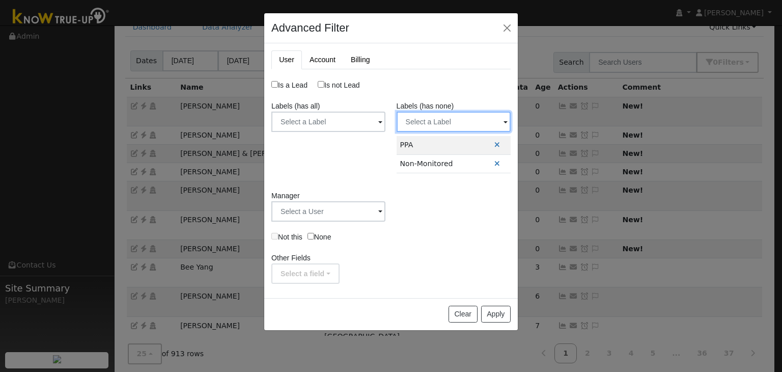
click at [427, 123] on input "text" at bounding box center [454, 122] width 114 height 20
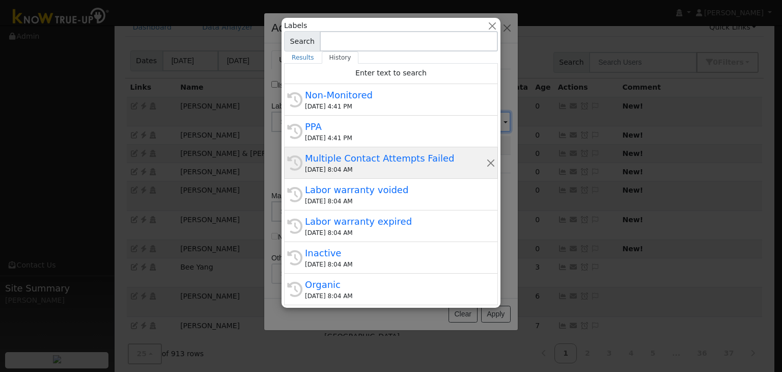
click at [340, 166] on div "[DATE] 8:04 AM" at bounding box center [395, 169] width 181 height 9
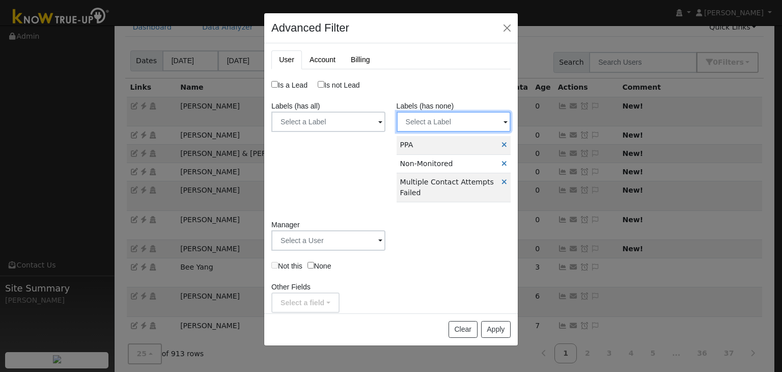
click at [430, 123] on input "text" at bounding box center [454, 122] width 114 height 20
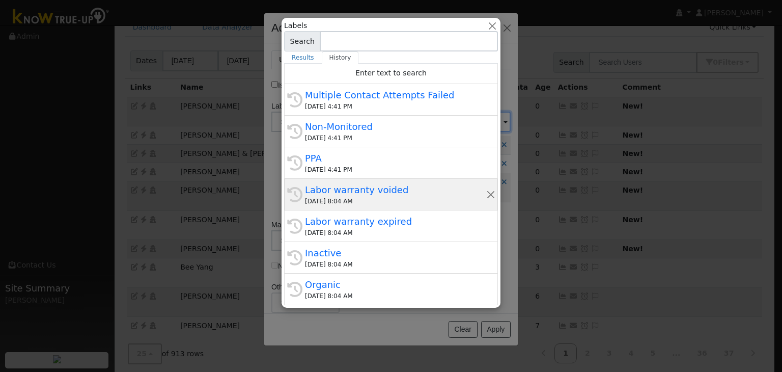
click at [327, 194] on div "Labor warranty voided" at bounding box center [395, 190] width 181 height 14
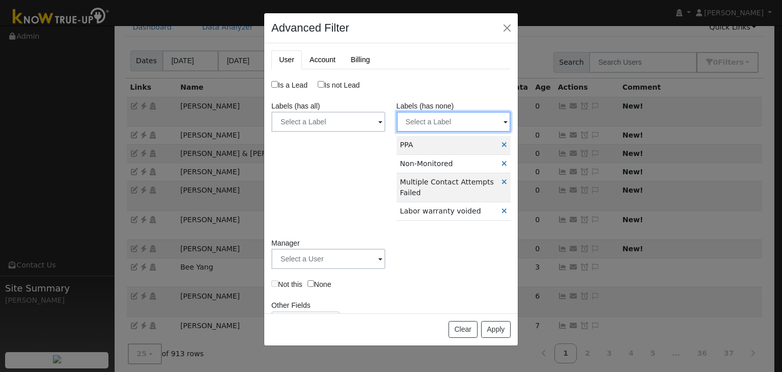
click at [427, 123] on input "text" at bounding box center [454, 122] width 114 height 20
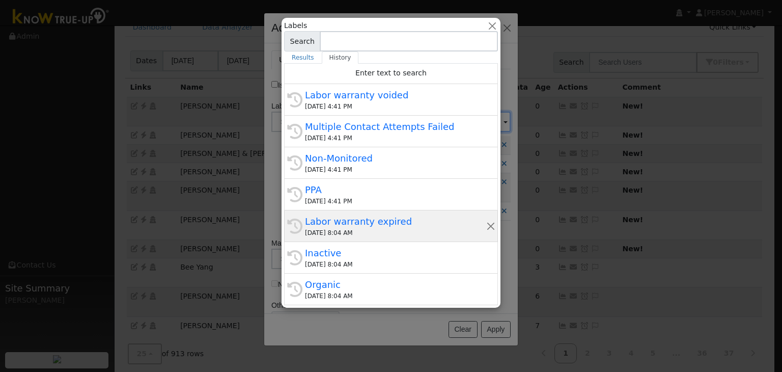
click at [346, 228] on div "[DATE] 8:04 AM" at bounding box center [395, 232] width 181 height 9
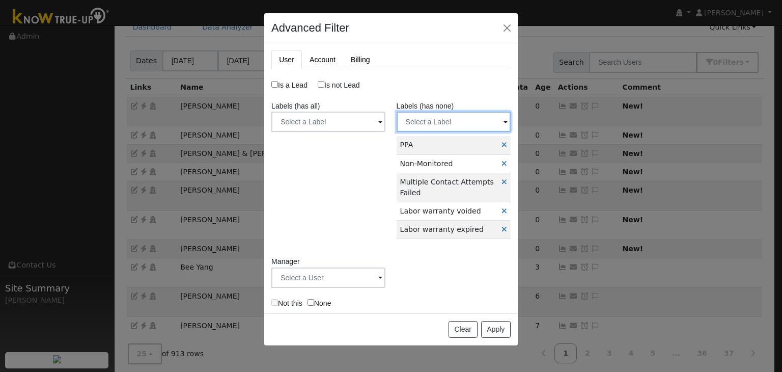
click at [436, 125] on input "text" at bounding box center [454, 122] width 114 height 20
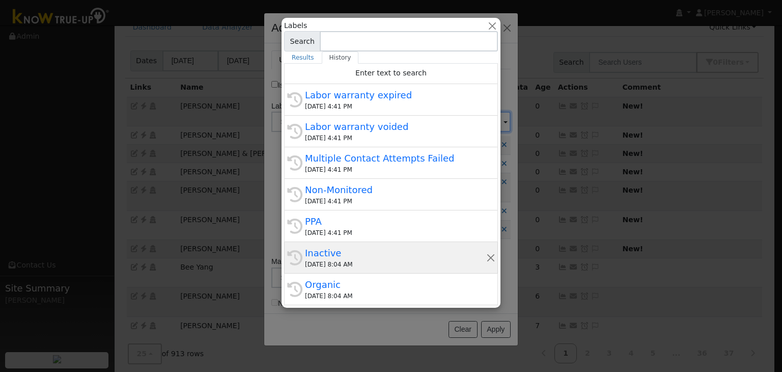
click at [345, 257] on div "Inactive" at bounding box center [395, 253] width 181 height 14
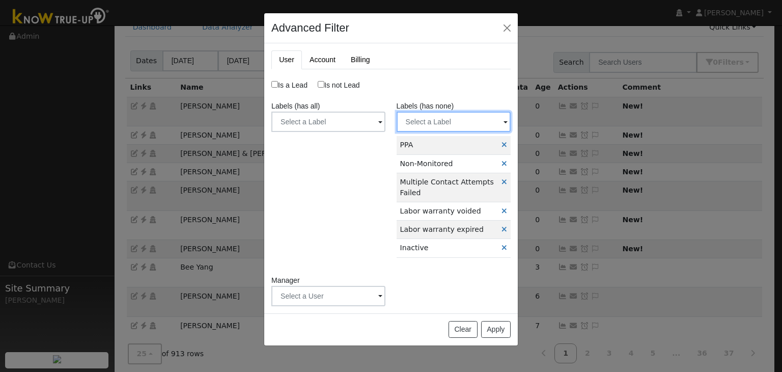
click at [425, 120] on input "text" at bounding box center [454, 122] width 114 height 20
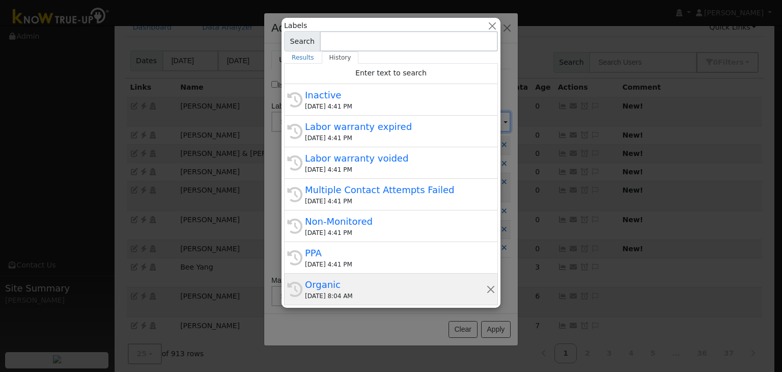
click at [326, 294] on div "[DATE] 8:04 AM" at bounding box center [395, 295] width 181 height 9
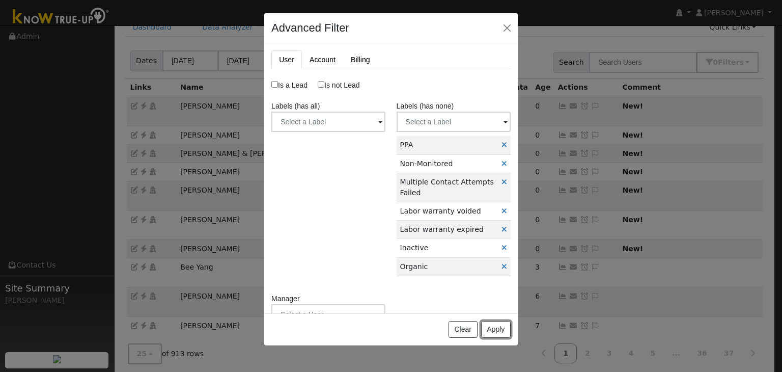
click at [499, 324] on button "Apply" at bounding box center [496, 329] width 30 height 17
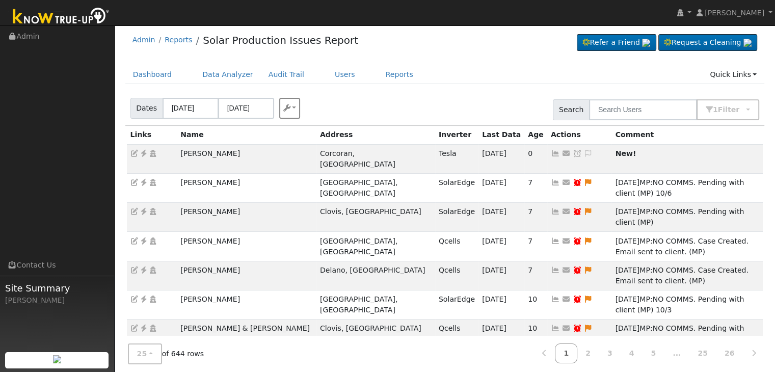
scroll to position [0, 0]
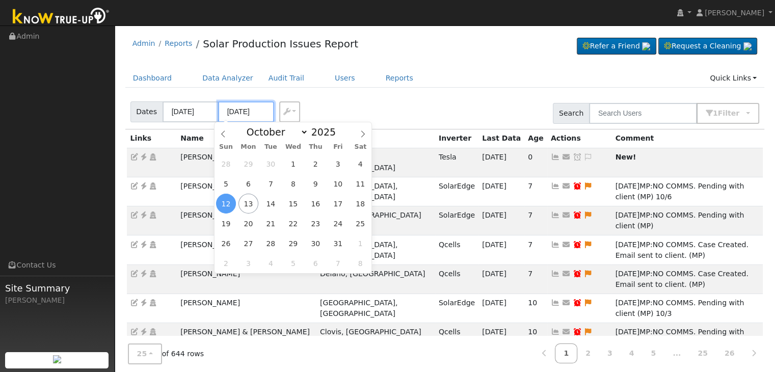
click at [249, 110] on input "[DATE]" at bounding box center [246, 111] width 56 height 21
click at [250, 203] on span "13" at bounding box center [248, 204] width 20 height 20
type input "[DATE]"
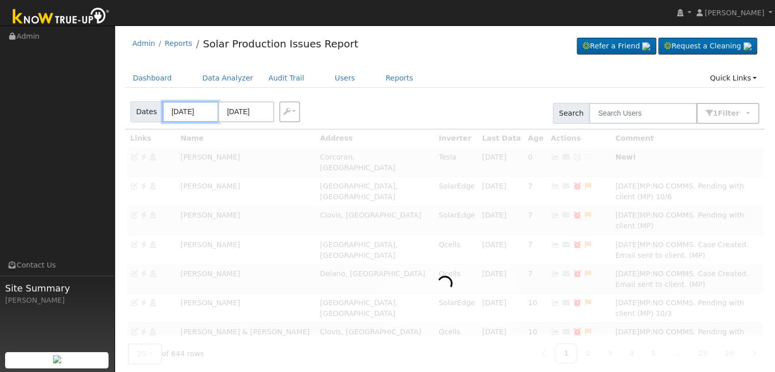
click at [172, 114] on input "[DATE]" at bounding box center [190, 111] width 56 height 21
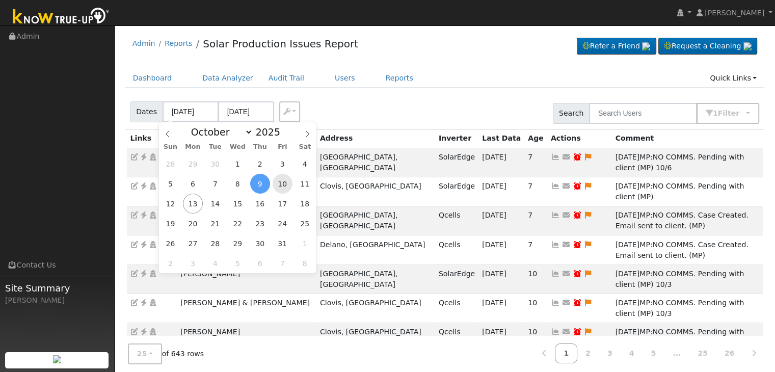
click at [281, 184] on span "10" at bounding box center [282, 184] width 20 height 20
type input "[DATE]"
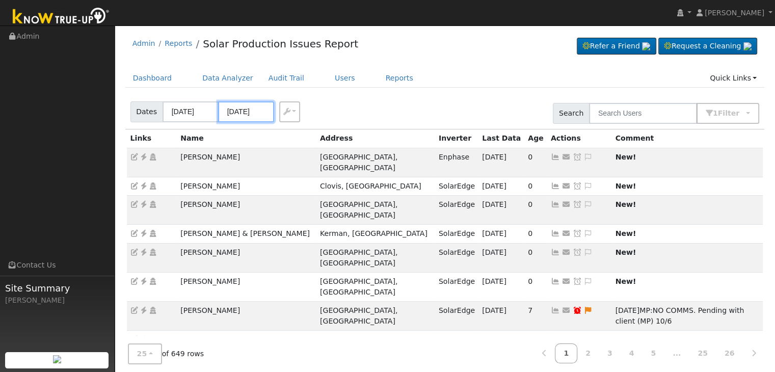
click at [244, 117] on input "[DATE]" at bounding box center [246, 111] width 56 height 21
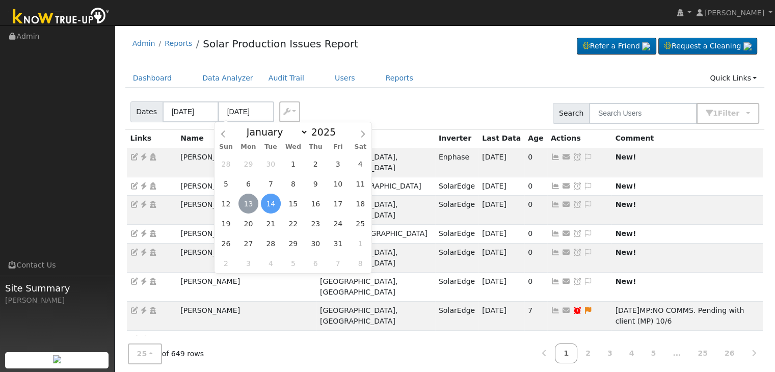
click at [247, 201] on span "13" at bounding box center [248, 204] width 20 height 20
type input "[DATE]"
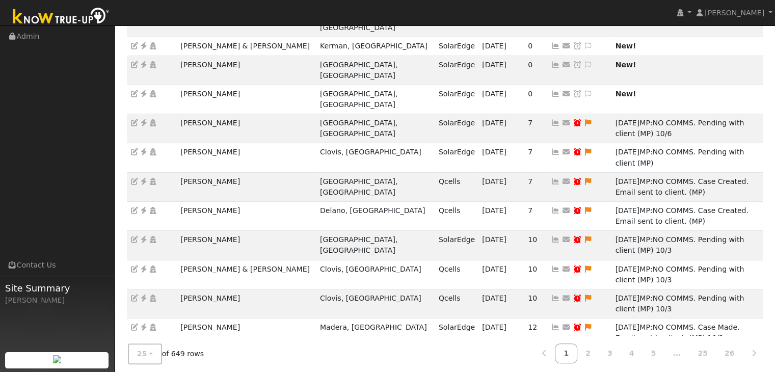
scroll to position [90, 0]
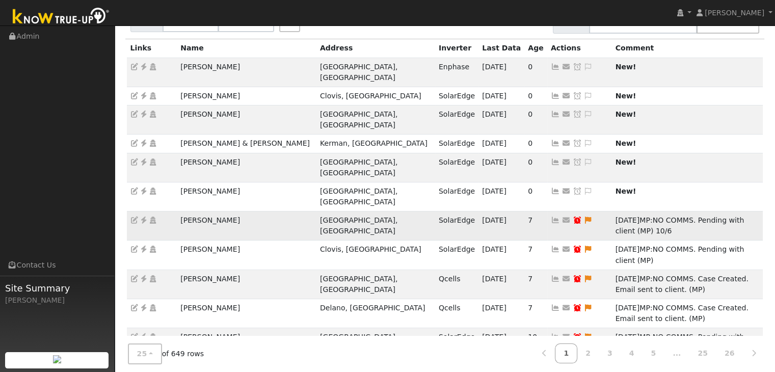
click at [202, 211] on td "[PERSON_NAME]" at bounding box center [247, 225] width 140 height 29
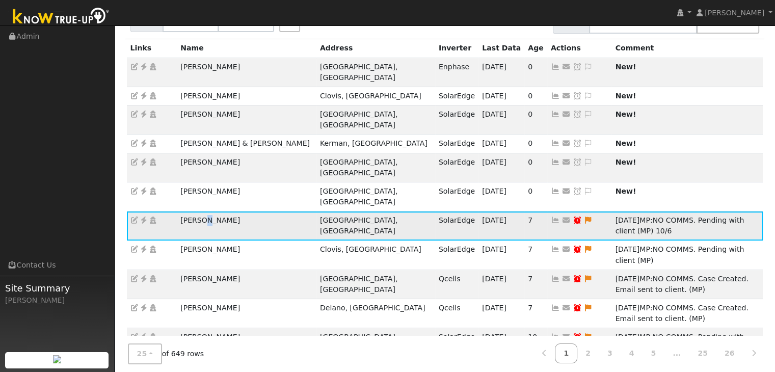
click at [202, 211] on td "[PERSON_NAME]" at bounding box center [247, 225] width 140 height 29
copy td "[PERSON_NAME]"
click at [145, 216] on icon at bounding box center [143, 219] width 9 height 7
click at [584, 216] on icon at bounding box center [588, 219] width 9 height 7
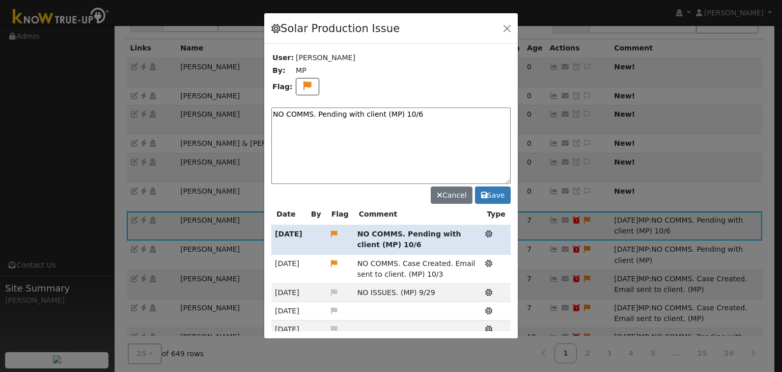
click at [423, 113] on textarea "NO COMMS. Pending with client (MP) 10/6" at bounding box center [390, 145] width 239 height 76
type textarea "NO COMMS. Pending with client (MP) 10/13"
click at [494, 200] on button "Save" at bounding box center [493, 194] width 36 height 17
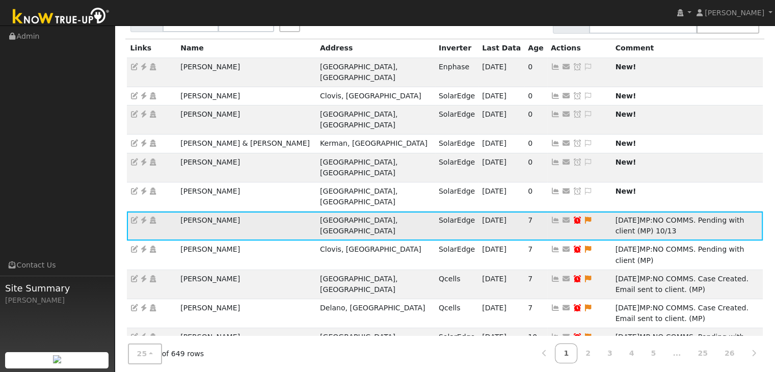
click at [572, 216] on icon at bounding box center [576, 219] width 9 height 7
type input "[DATE]"
checkbox input "true"
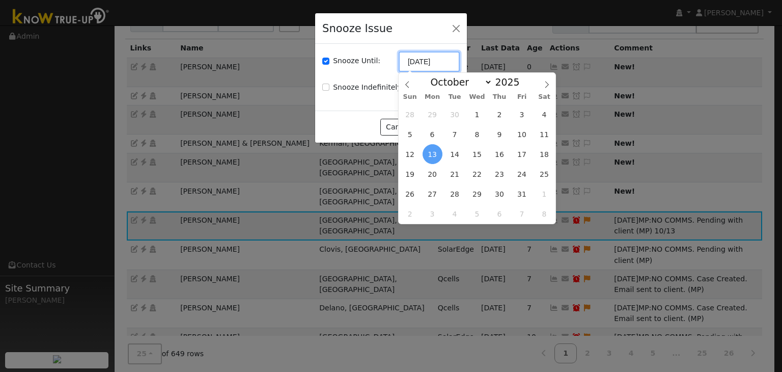
click at [411, 62] on input "[DATE]" at bounding box center [429, 61] width 61 height 20
click at [433, 178] on span "20" at bounding box center [433, 174] width 20 height 20
type input "[DATE]"
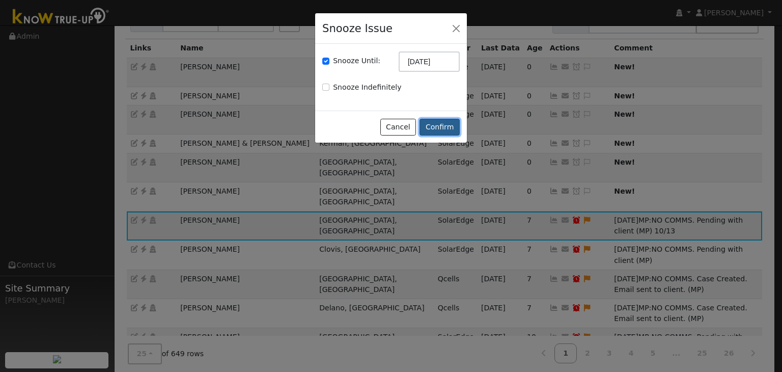
click at [439, 129] on button "Confirm" at bounding box center [440, 127] width 40 height 17
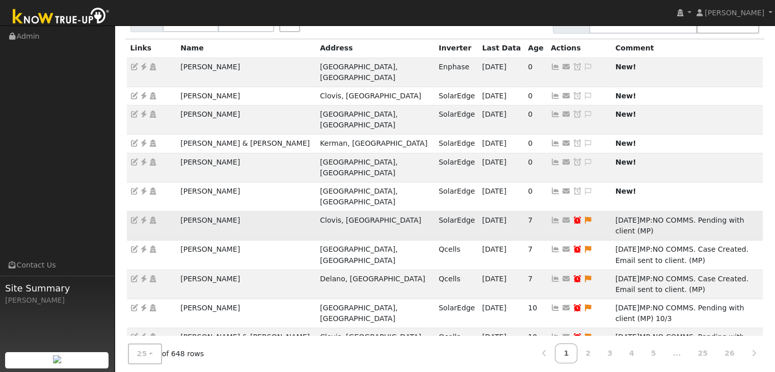
click at [199, 211] on td "[PERSON_NAME]" at bounding box center [247, 225] width 140 height 29
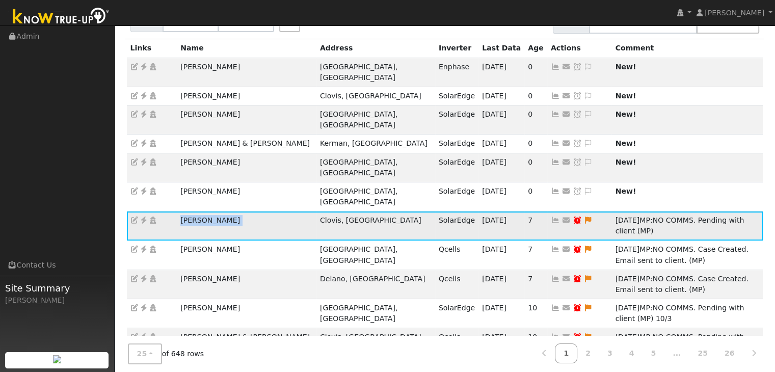
click at [199, 211] on td "[PERSON_NAME]" at bounding box center [247, 225] width 140 height 29
copy td "[PERSON_NAME]"
click at [142, 216] on icon at bounding box center [143, 219] width 9 height 7
click at [584, 216] on icon at bounding box center [588, 219] width 9 height 7
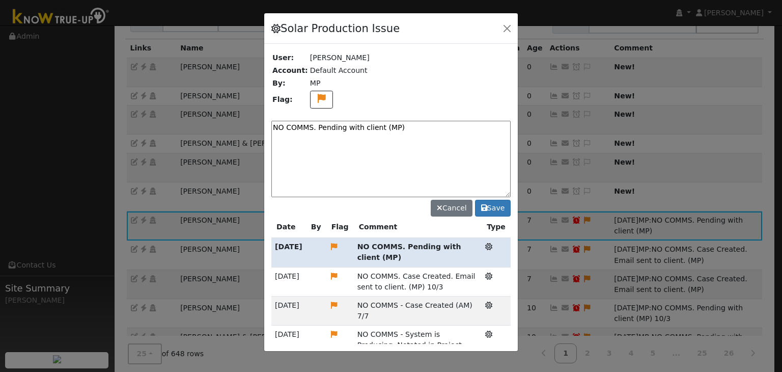
click at [409, 130] on textarea "NO COMMS. Pending with client (MP)" at bounding box center [390, 159] width 239 height 76
type textarea "NO COMMS. Pending with client (MP) 10/13"
click at [494, 203] on button "Save" at bounding box center [493, 208] width 36 height 17
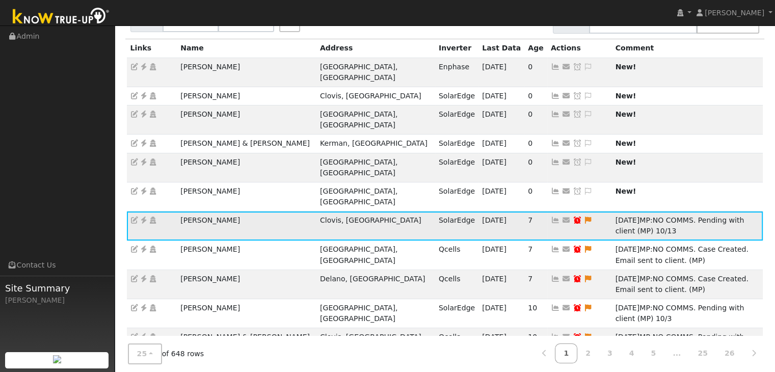
click at [584, 216] on icon at bounding box center [588, 219] width 9 height 7
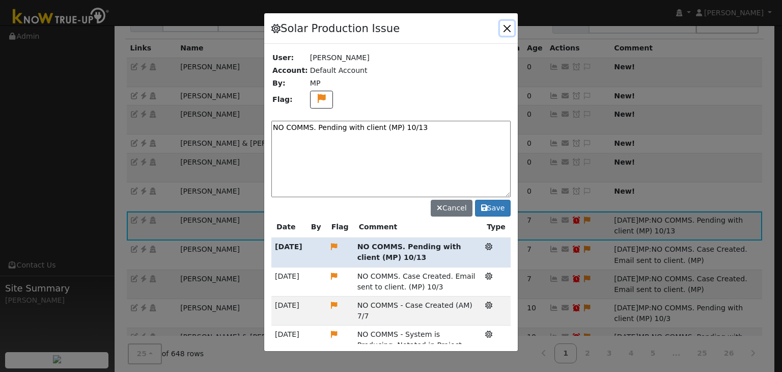
click at [508, 23] on button "button" at bounding box center [507, 28] width 14 height 14
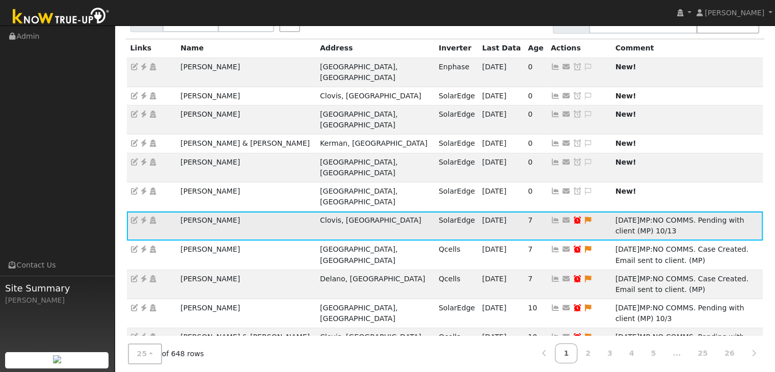
click at [572, 216] on icon at bounding box center [576, 219] width 9 height 7
type input "[DATE]"
checkbox input "true"
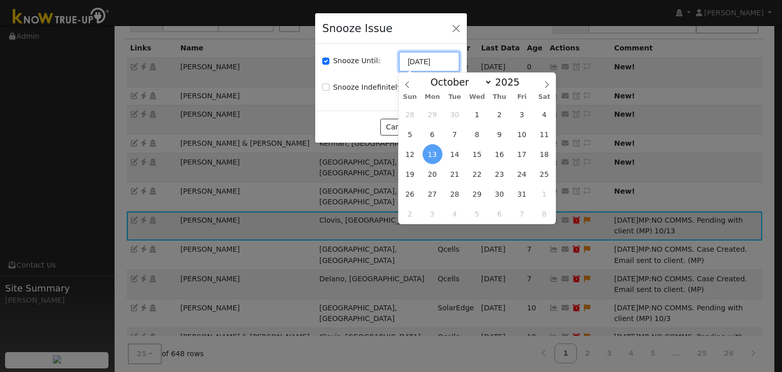
click at [424, 60] on input "[DATE]" at bounding box center [429, 61] width 61 height 20
click at [430, 172] on span "20" at bounding box center [433, 174] width 20 height 20
type input "[DATE]"
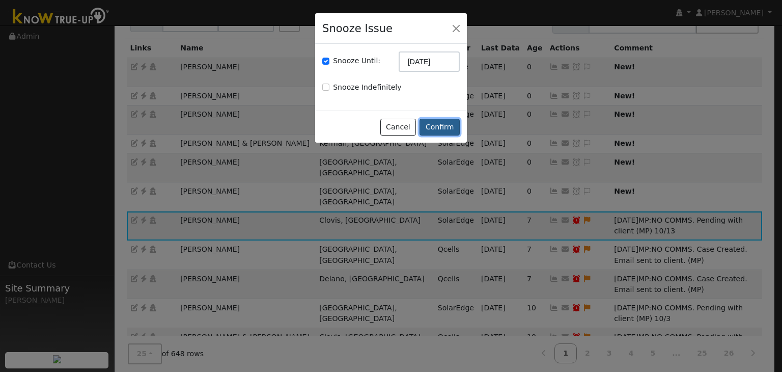
click at [445, 129] on button "Confirm" at bounding box center [440, 127] width 40 height 17
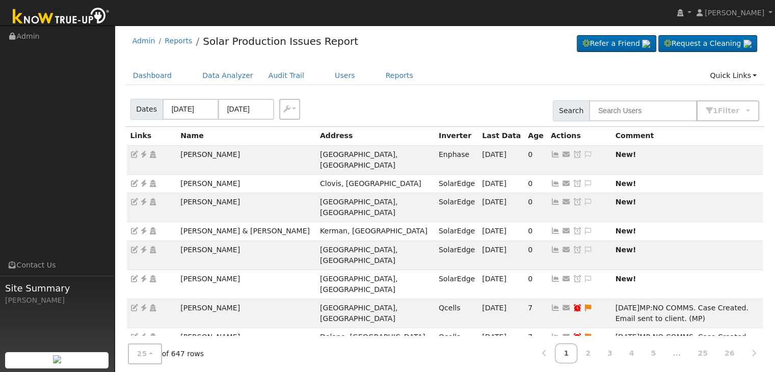
scroll to position [0, 0]
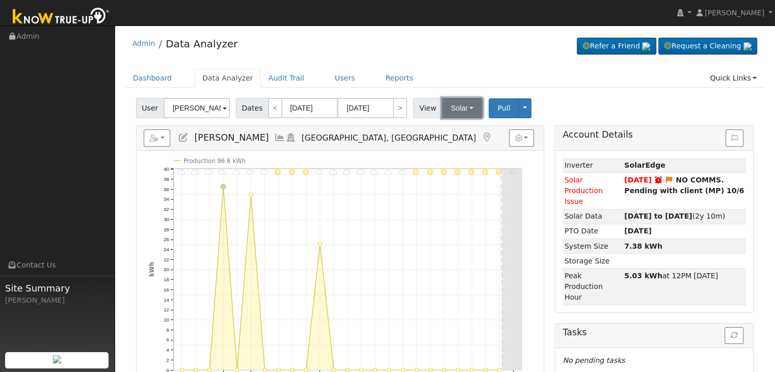
click at [467, 100] on button "Solar" at bounding box center [462, 108] width 41 height 20
click at [459, 126] on link "Utility" at bounding box center [475, 130] width 71 height 14
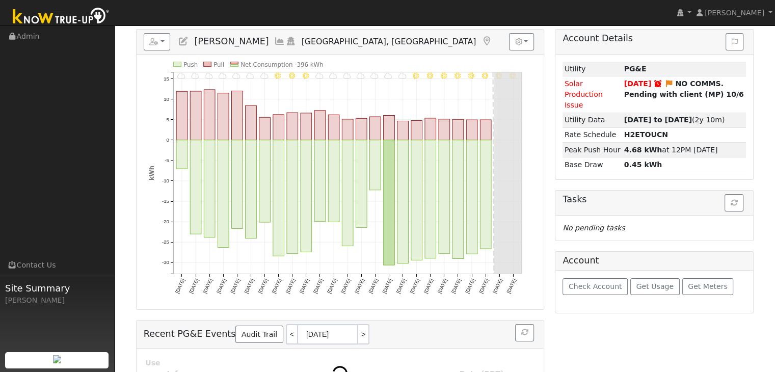
scroll to position [102, 0]
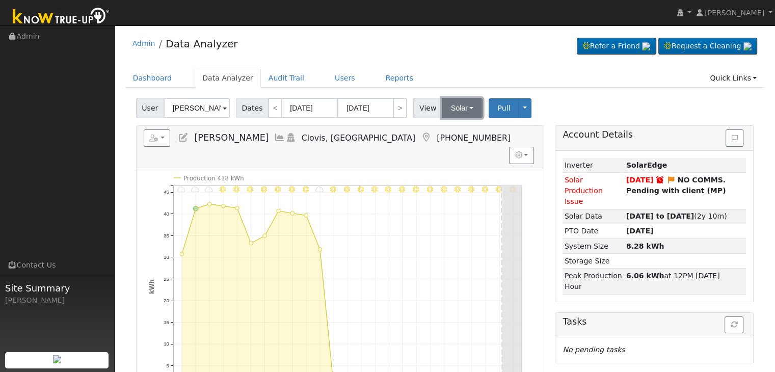
click at [448, 113] on button "Solar" at bounding box center [462, 108] width 41 height 20
click at [454, 130] on link "Utility" at bounding box center [475, 130] width 71 height 14
